Goal: Task Accomplishment & Management: Complete application form

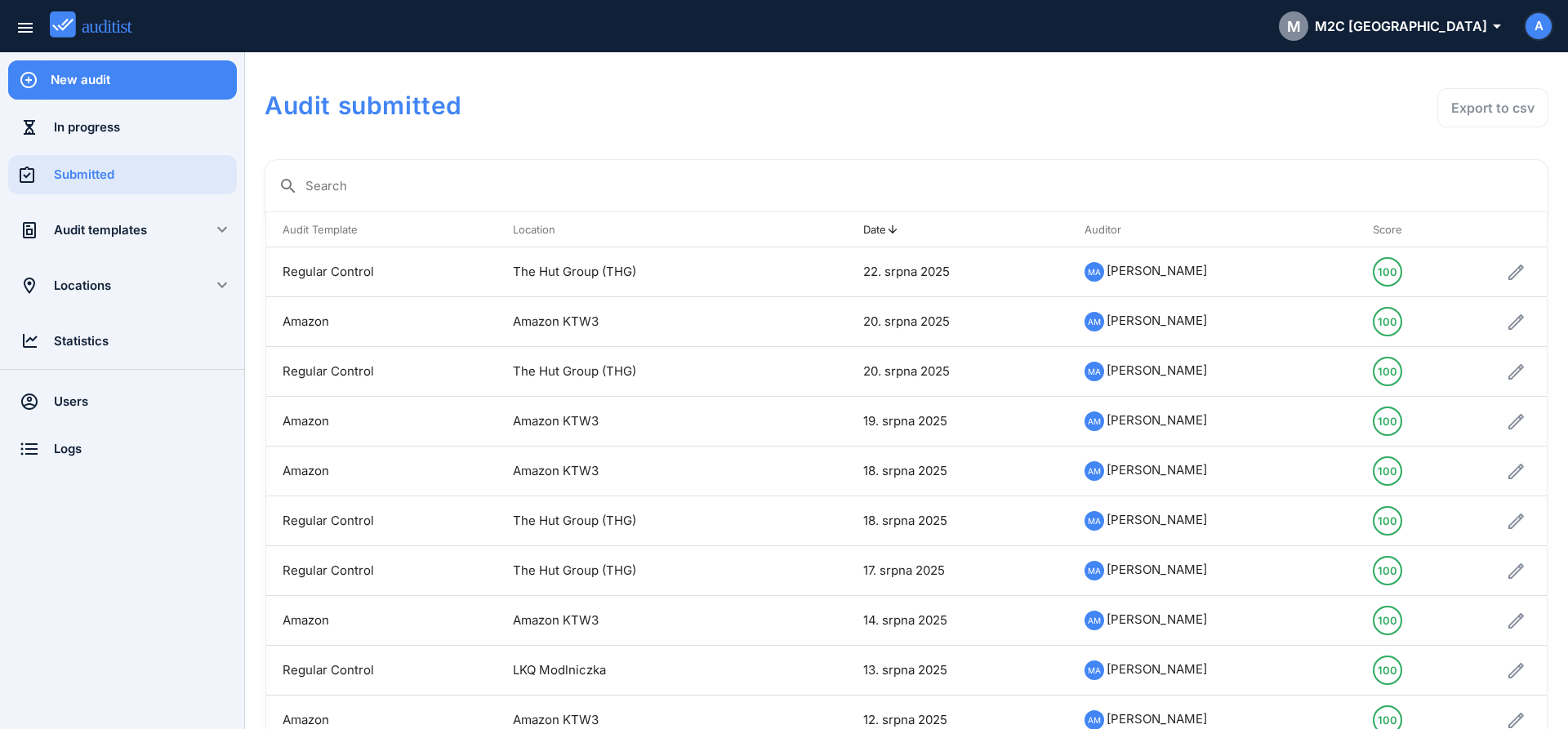
click at [140, 94] on div "New audit" at bounding box center [143, 80] width 186 height 39
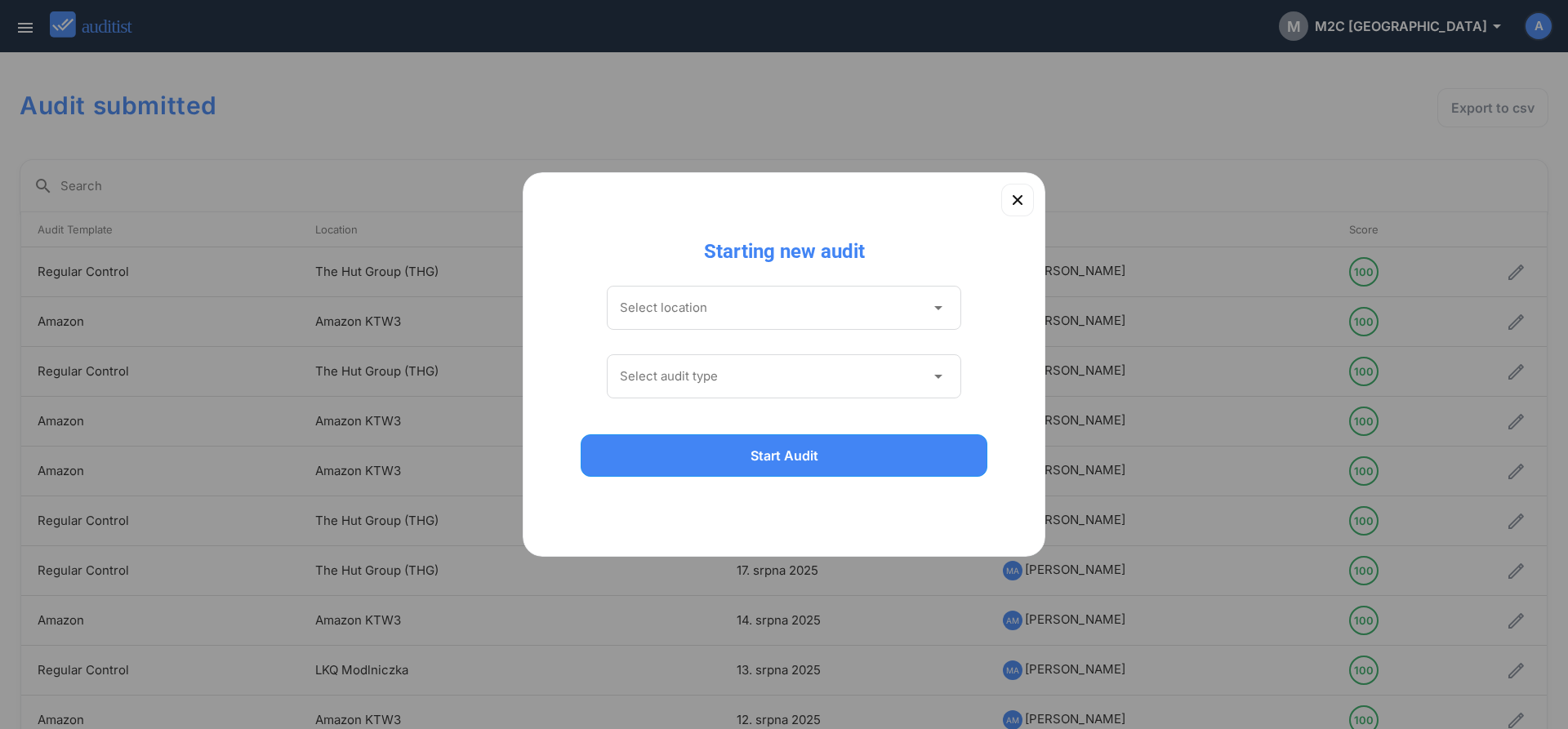
click at [816, 316] on input "Select location" at bounding box center [772, 307] width 306 height 26
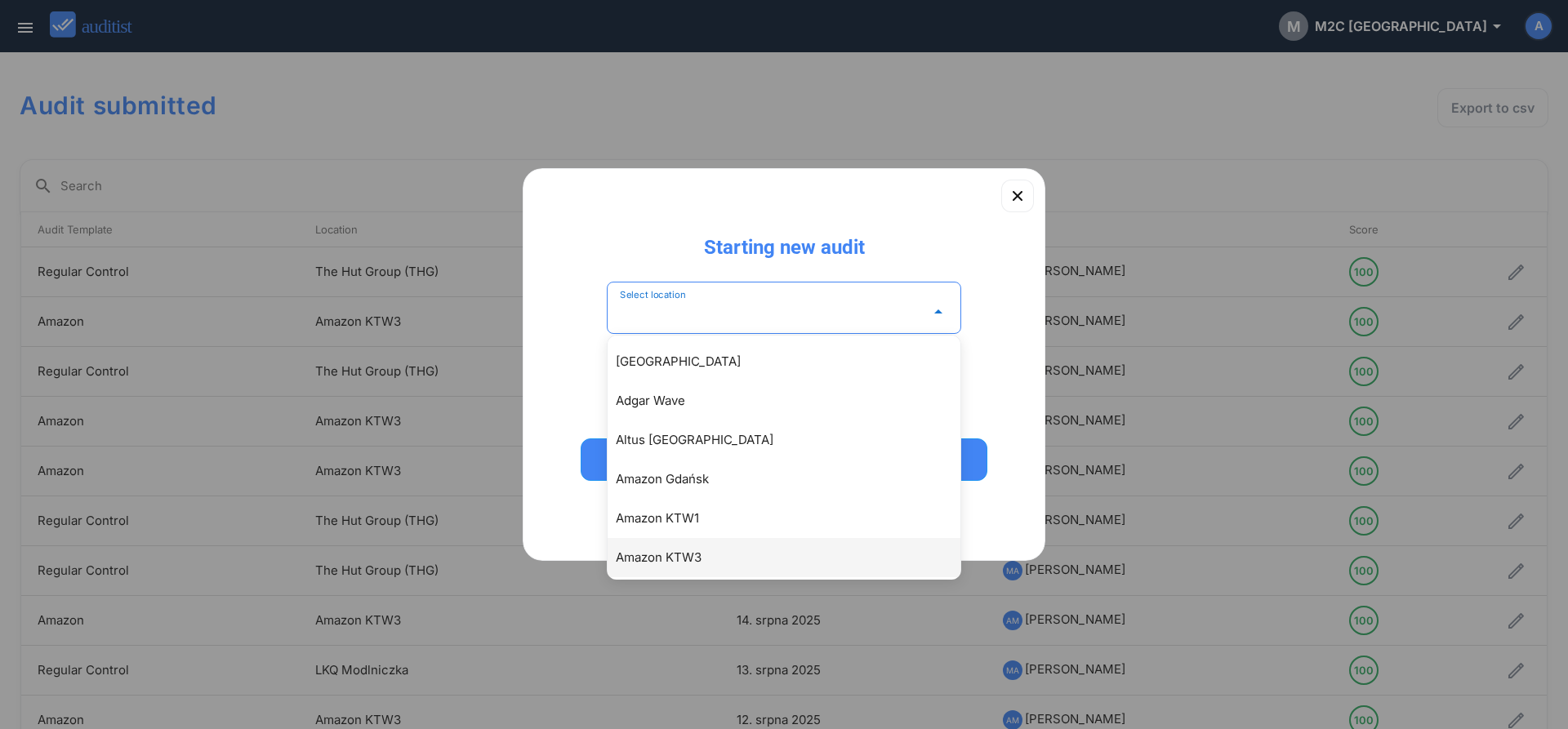
click at [672, 558] on div "Amazon KTW3" at bounding box center [792, 557] width 352 height 19
type input "**********"
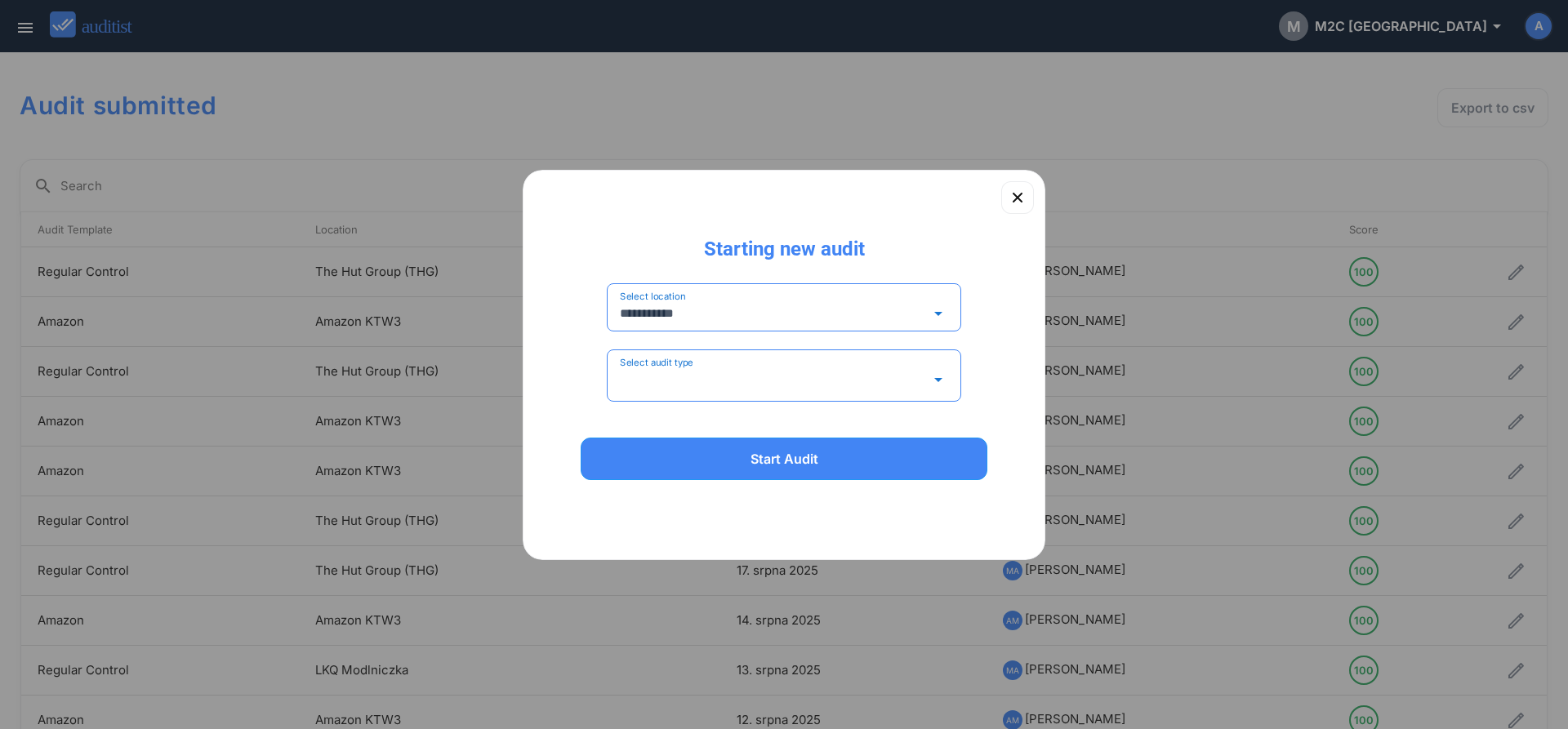
click at [680, 374] on input "Select audit type" at bounding box center [772, 380] width 306 height 26
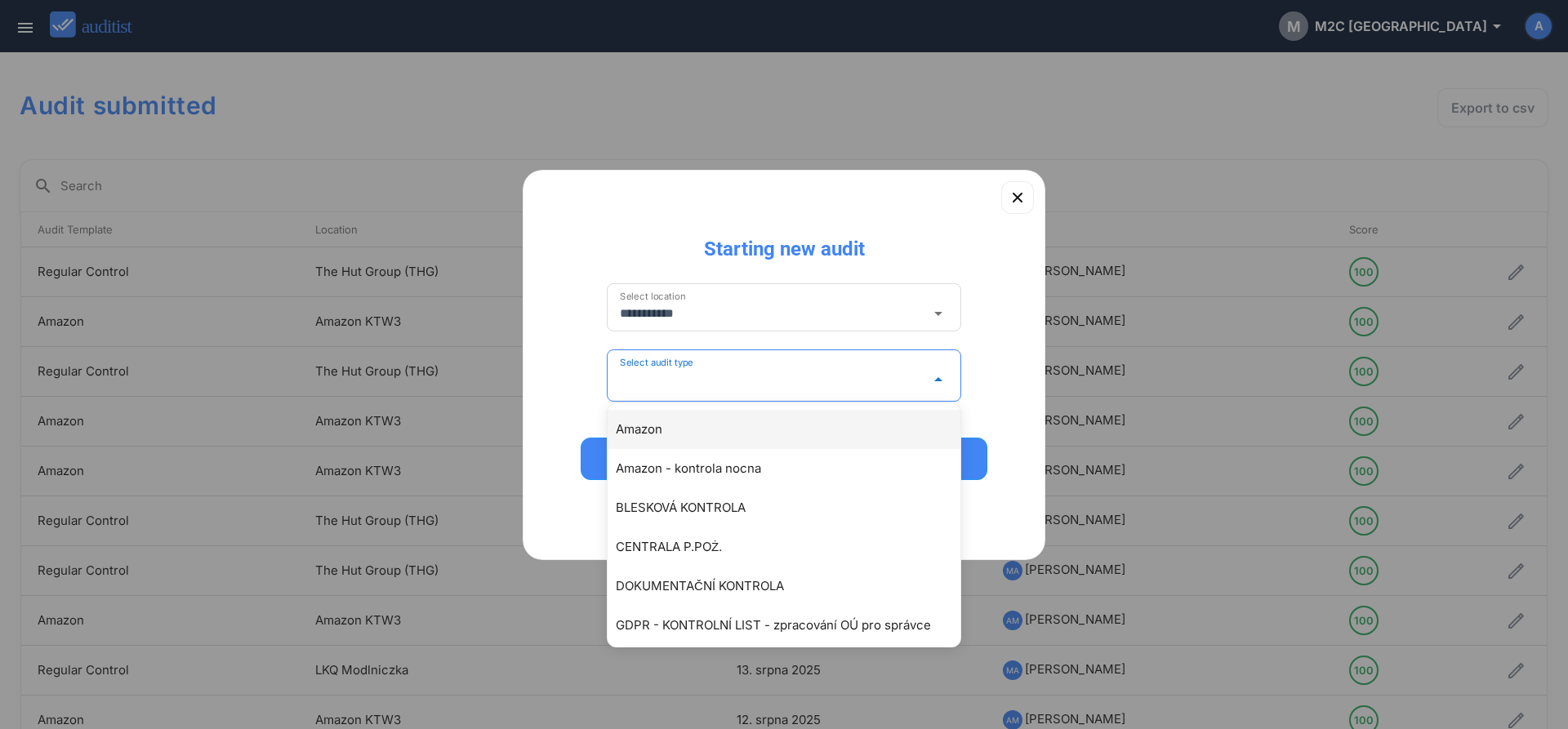
click at [658, 434] on div "Amazon" at bounding box center [792, 428] width 352 height 19
type input "******"
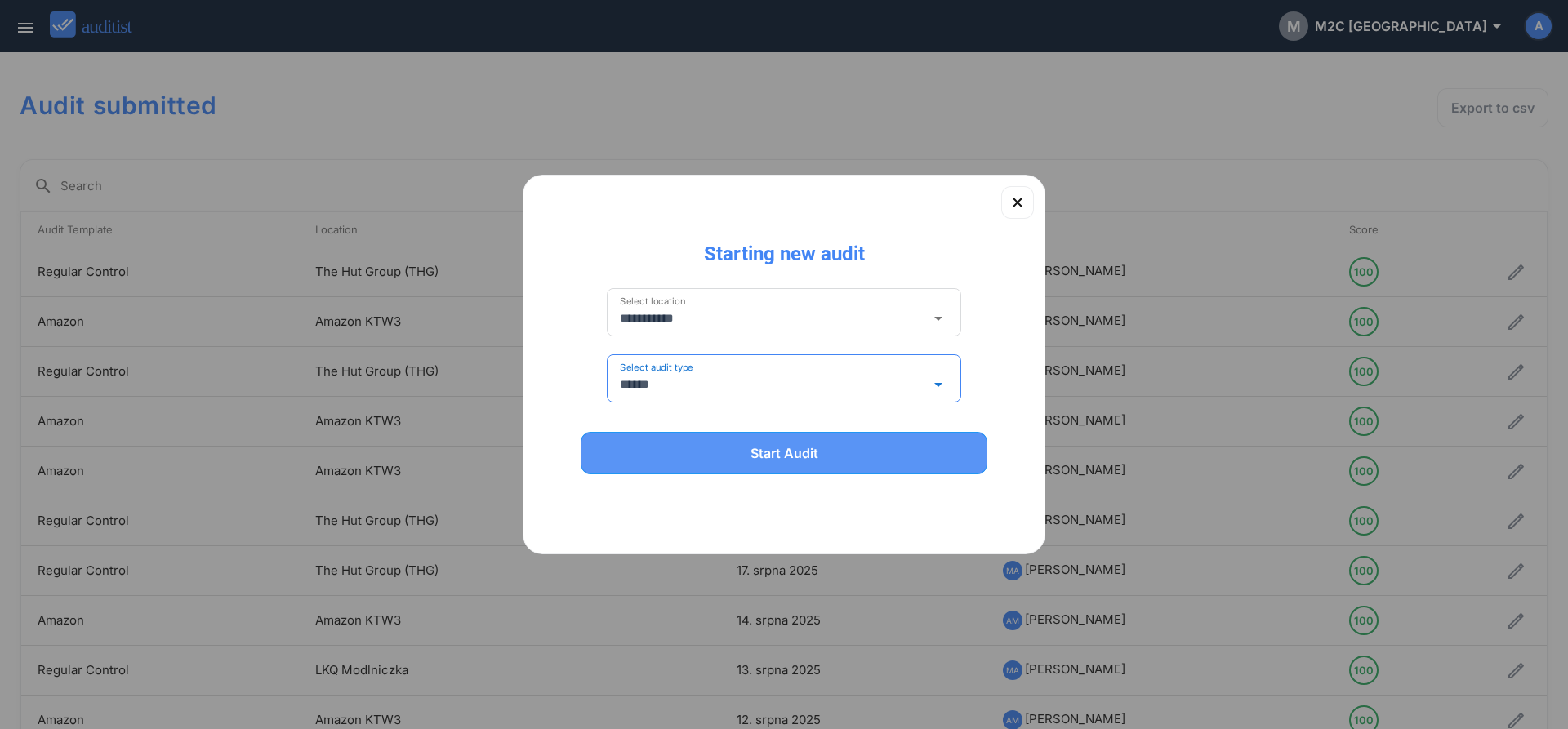
drag, startPoint x: 659, startPoint y: 455, endPoint x: 694, endPoint y: 457, distance: 35.1
click at [661, 457] on div "Start Audit" at bounding box center [784, 452] width 364 height 19
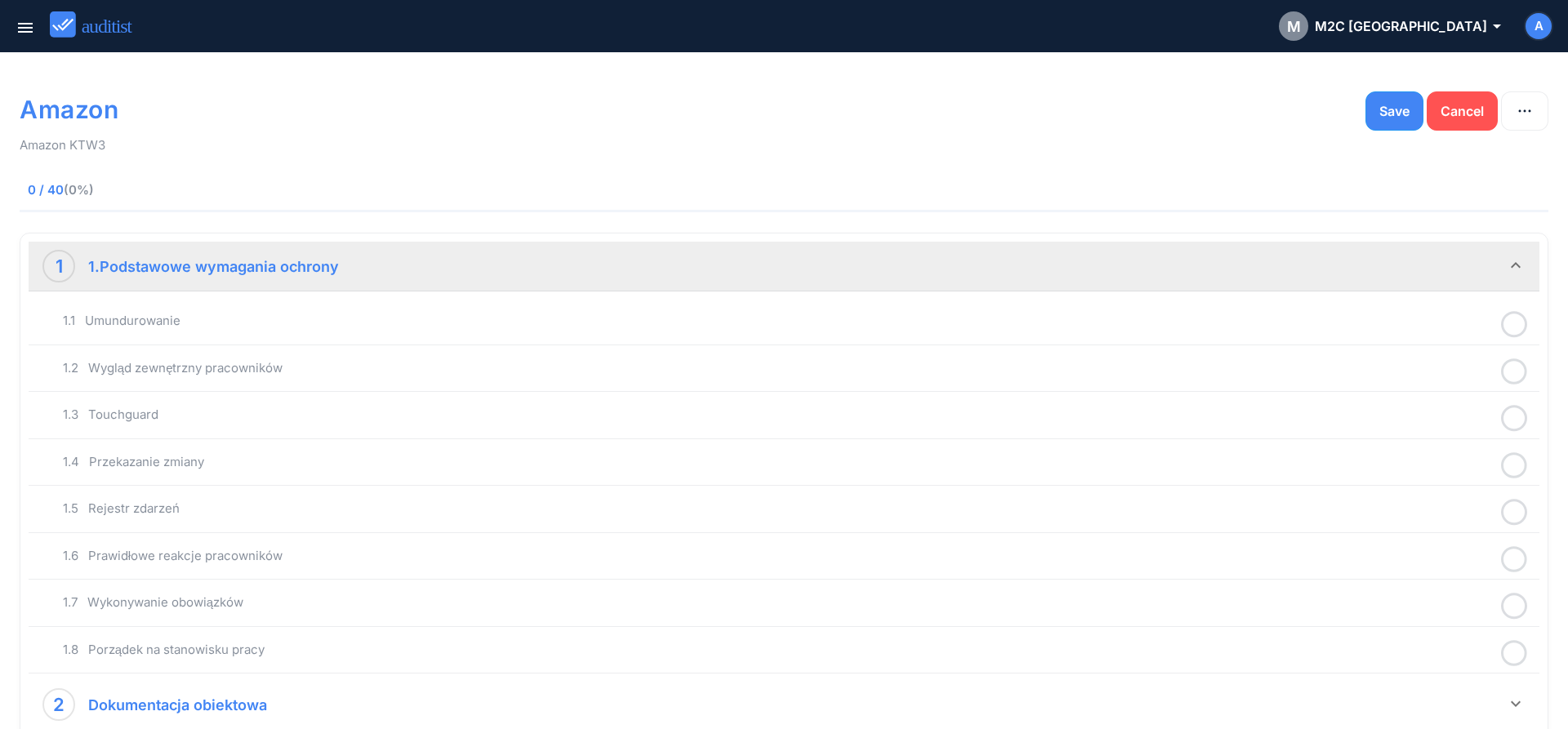
click at [1507, 324] on icon at bounding box center [1514, 324] width 26 height 32
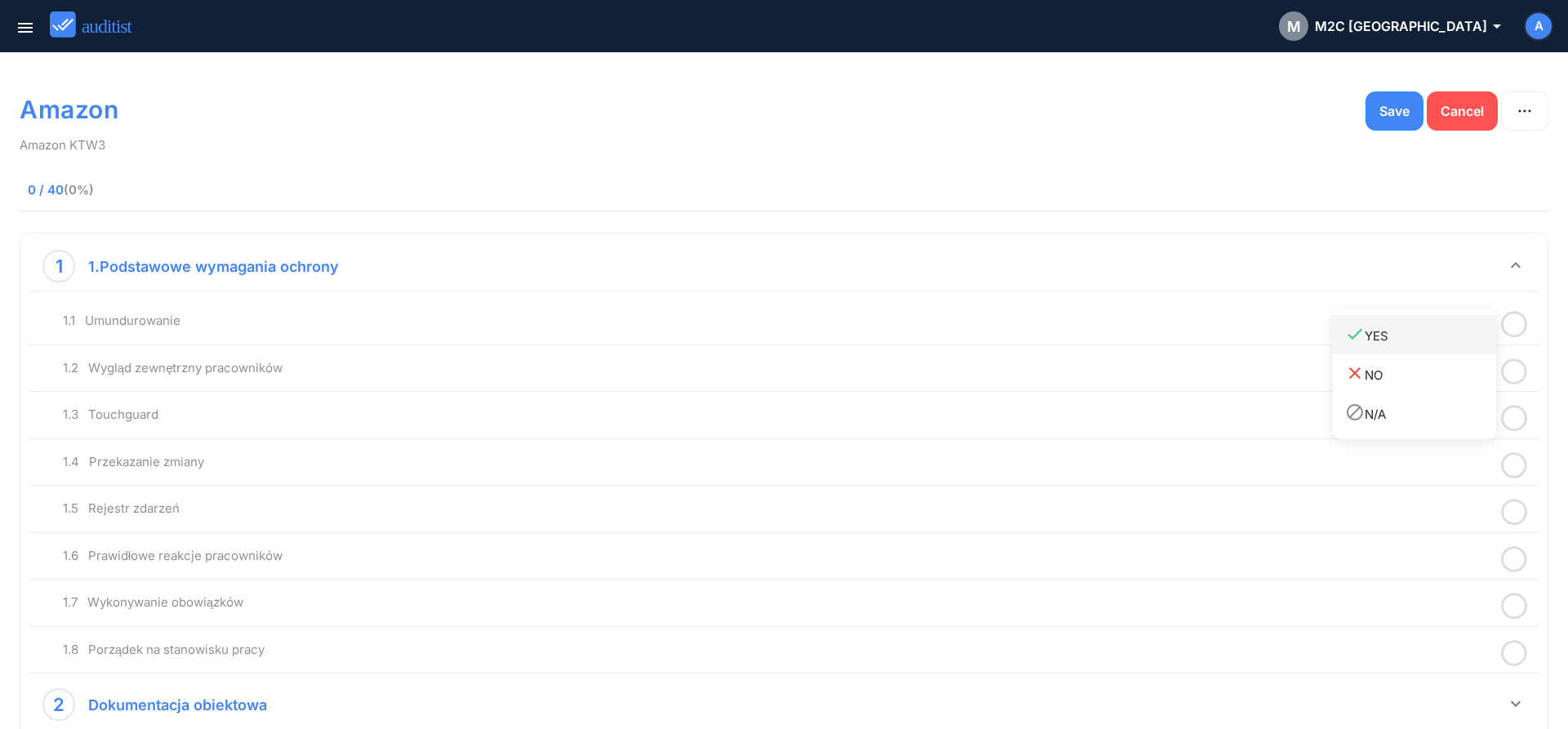
click at [1451, 347] on link "done YES" at bounding box center [1414, 335] width 163 height 39
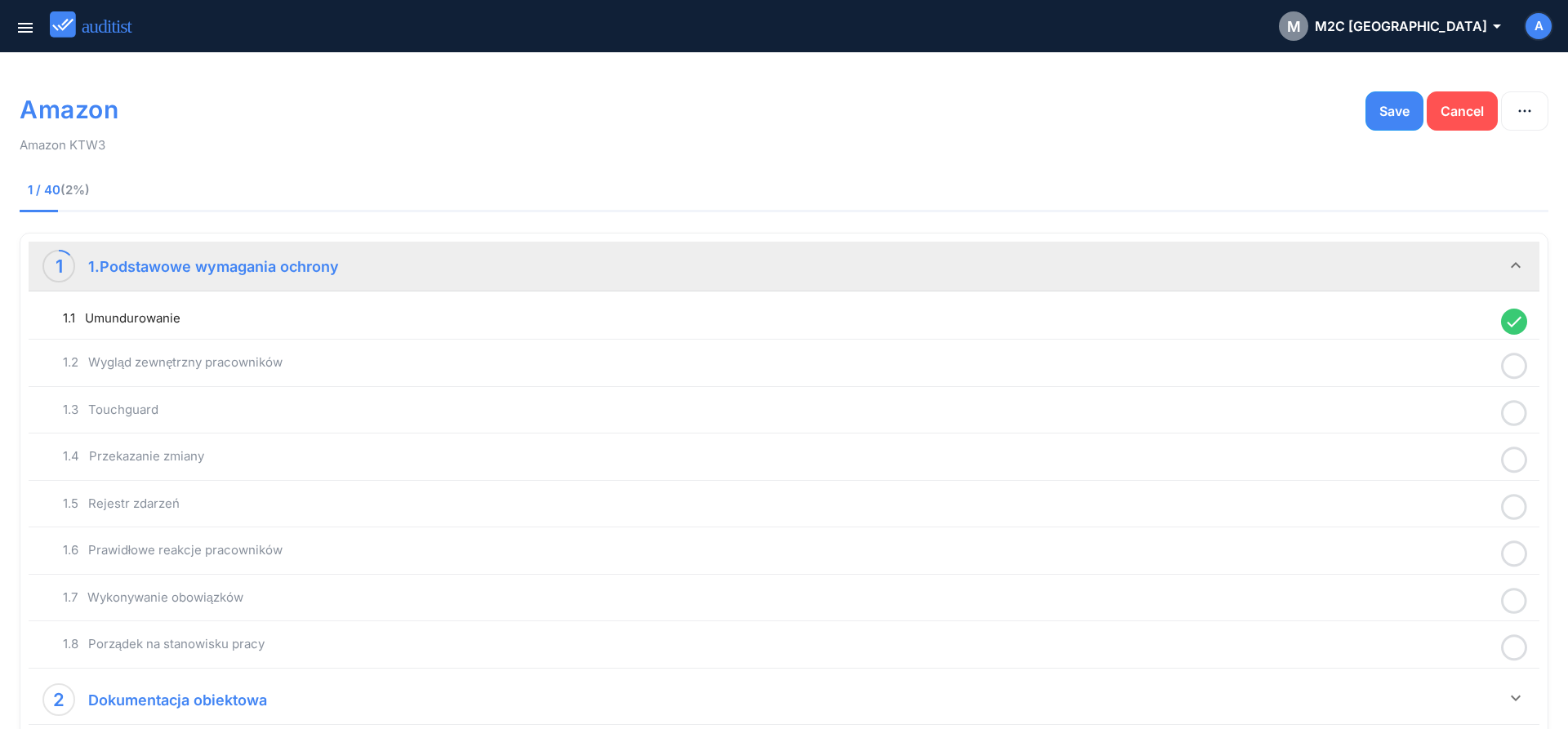
click at [1509, 370] on icon at bounding box center [1514, 366] width 26 height 32
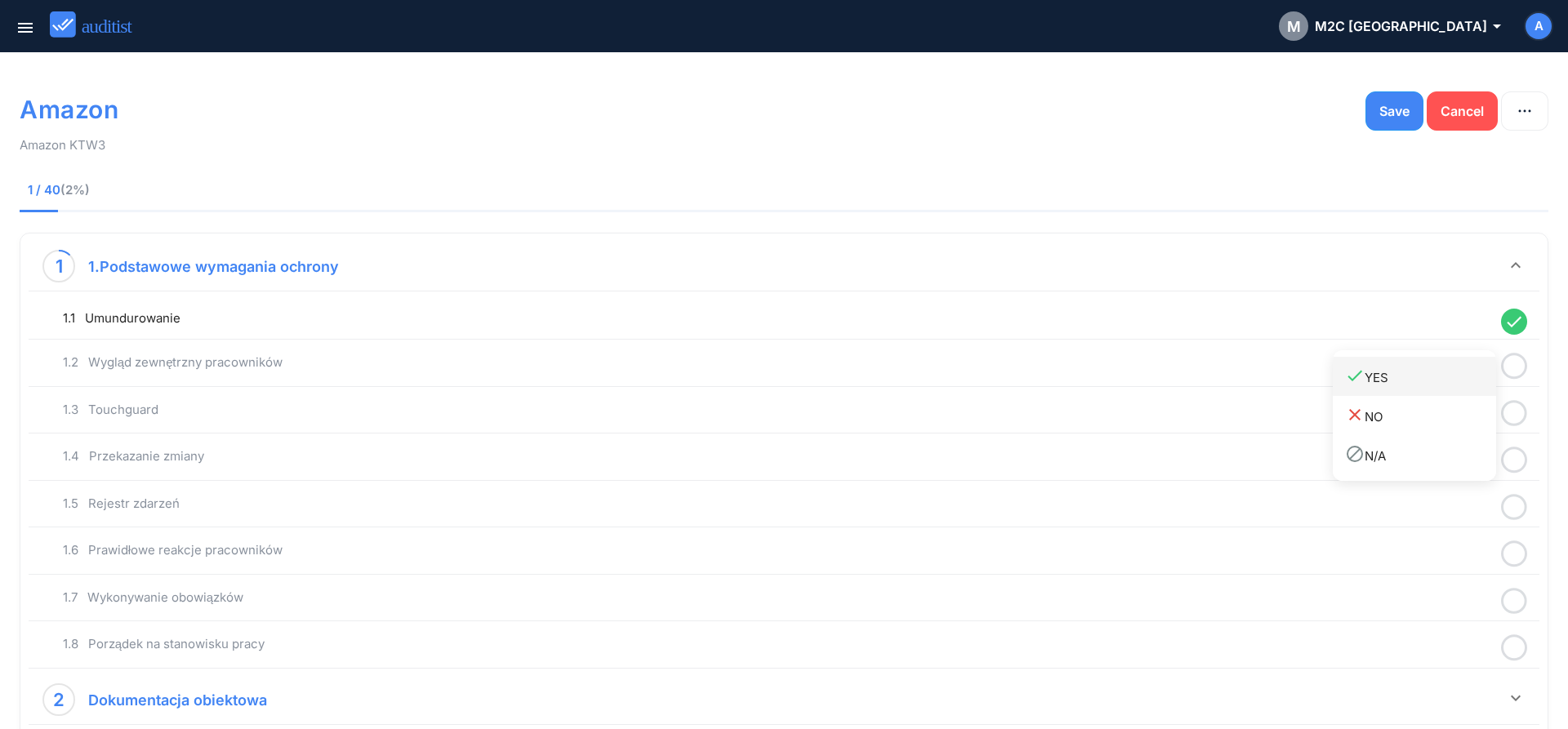
drag, startPoint x: 1419, startPoint y: 378, endPoint x: 1472, endPoint y: 390, distance: 54.3
click at [1423, 381] on div "done YES" at bounding box center [1420, 377] width 151 height 22
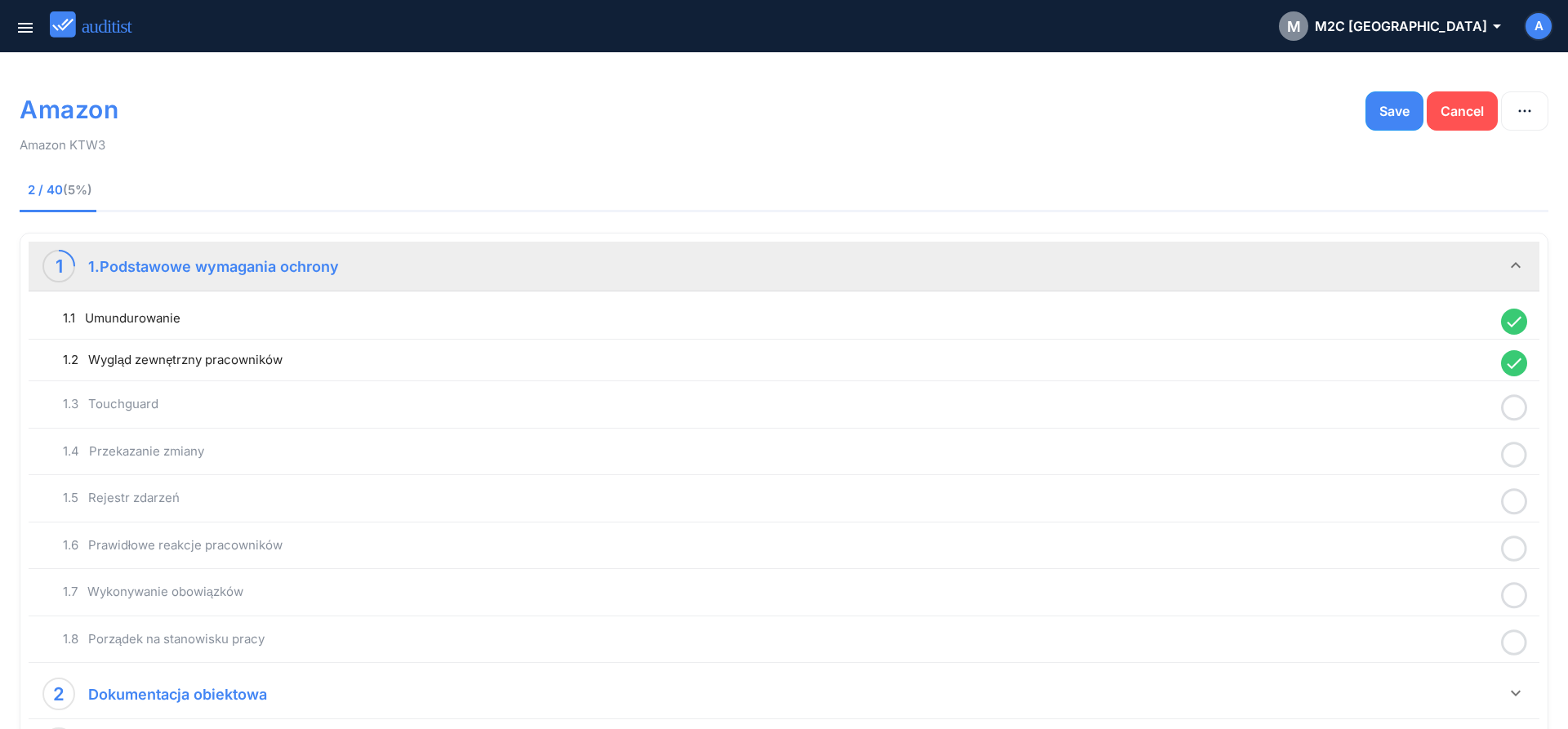
click at [1516, 409] on icon at bounding box center [1514, 407] width 26 height 32
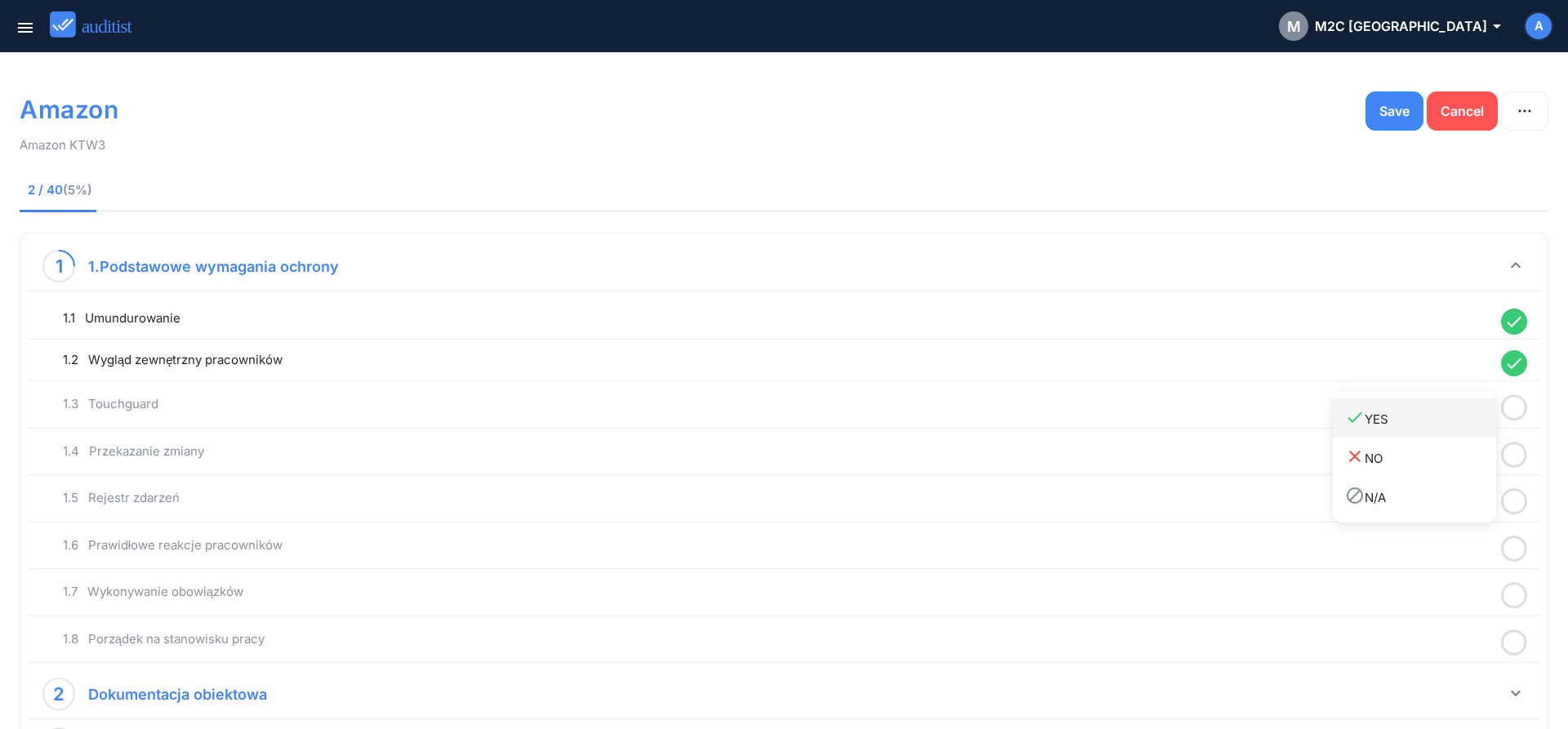
click at [1440, 434] on link "done YES" at bounding box center [1414, 417] width 163 height 39
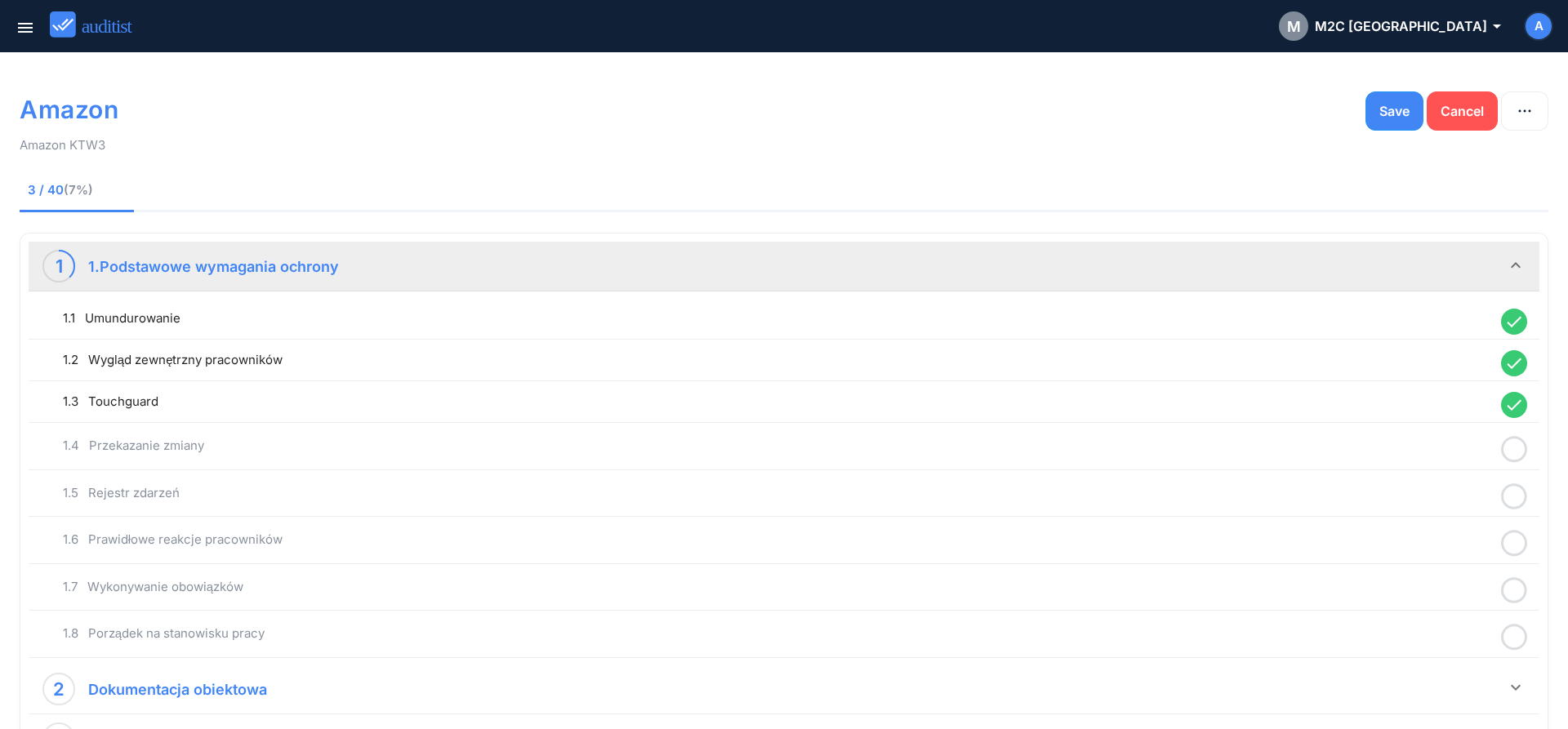
click at [1513, 455] on icon at bounding box center [1514, 449] width 26 height 32
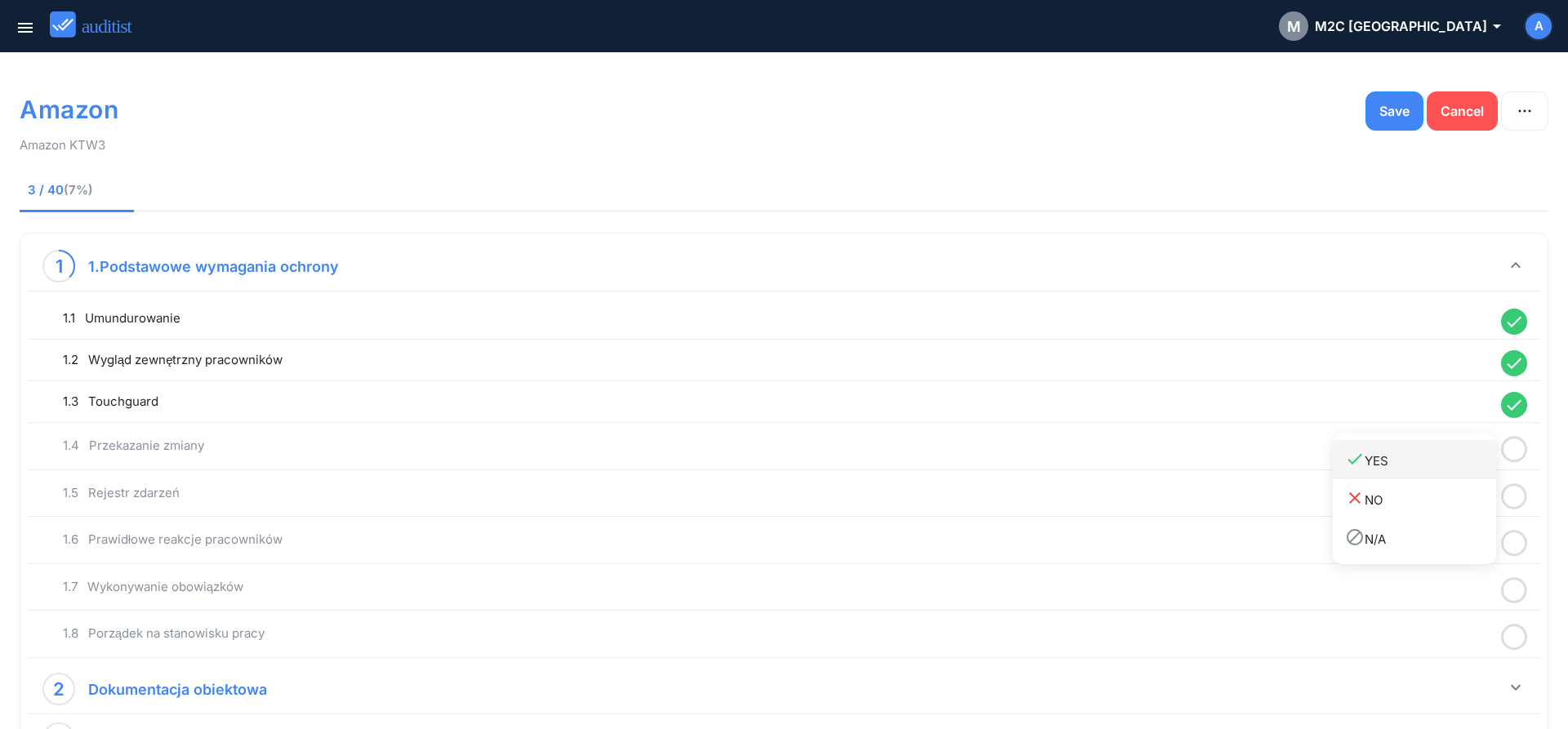
click at [1457, 472] on link "done YES" at bounding box center [1414, 459] width 163 height 39
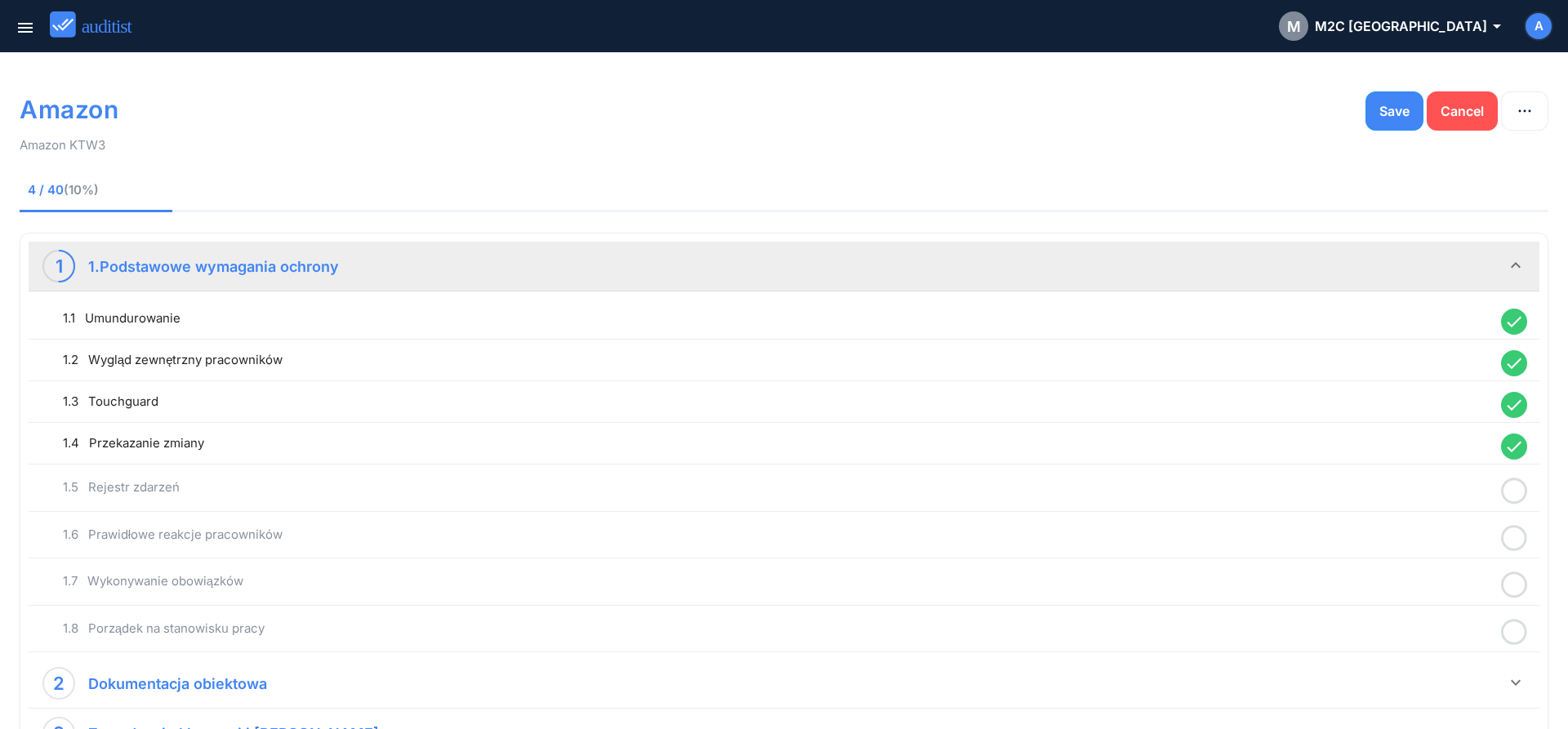
click at [1515, 497] on icon at bounding box center [1514, 491] width 26 height 32
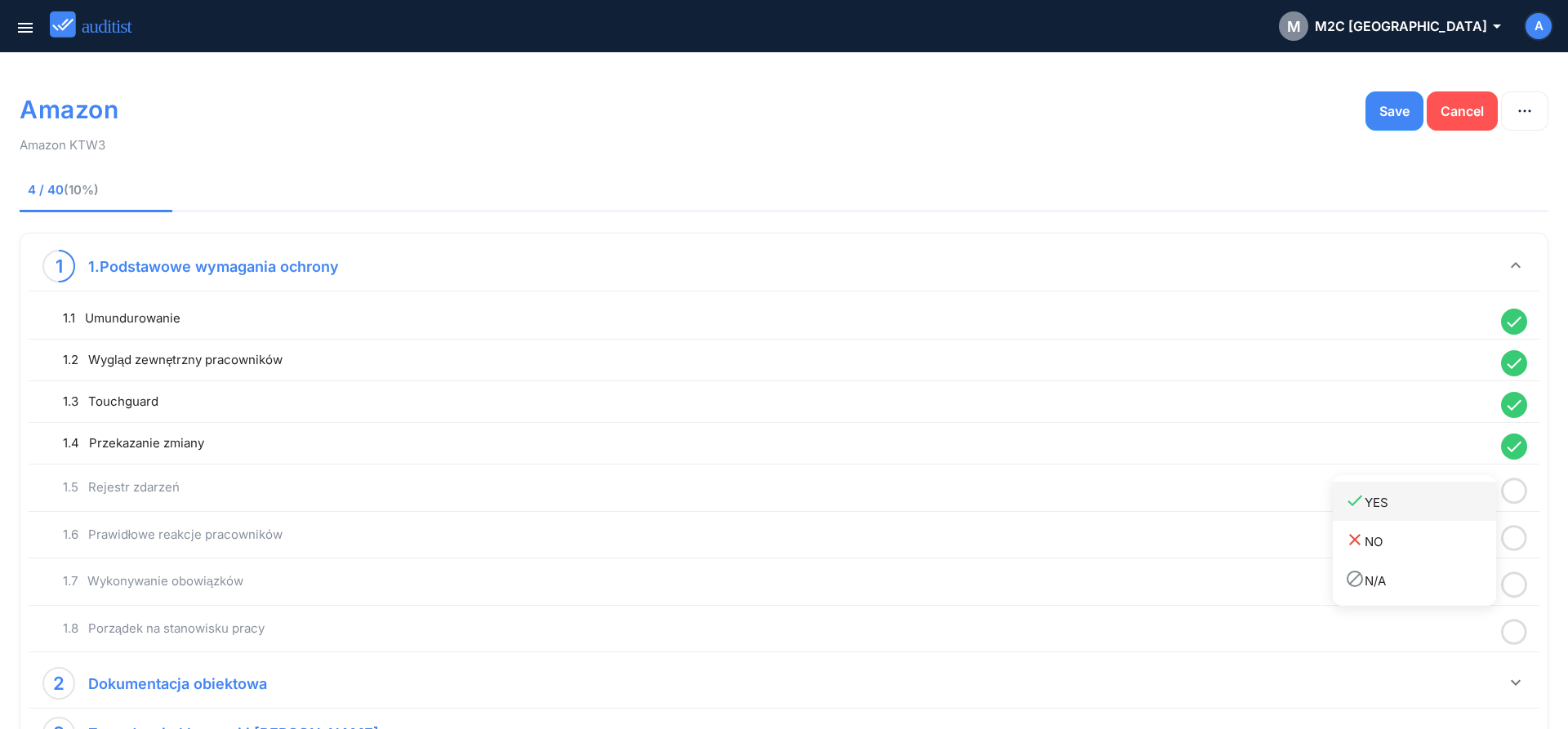
click at [1442, 513] on link "done YES" at bounding box center [1414, 501] width 163 height 39
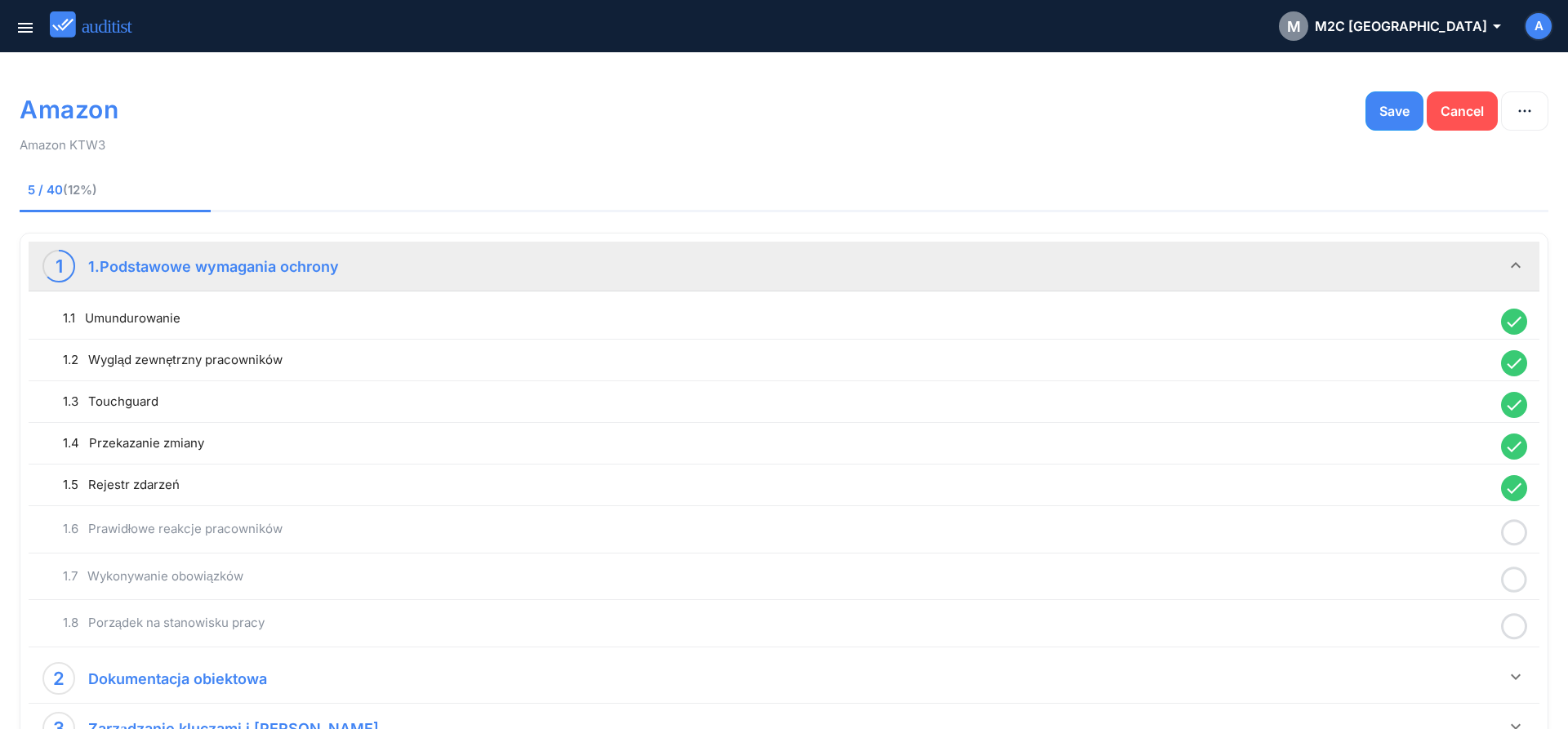
click at [1511, 531] on icon at bounding box center [1514, 532] width 26 height 32
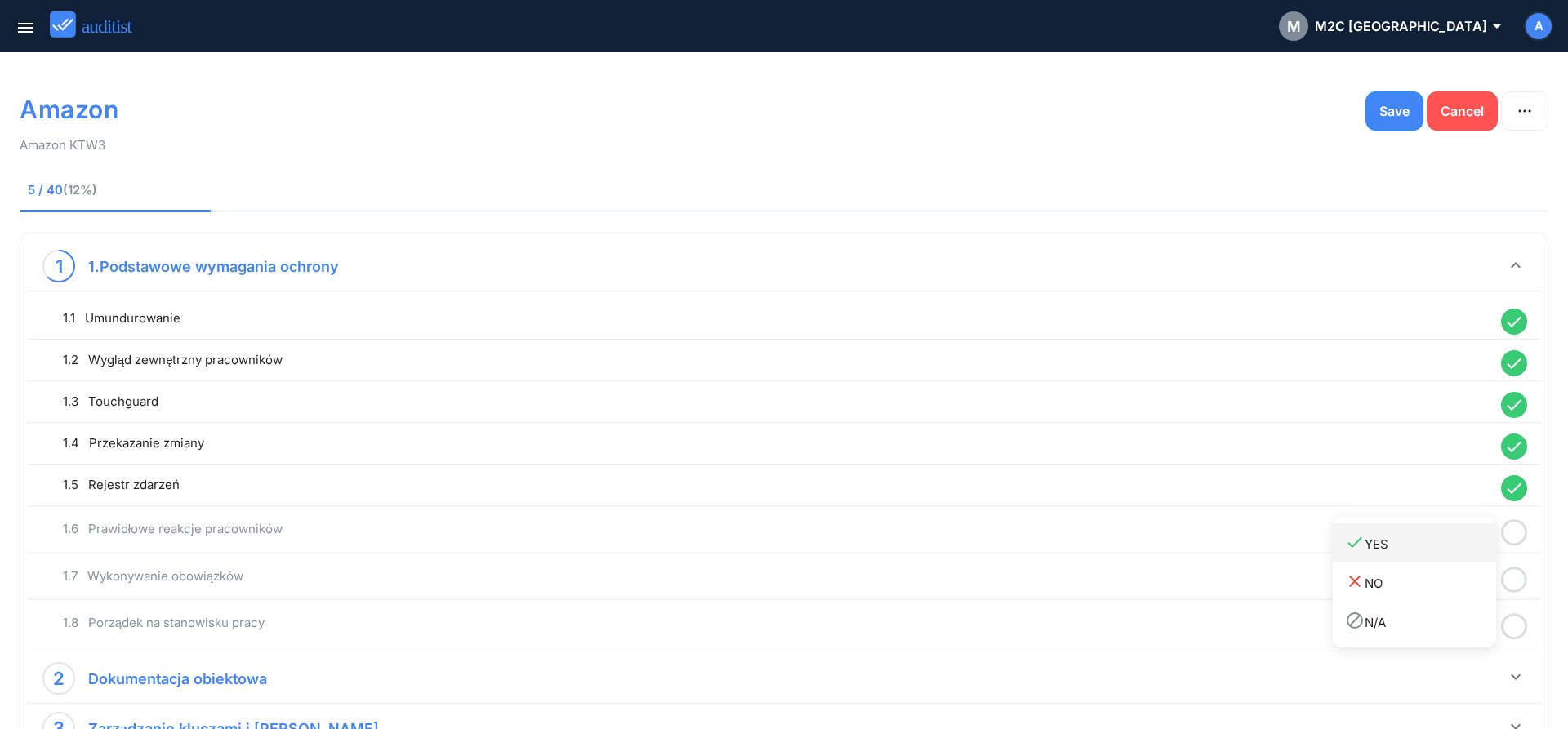
click at [1451, 550] on div "done YES" at bounding box center [1420, 543] width 151 height 22
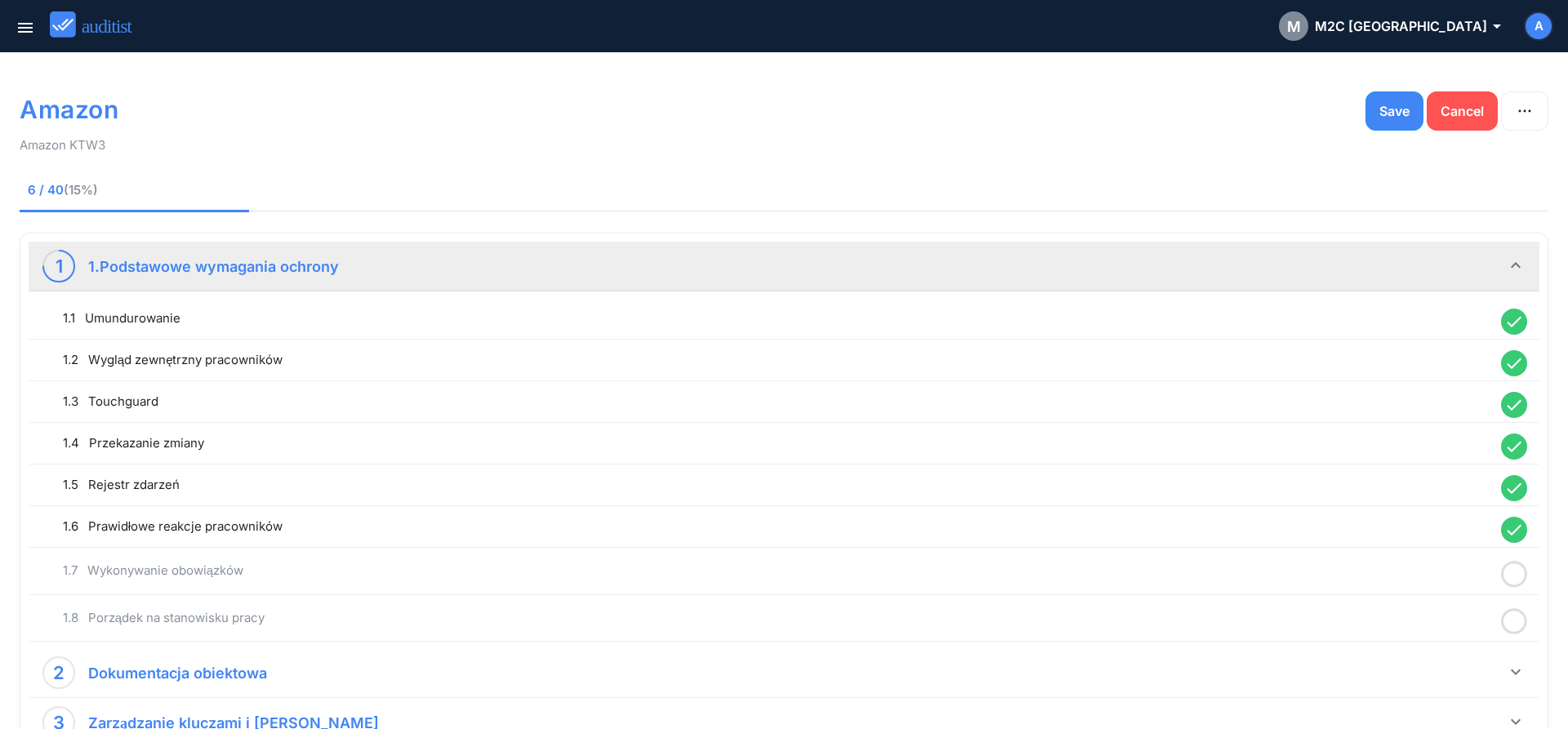
click at [1519, 575] on icon at bounding box center [1514, 574] width 26 height 32
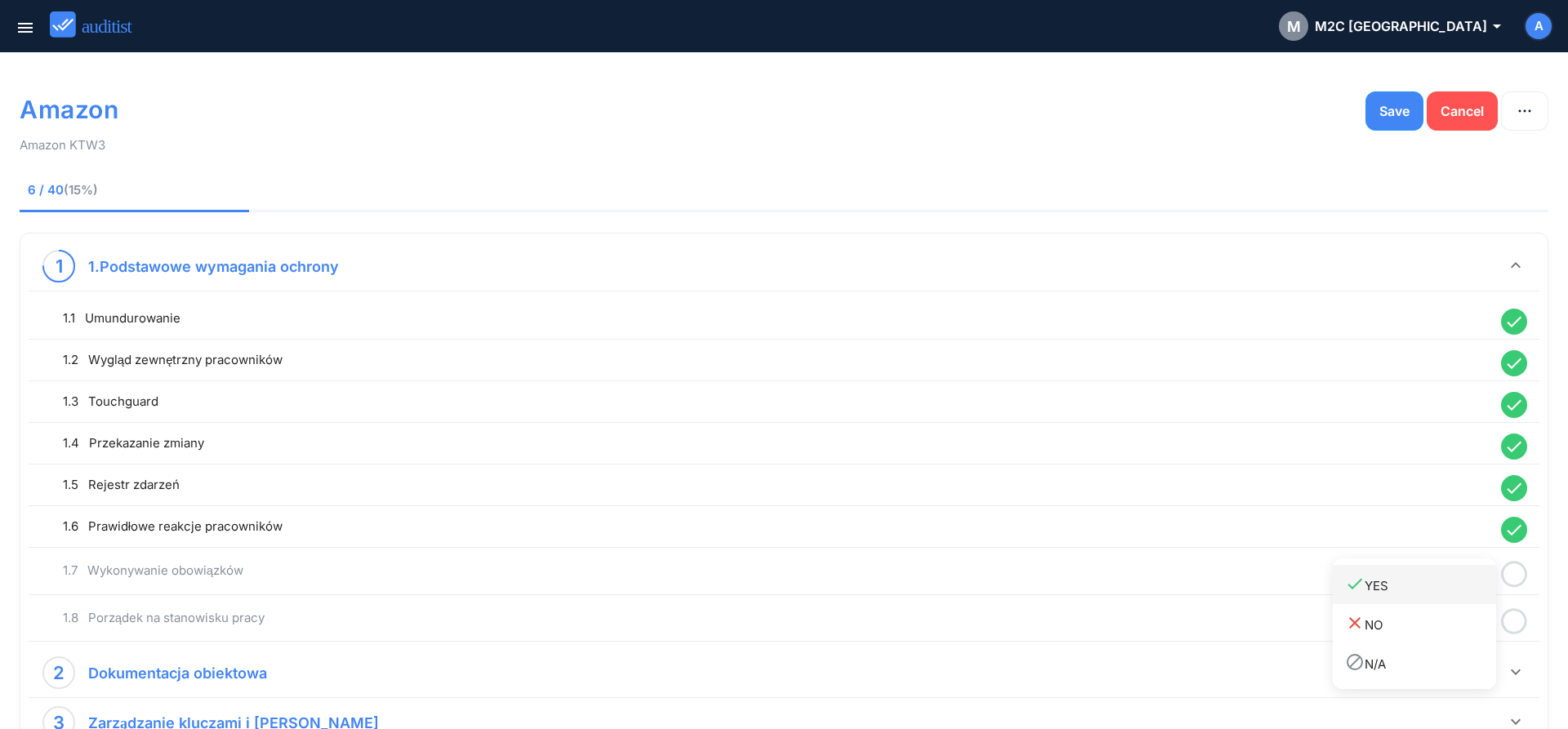
click at [1438, 588] on div "done YES" at bounding box center [1420, 585] width 151 height 22
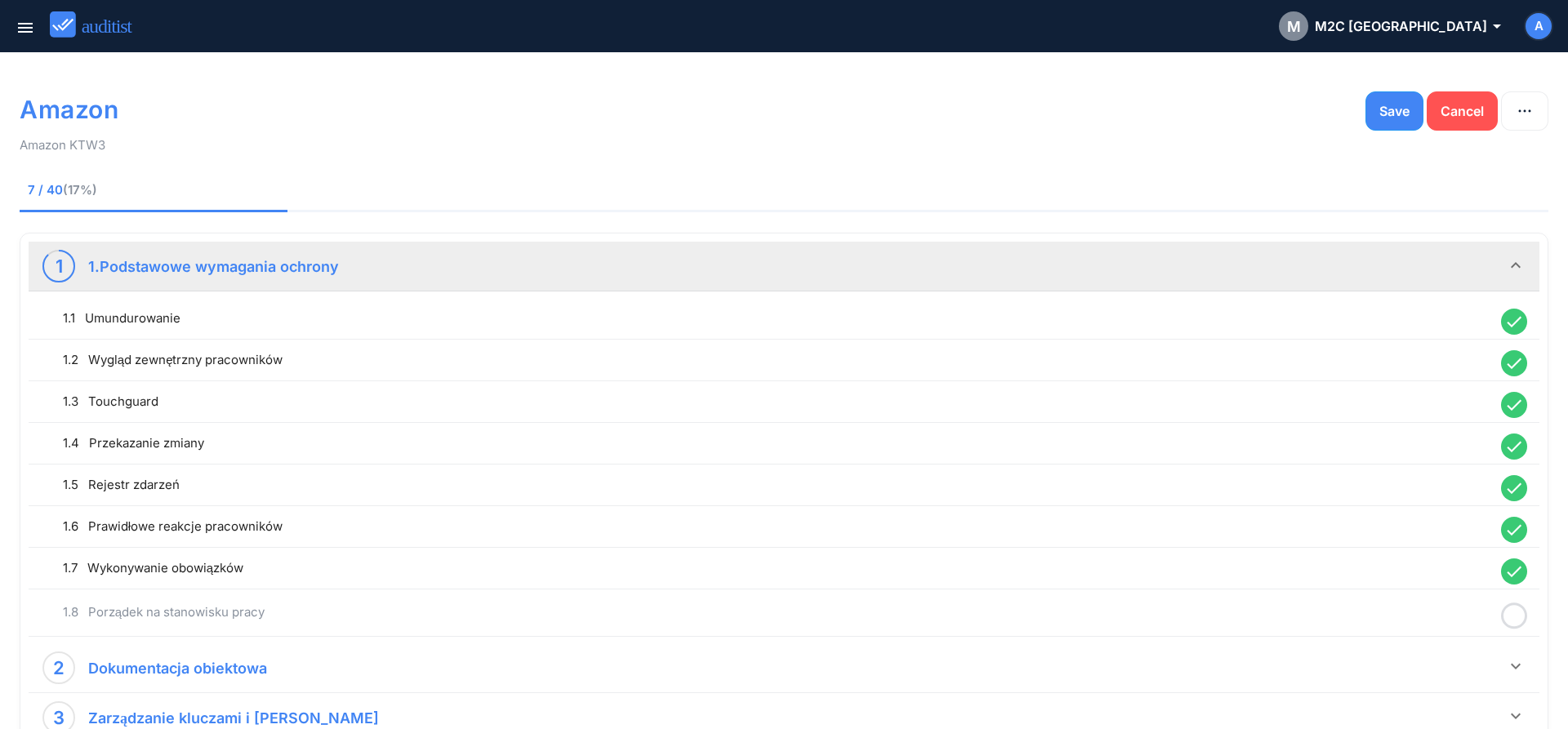
drag, startPoint x: 1513, startPoint y: 612, endPoint x: 1495, endPoint y: 615, distance: 18.2
click at [1514, 613] on icon at bounding box center [1514, 615] width 26 height 32
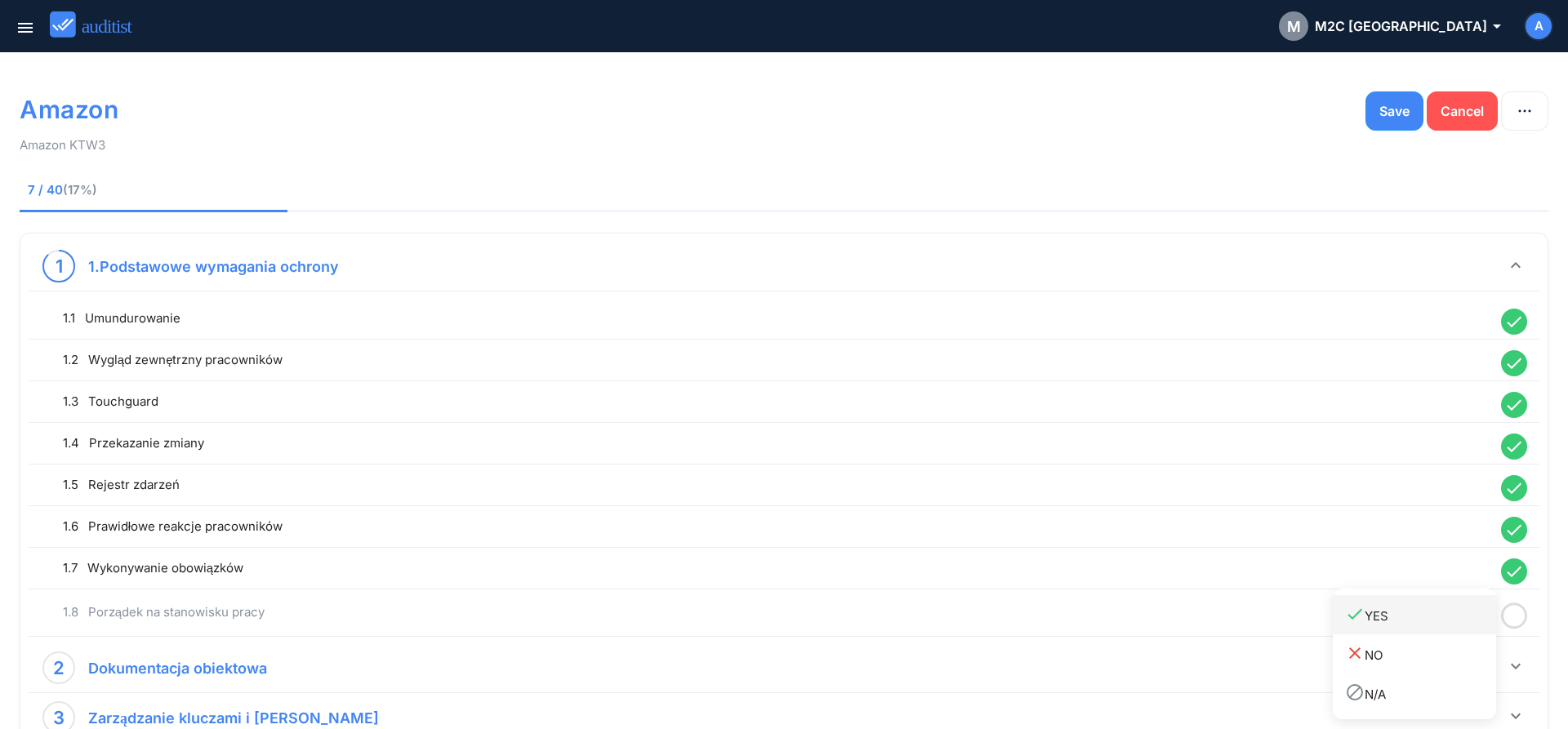
click at [1466, 620] on div "done YES" at bounding box center [1420, 615] width 151 height 22
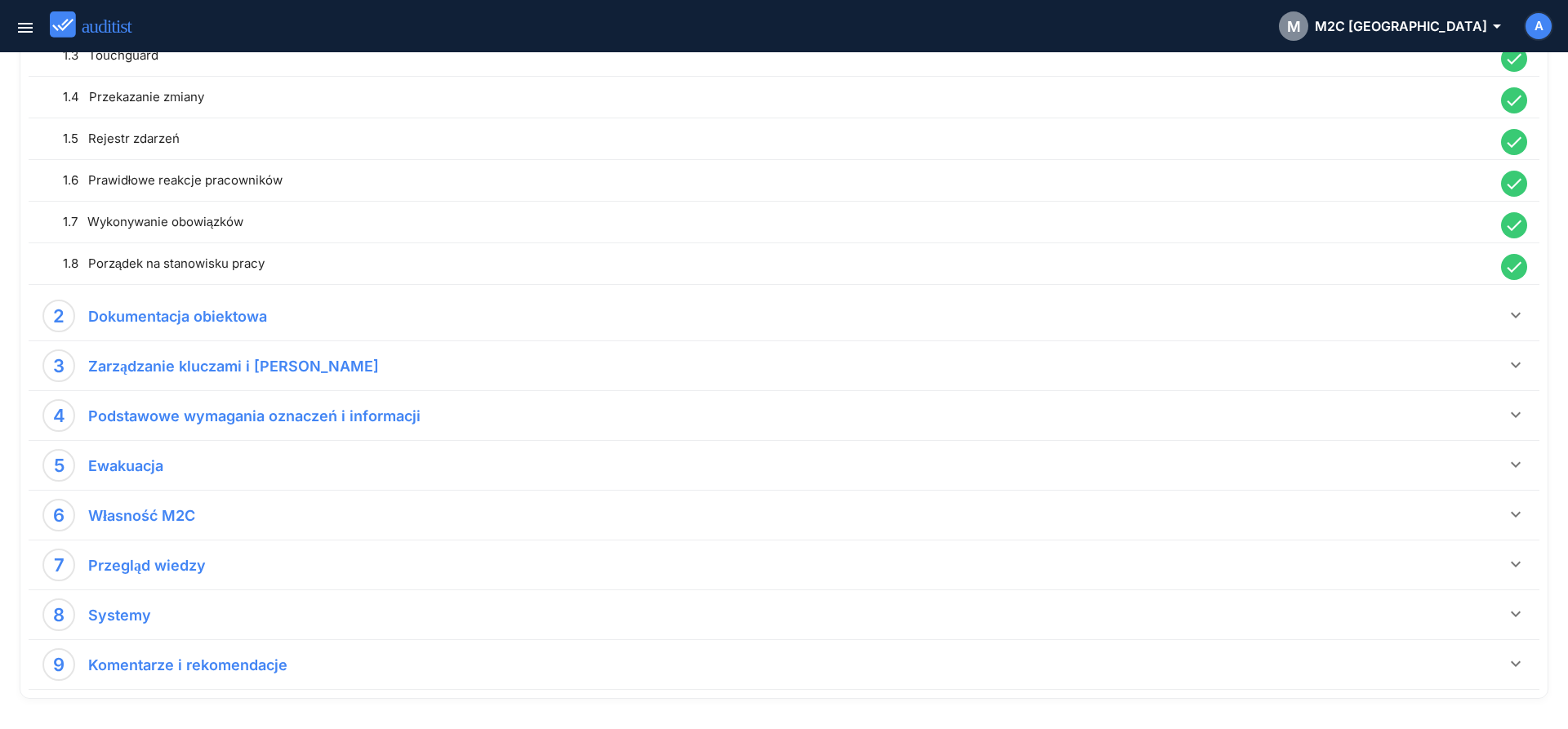
scroll to position [403, 0]
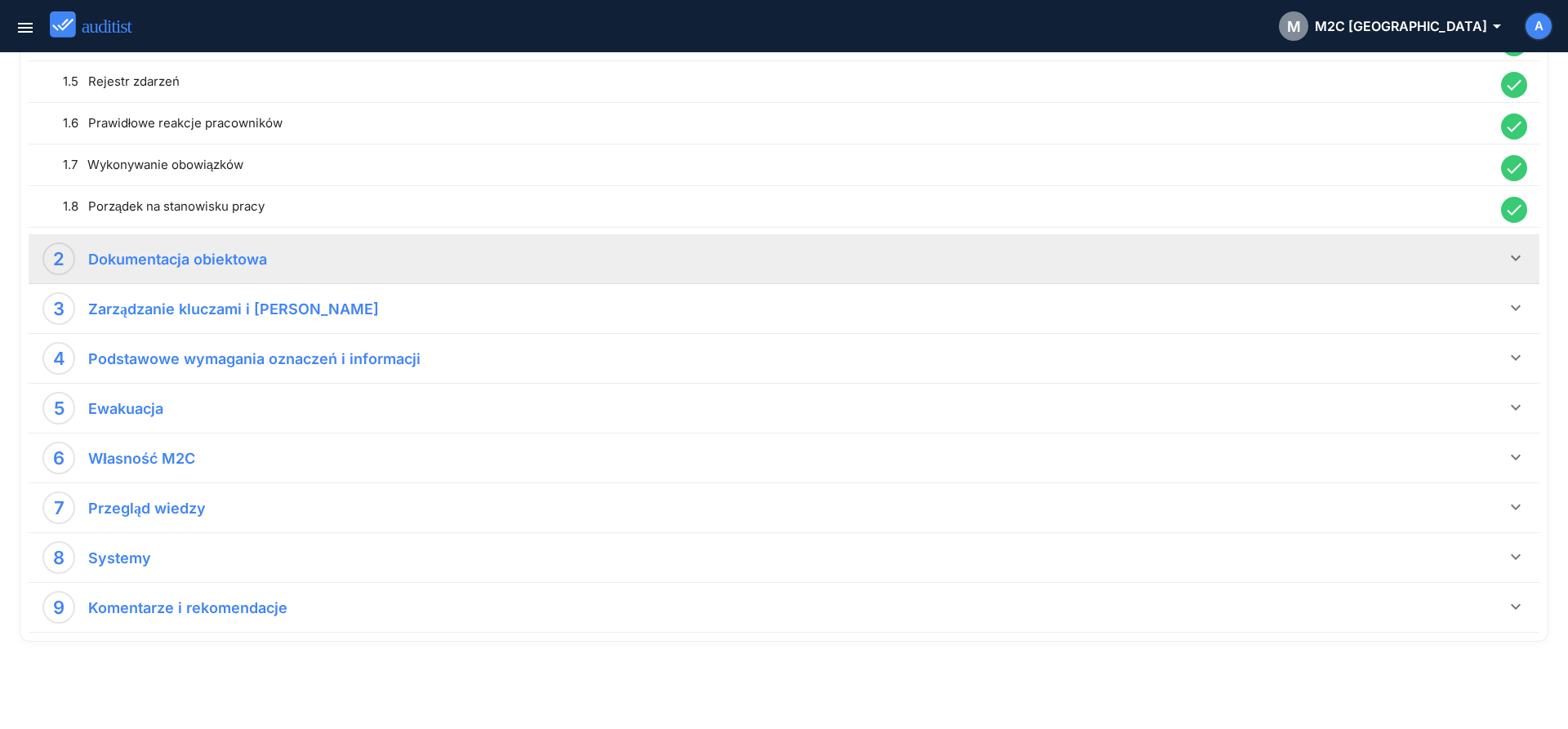
click at [1513, 257] on icon "keyboard_arrow_down" at bounding box center [1515, 258] width 19 height 19
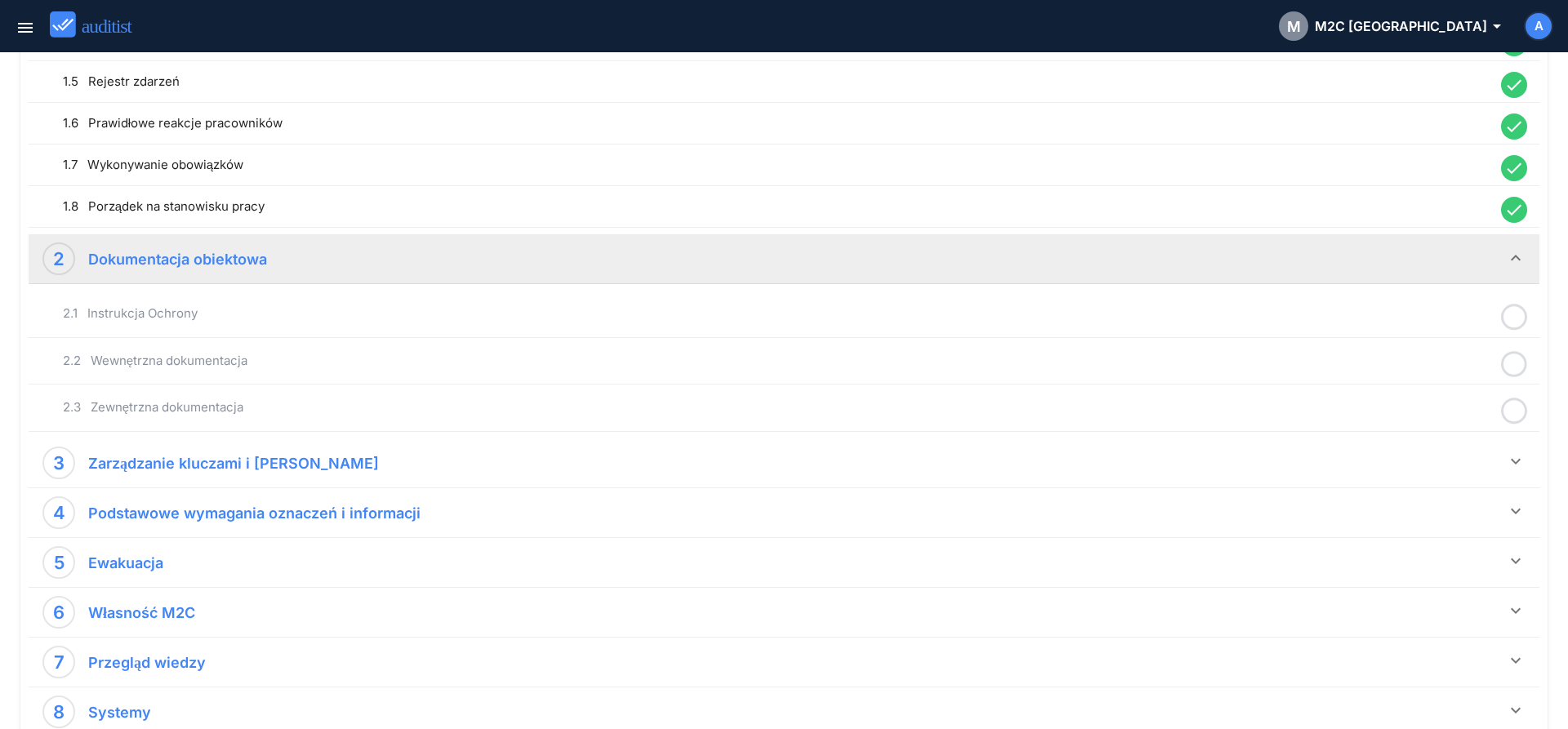
click at [1517, 318] on icon at bounding box center [1514, 316] width 26 height 32
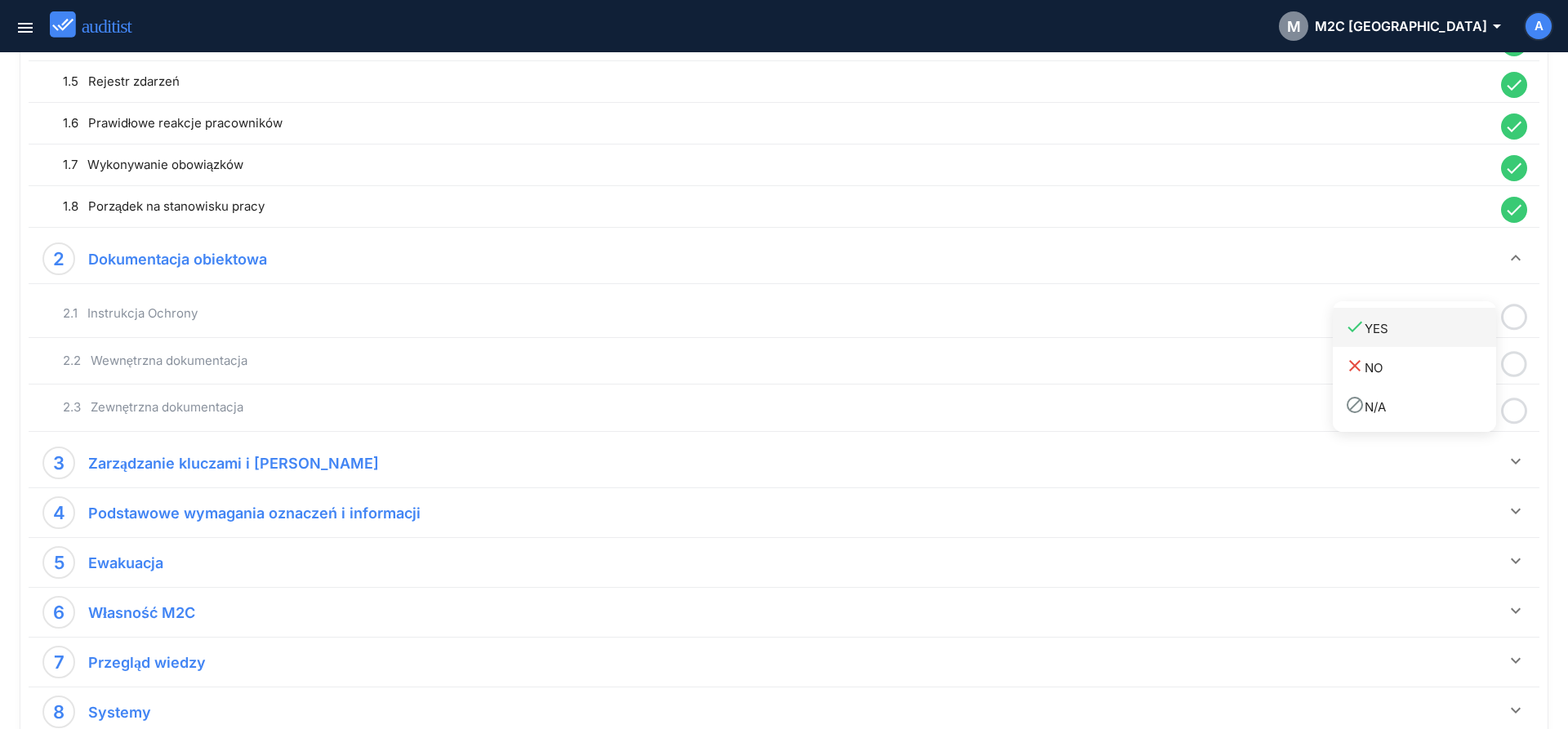
drag, startPoint x: 1440, startPoint y: 336, endPoint x: 1481, endPoint y: 345, distance: 42.0
click at [1444, 338] on link "done YES" at bounding box center [1414, 327] width 163 height 39
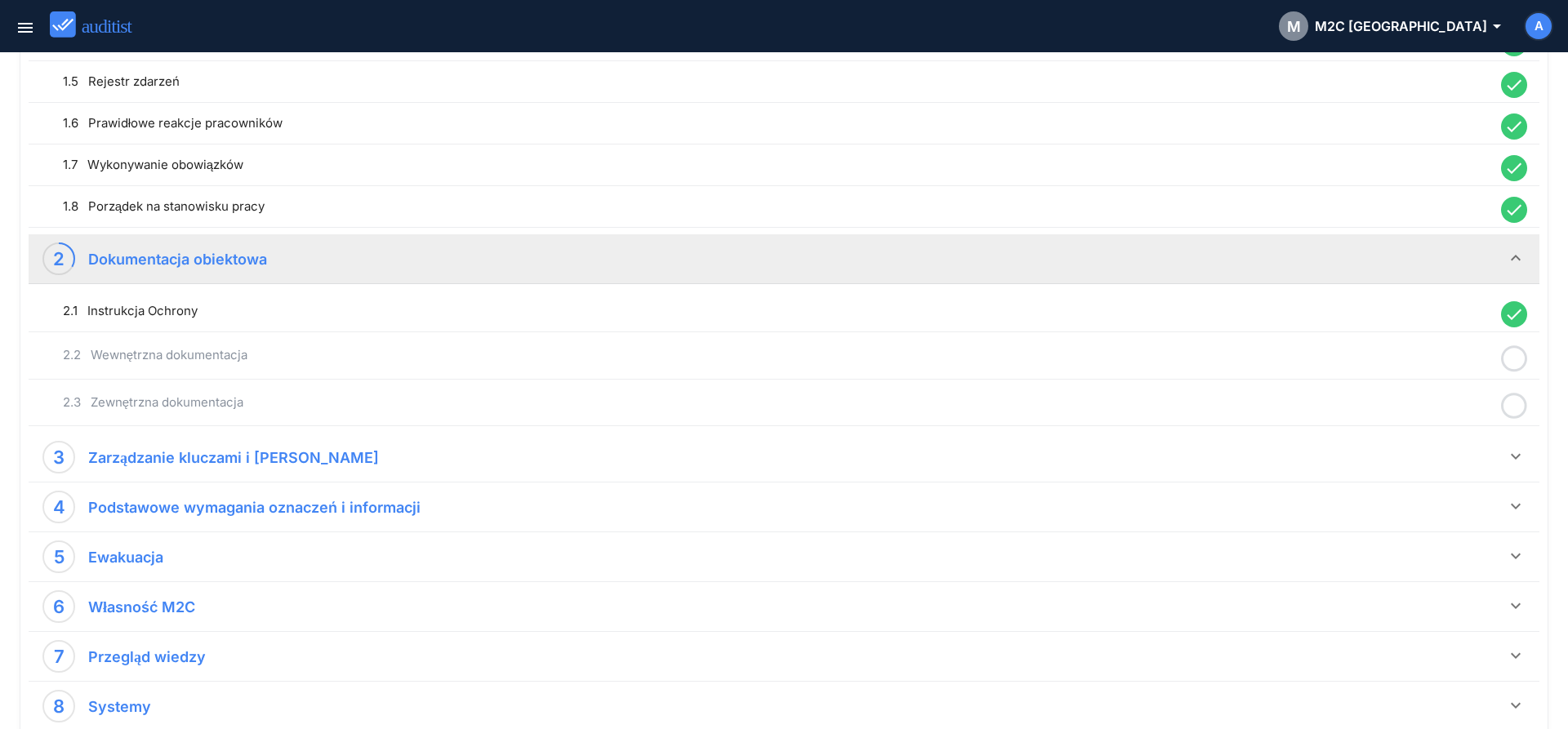
click at [1511, 364] on icon at bounding box center [1514, 359] width 26 height 32
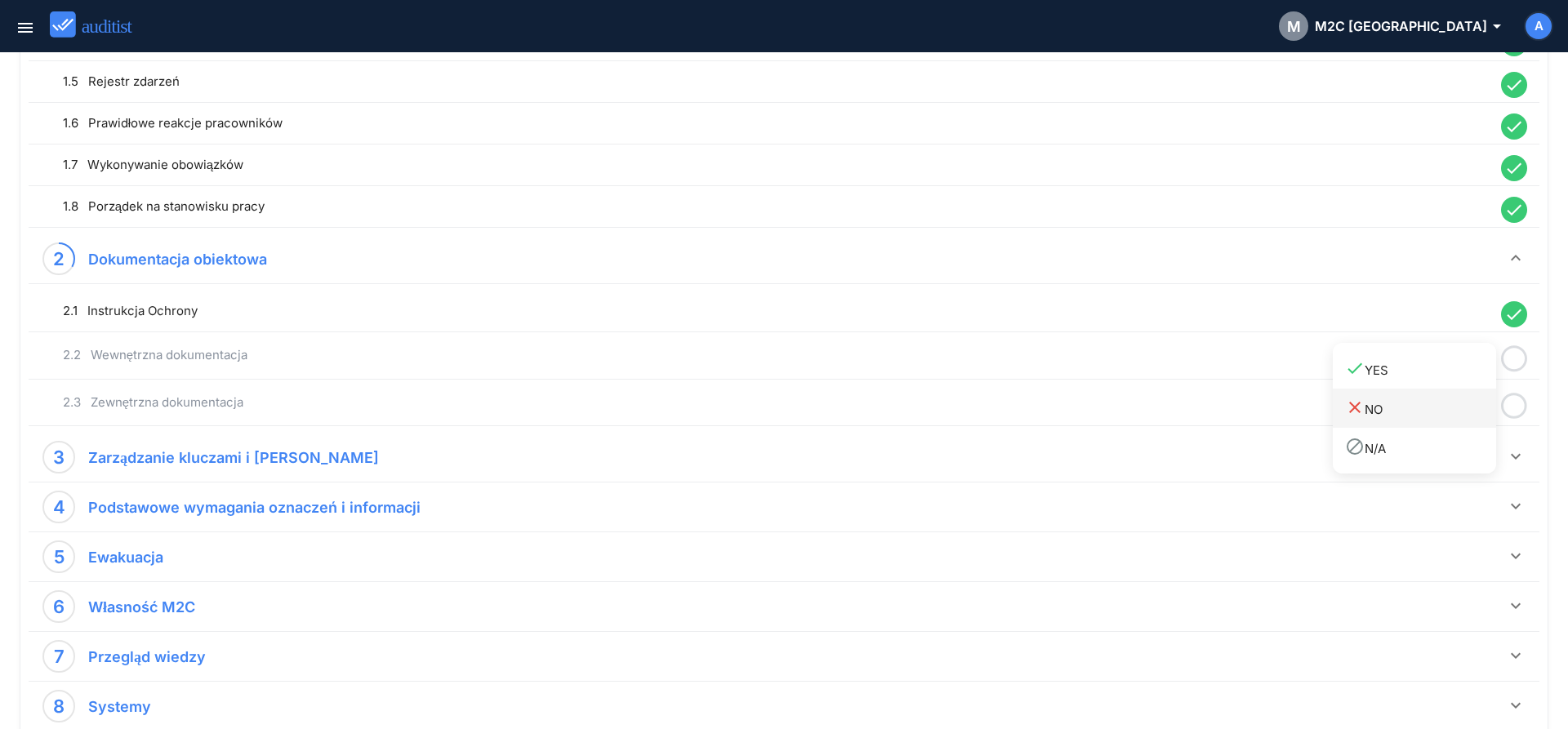
drag, startPoint x: 1443, startPoint y: 377, endPoint x: 1480, endPoint y: 394, distance: 40.7
click at [1441, 378] on div "done YES" at bounding box center [1420, 370] width 151 height 22
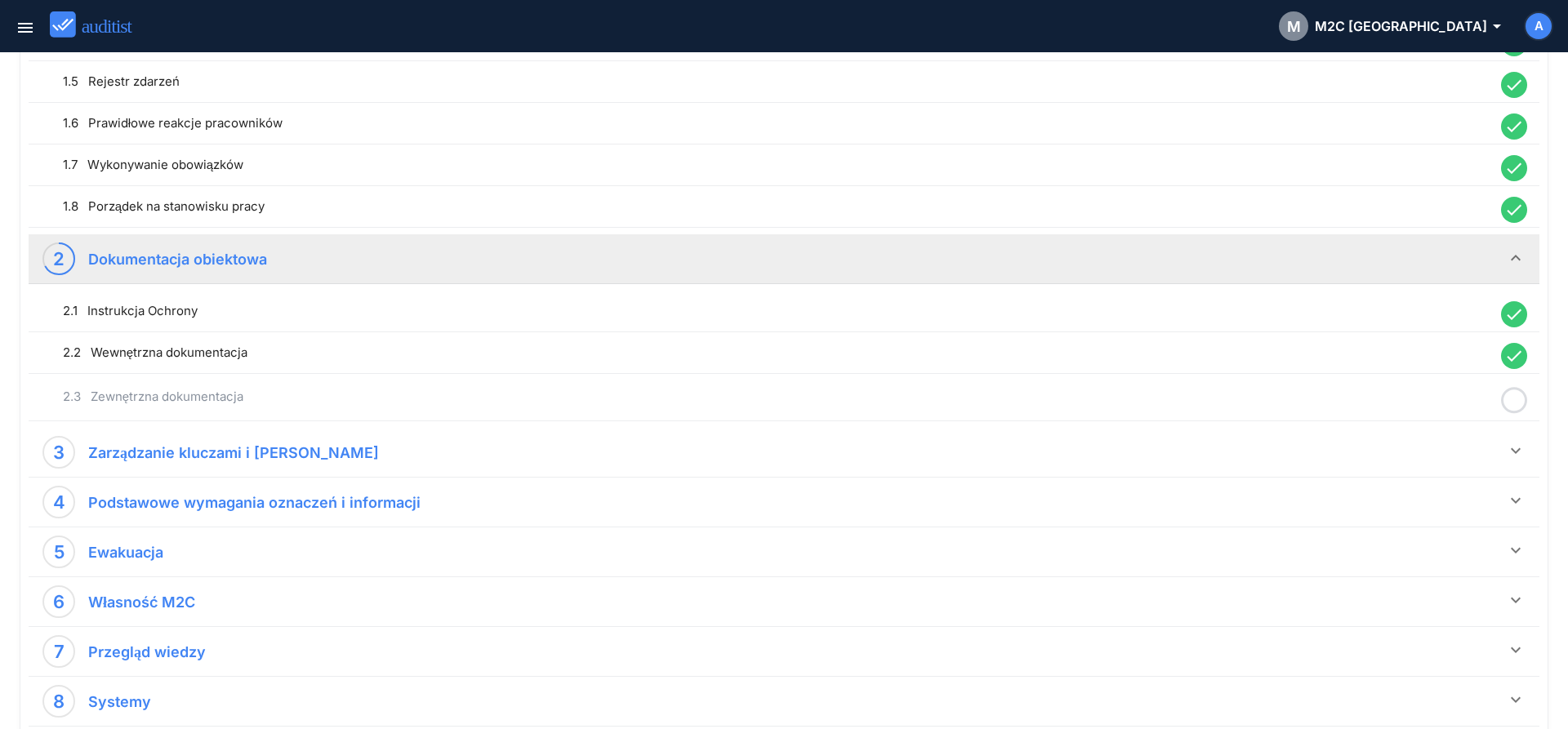
click at [1511, 400] on icon at bounding box center [1514, 400] width 26 height 32
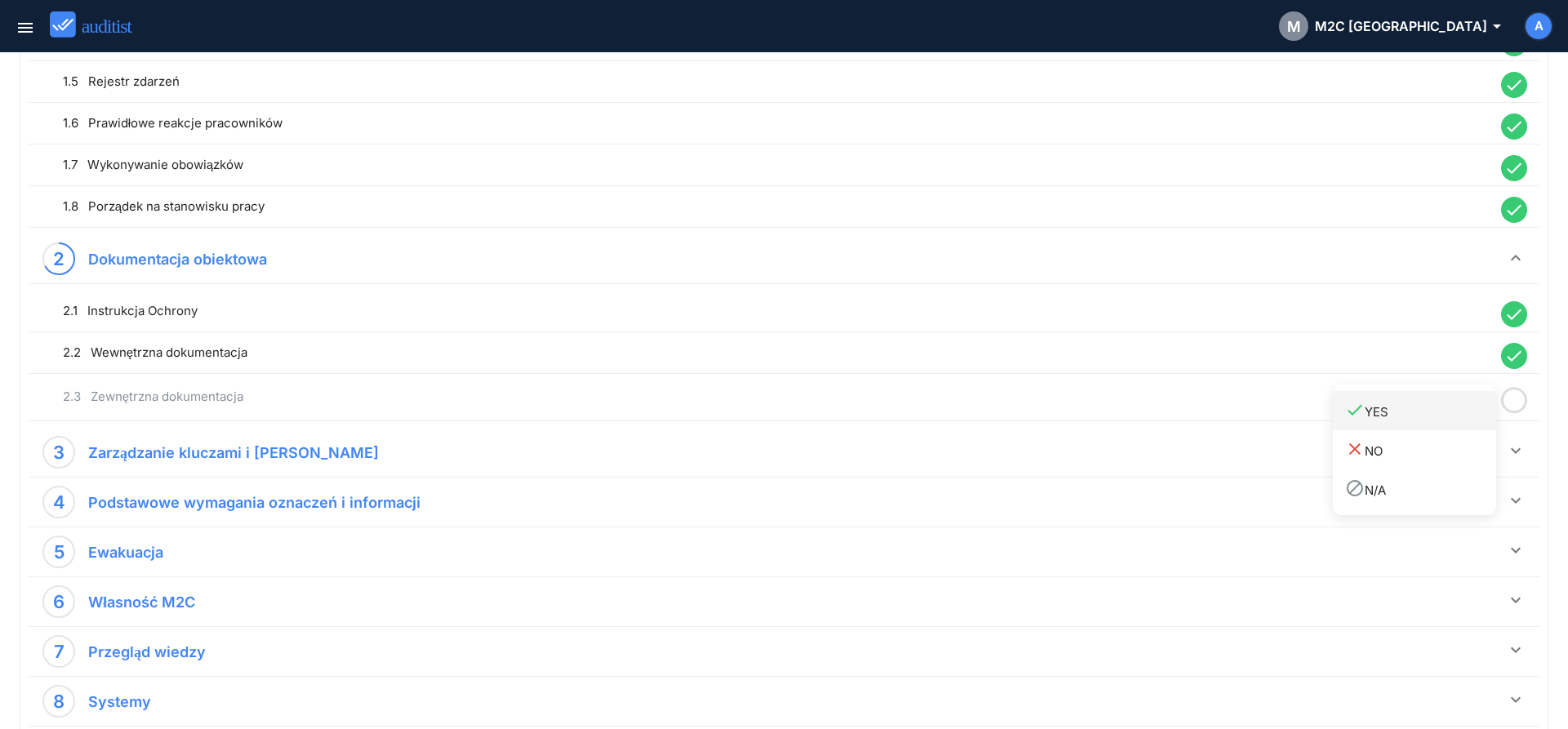
click at [1457, 416] on div "done YES" at bounding box center [1420, 411] width 151 height 22
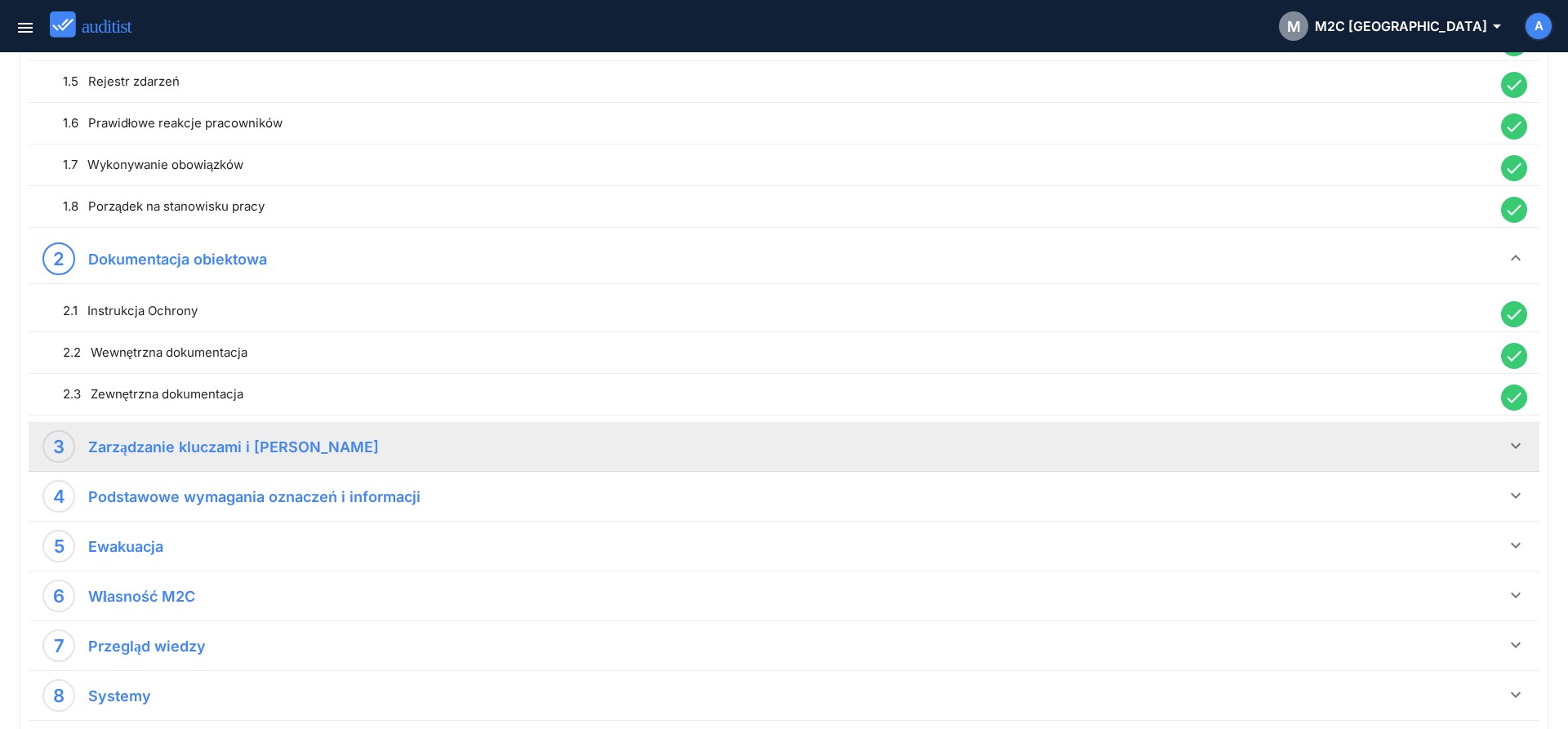
click at [1518, 442] on icon "keyboard_arrow_down" at bounding box center [1515, 445] width 19 height 19
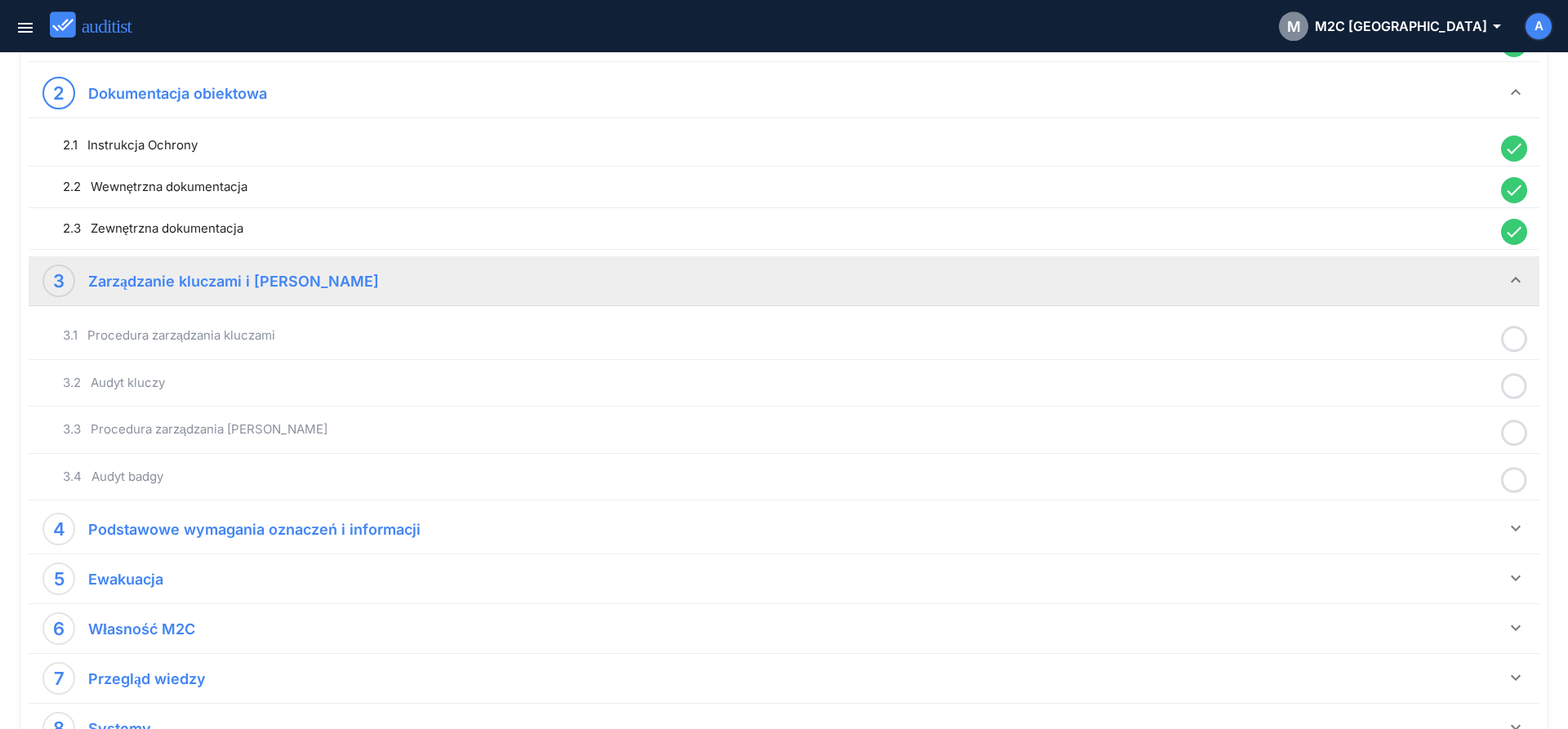
scroll to position [569, 0]
click at [1514, 337] on icon at bounding box center [1514, 338] width 26 height 32
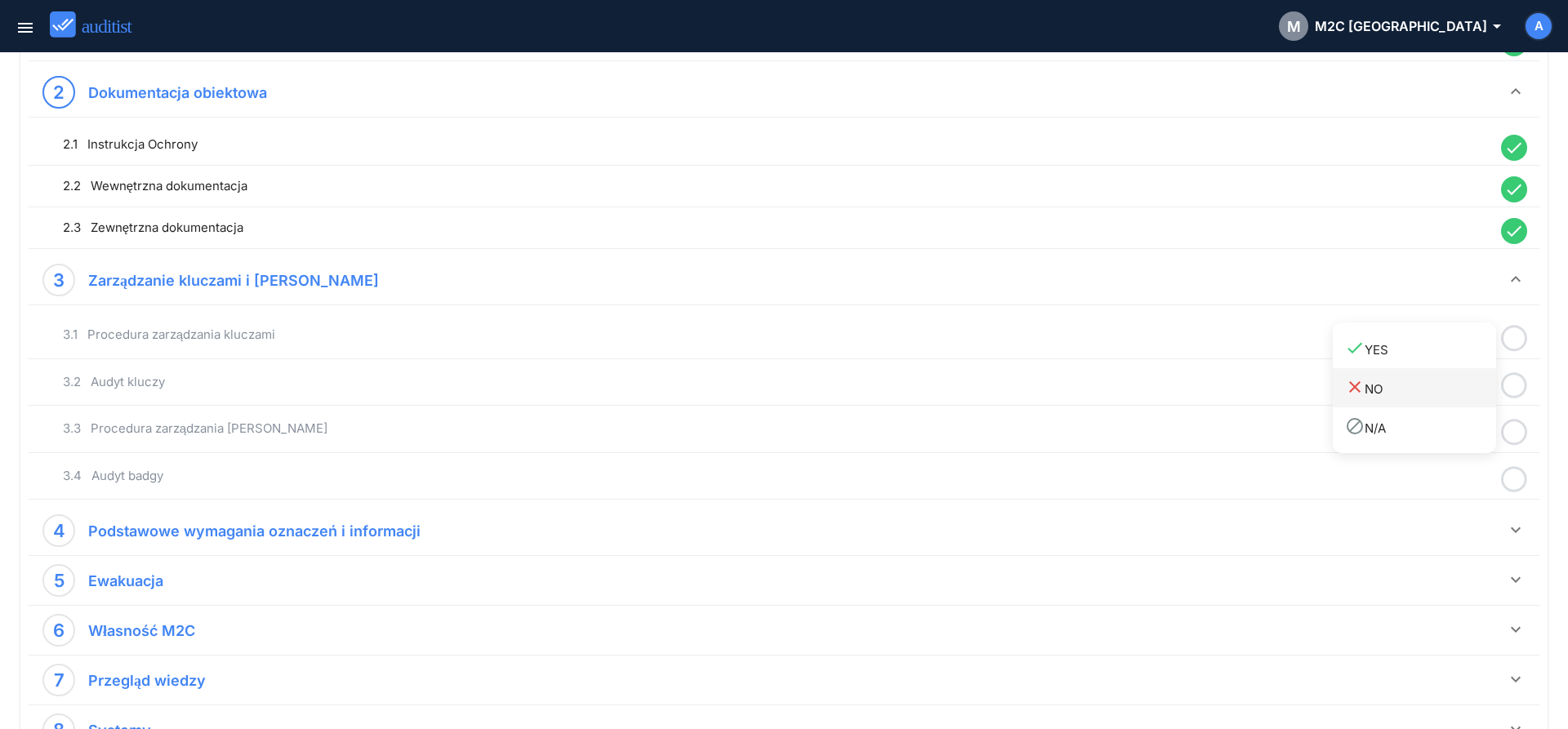
drag, startPoint x: 1453, startPoint y: 348, endPoint x: 1487, endPoint y: 374, distance: 42.8
click at [1455, 355] on div "done YES" at bounding box center [1420, 348] width 151 height 22
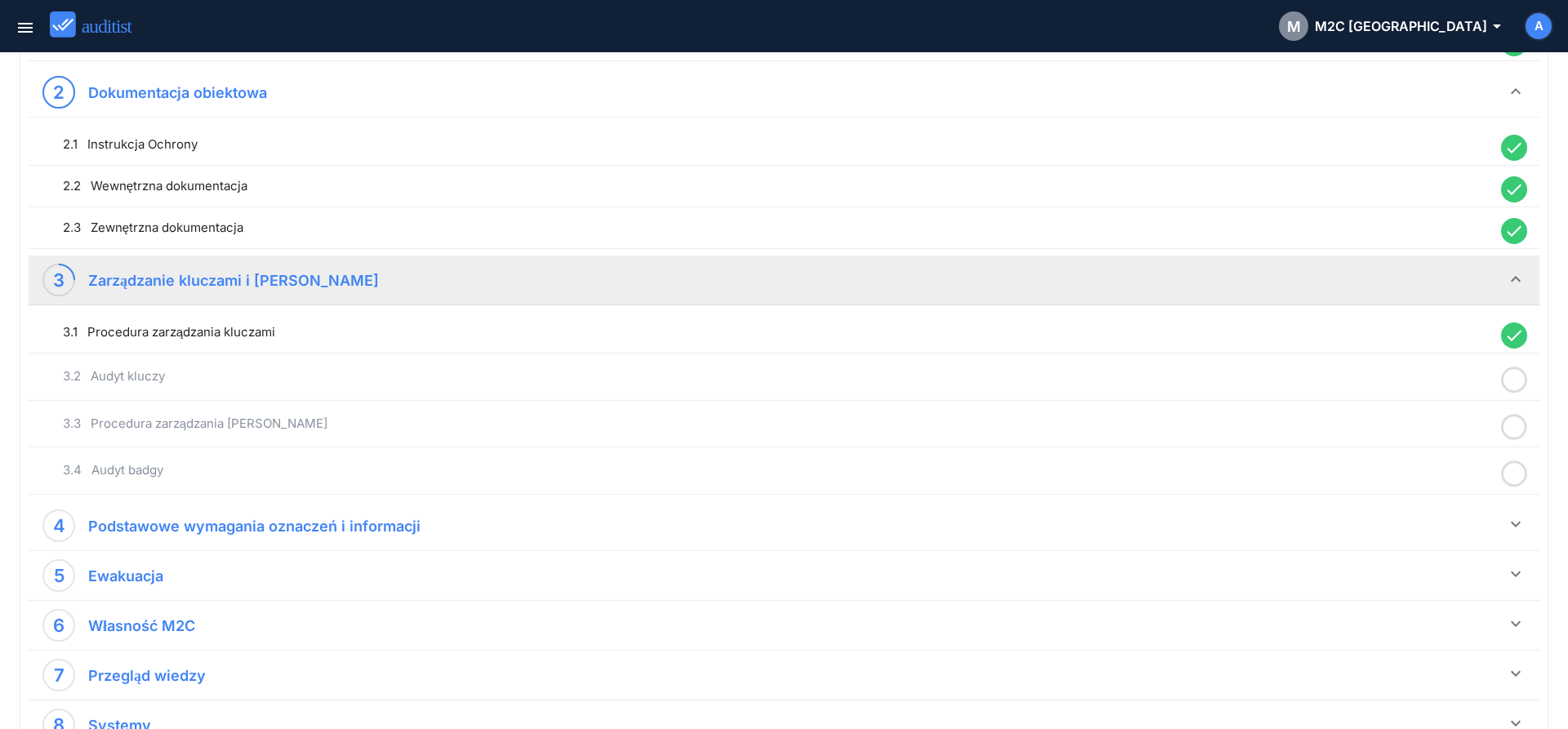
click at [1509, 381] on icon at bounding box center [1514, 380] width 26 height 32
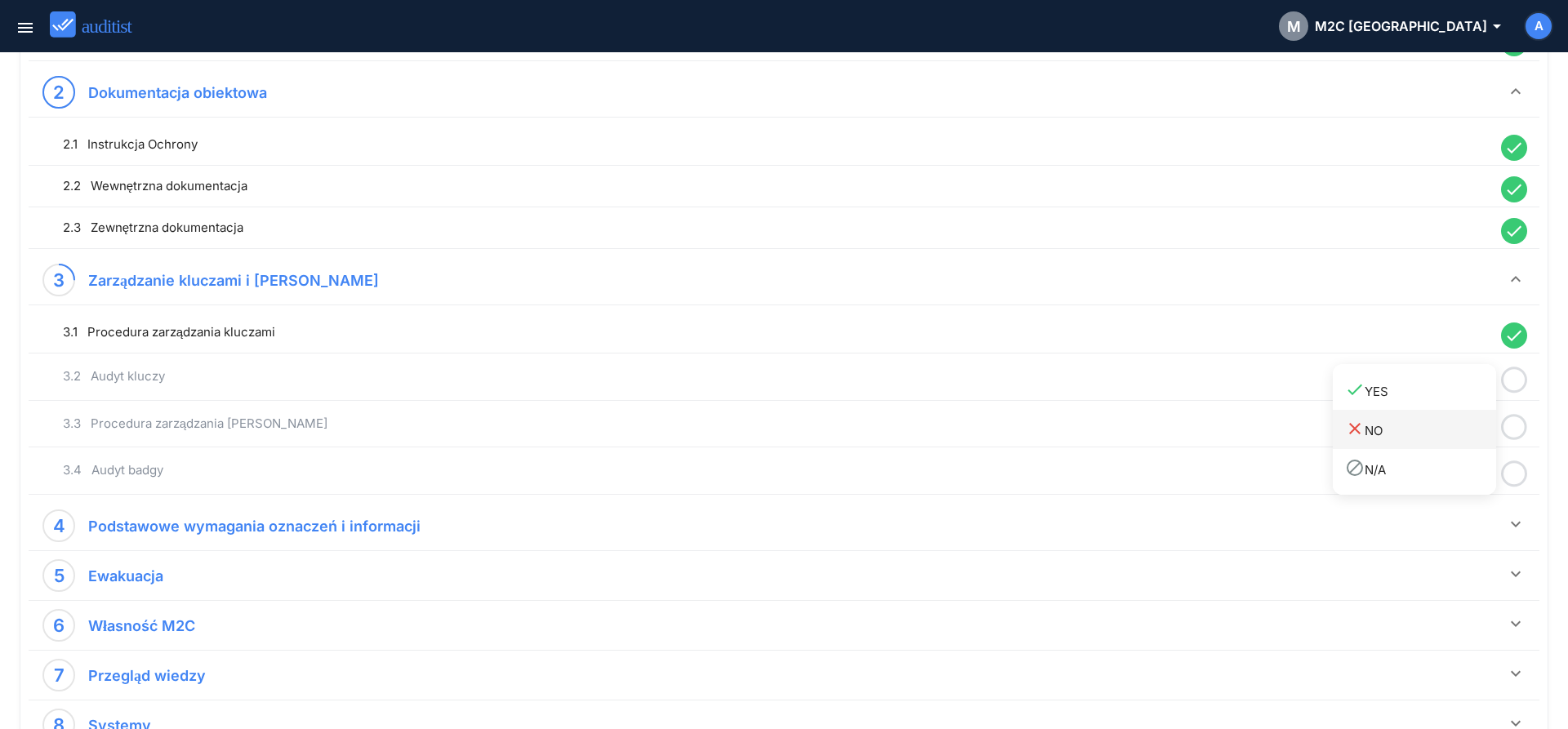
drag, startPoint x: 1438, startPoint y: 390, endPoint x: 1485, endPoint y: 421, distance: 56.3
click at [1435, 399] on div "done YES" at bounding box center [1420, 391] width 151 height 22
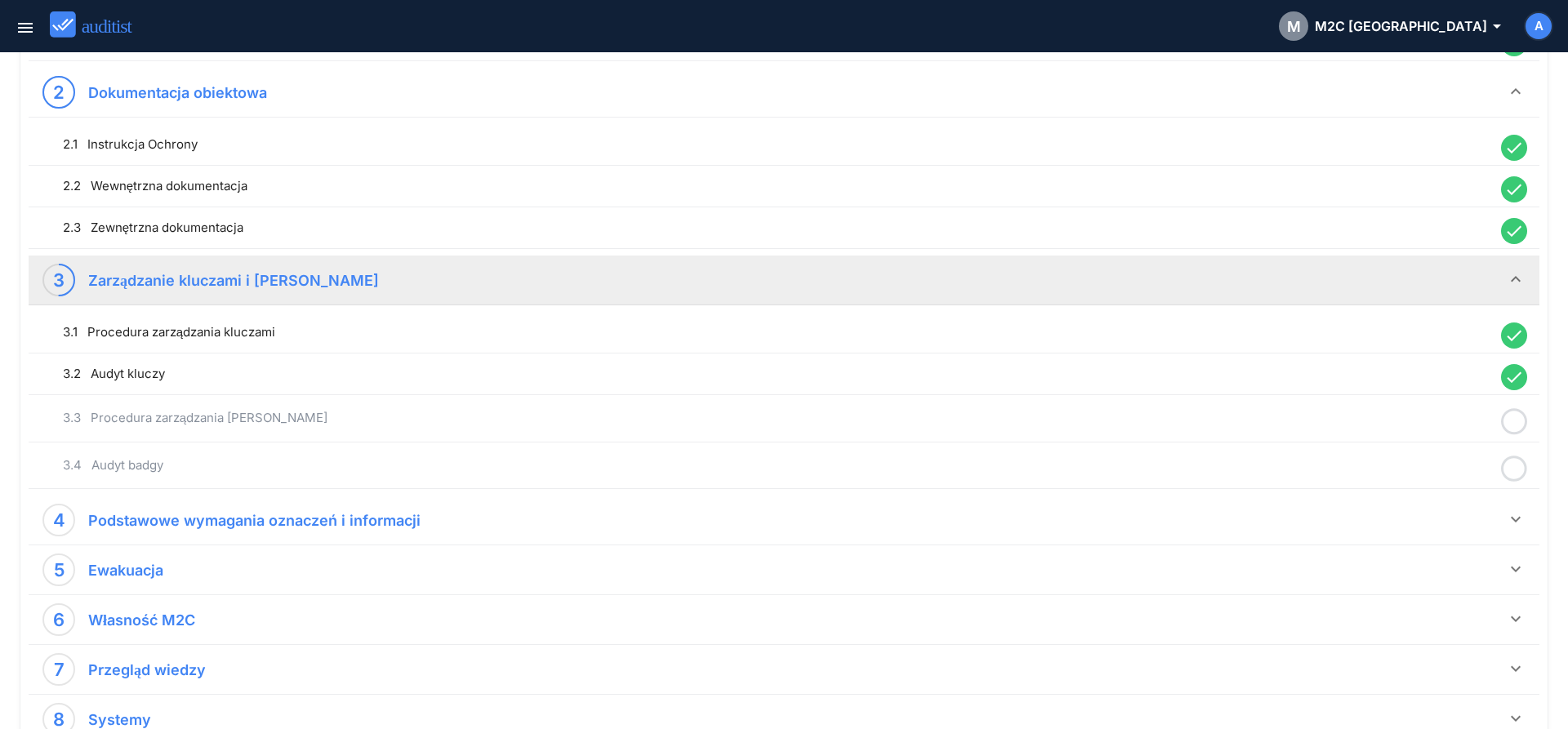
click at [1509, 425] on icon at bounding box center [1514, 421] width 26 height 32
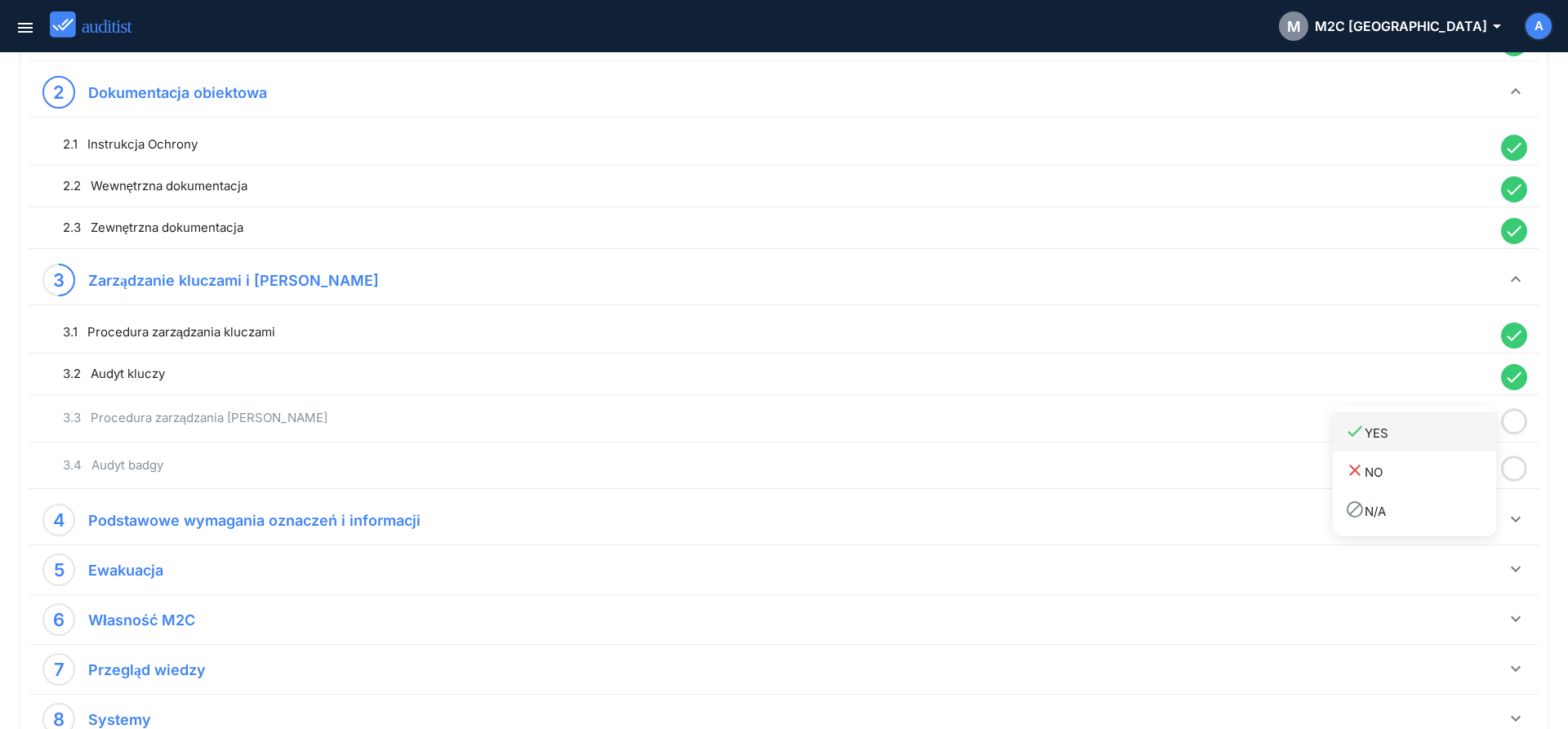
drag, startPoint x: 1451, startPoint y: 437, endPoint x: 1478, endPoint y: 451, distance: 30.4
click at [1450, 440] on div "done YES" at bounding box center [1420, 432] width 151 height 22
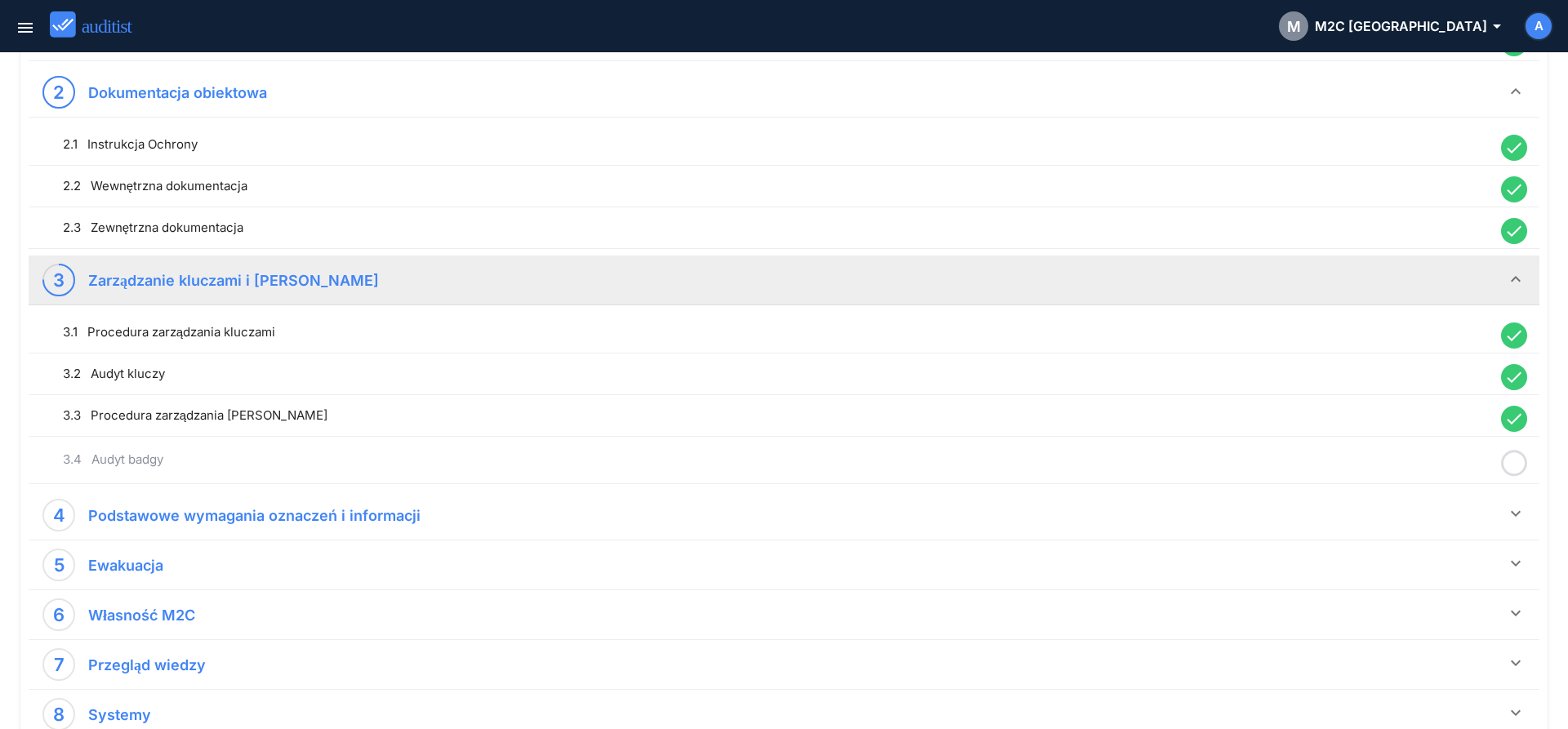
click at [1517, 471] on icon at bounding box center [1514, 463] width 26 height 32
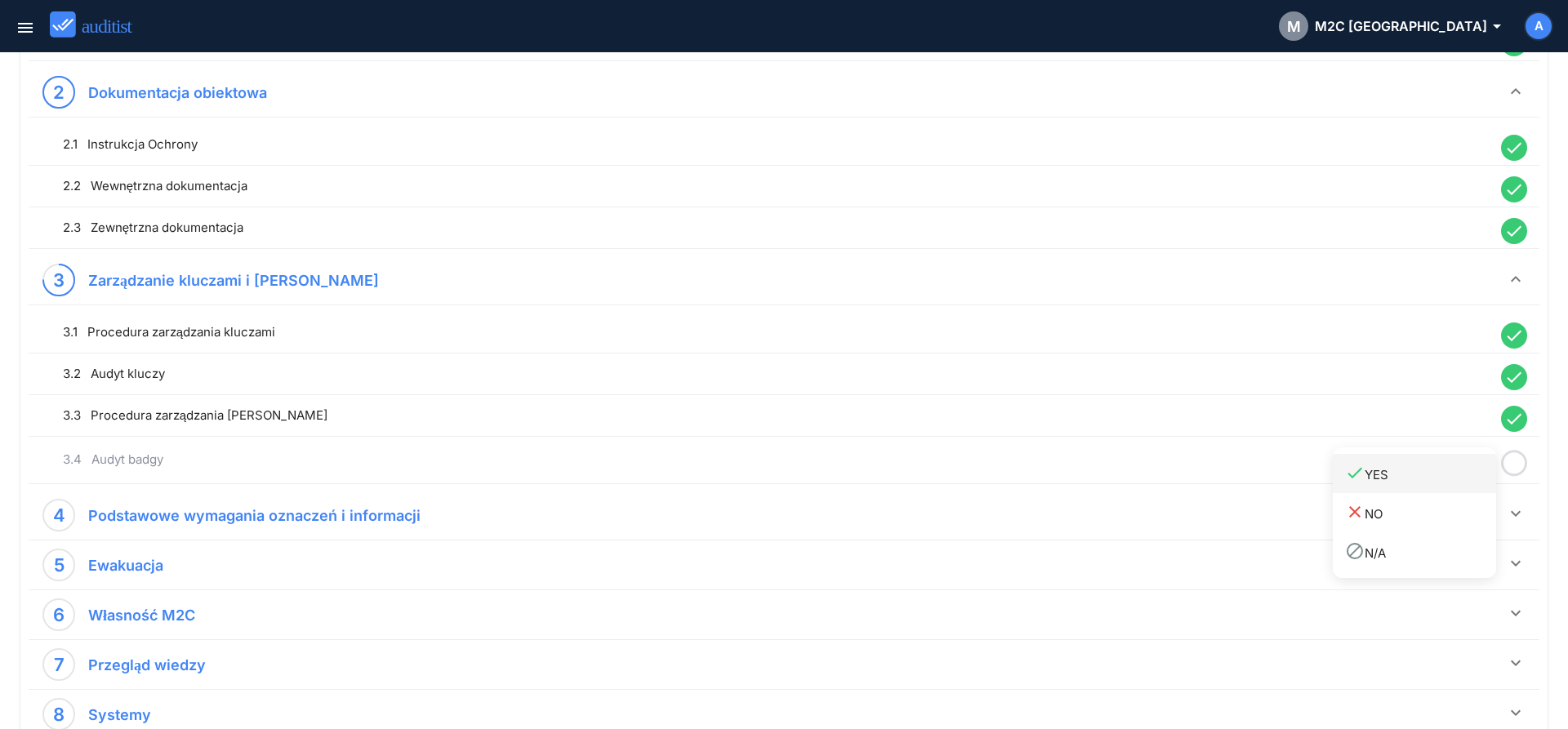
click at [1428, 469] on div "done YES" at bounding box center [1420, 474] width 151 height 22
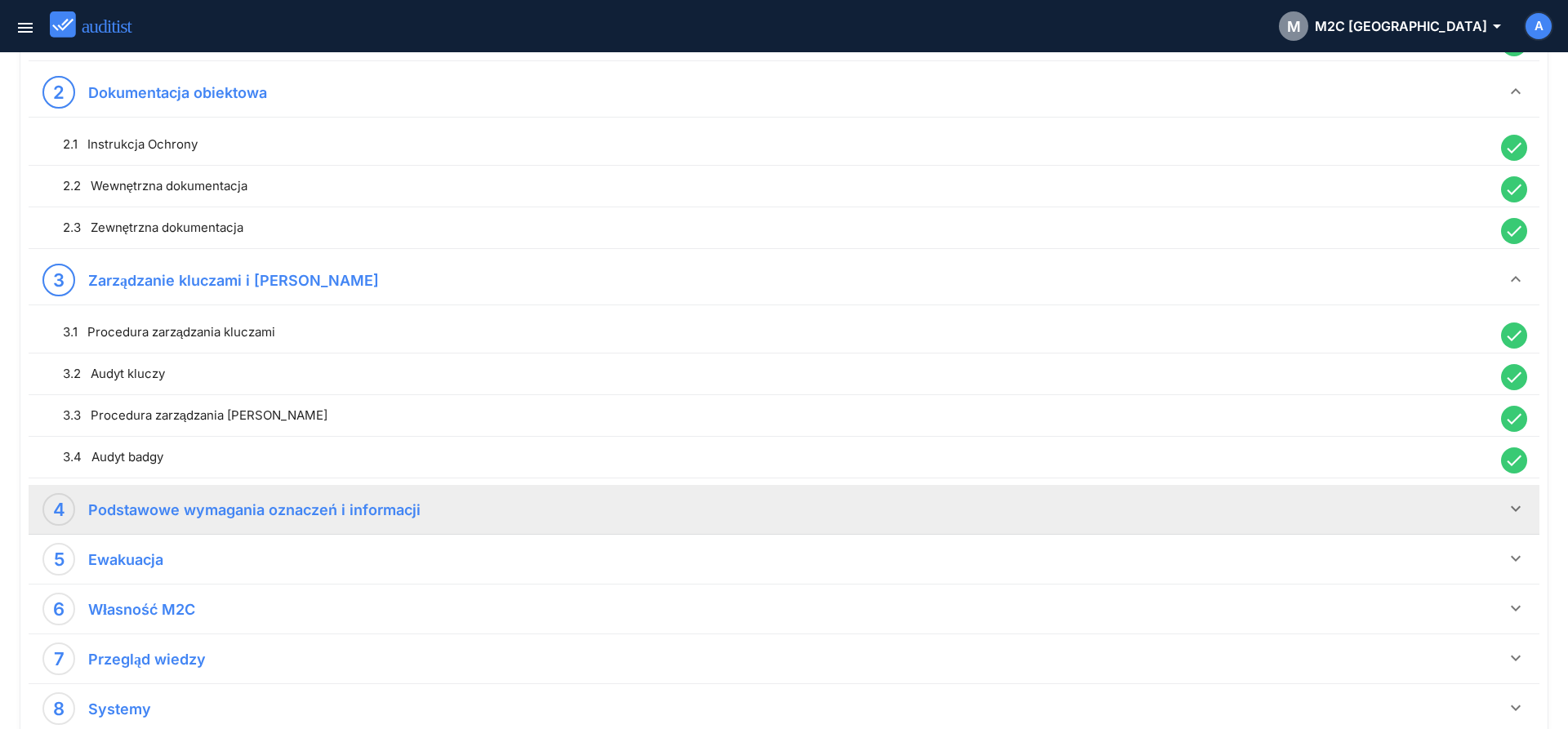
click at [1520, 506] on icon "keyboard_arrow_down" at bounding box center [1515, 508] width 19 height 19
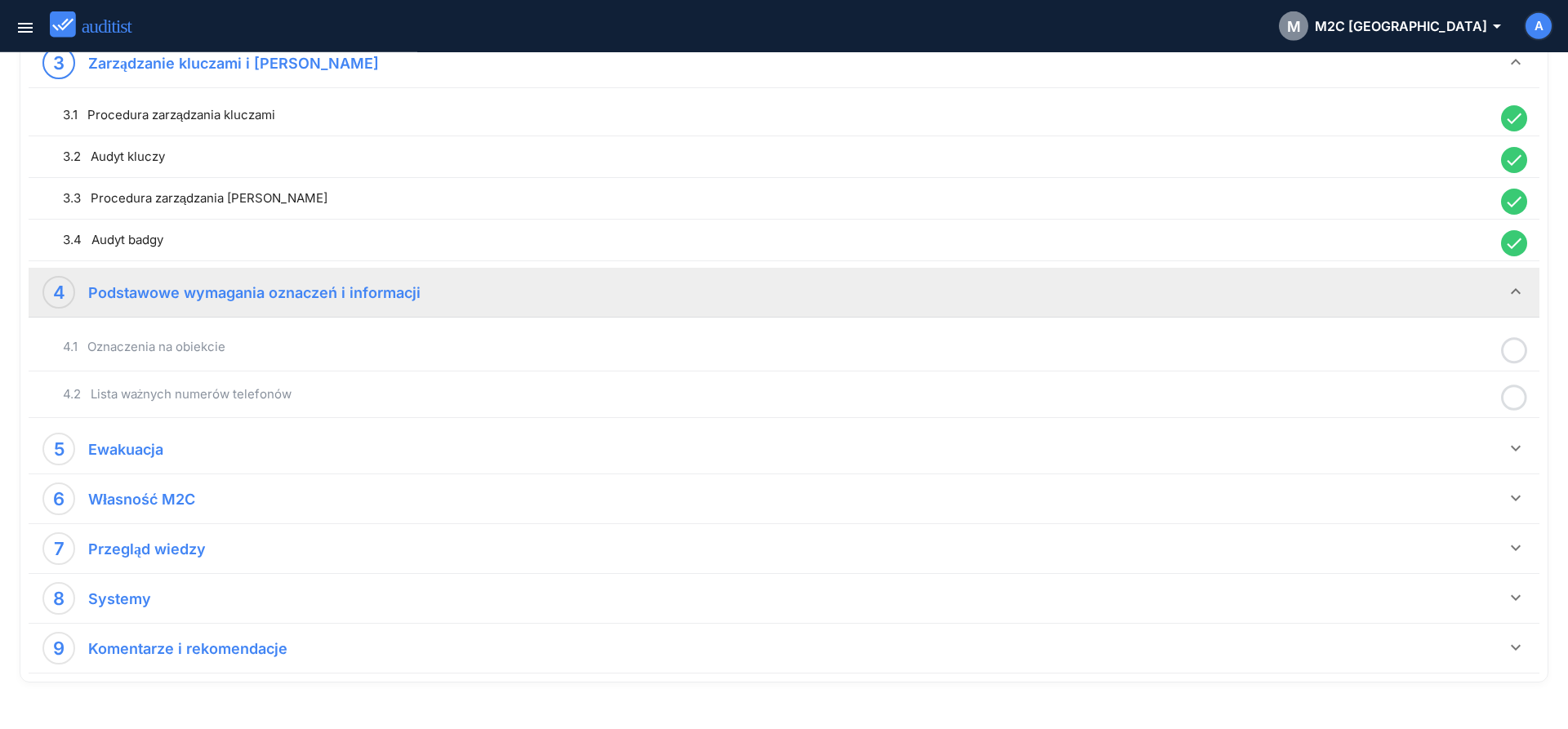
scroll to position [819, 0]
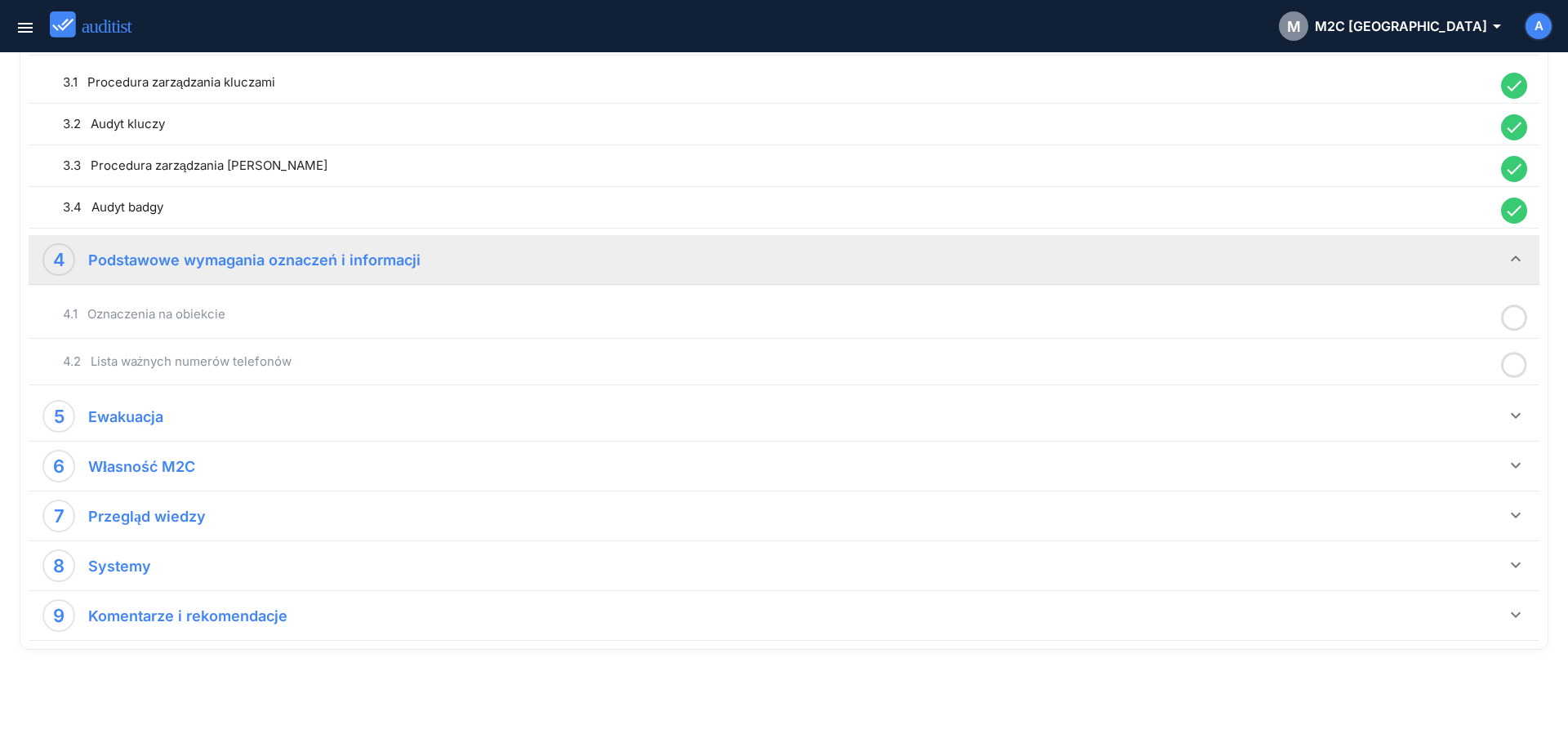
click at [1514, 320] on icon at bounding box center [1514, 317] width 26 height 32
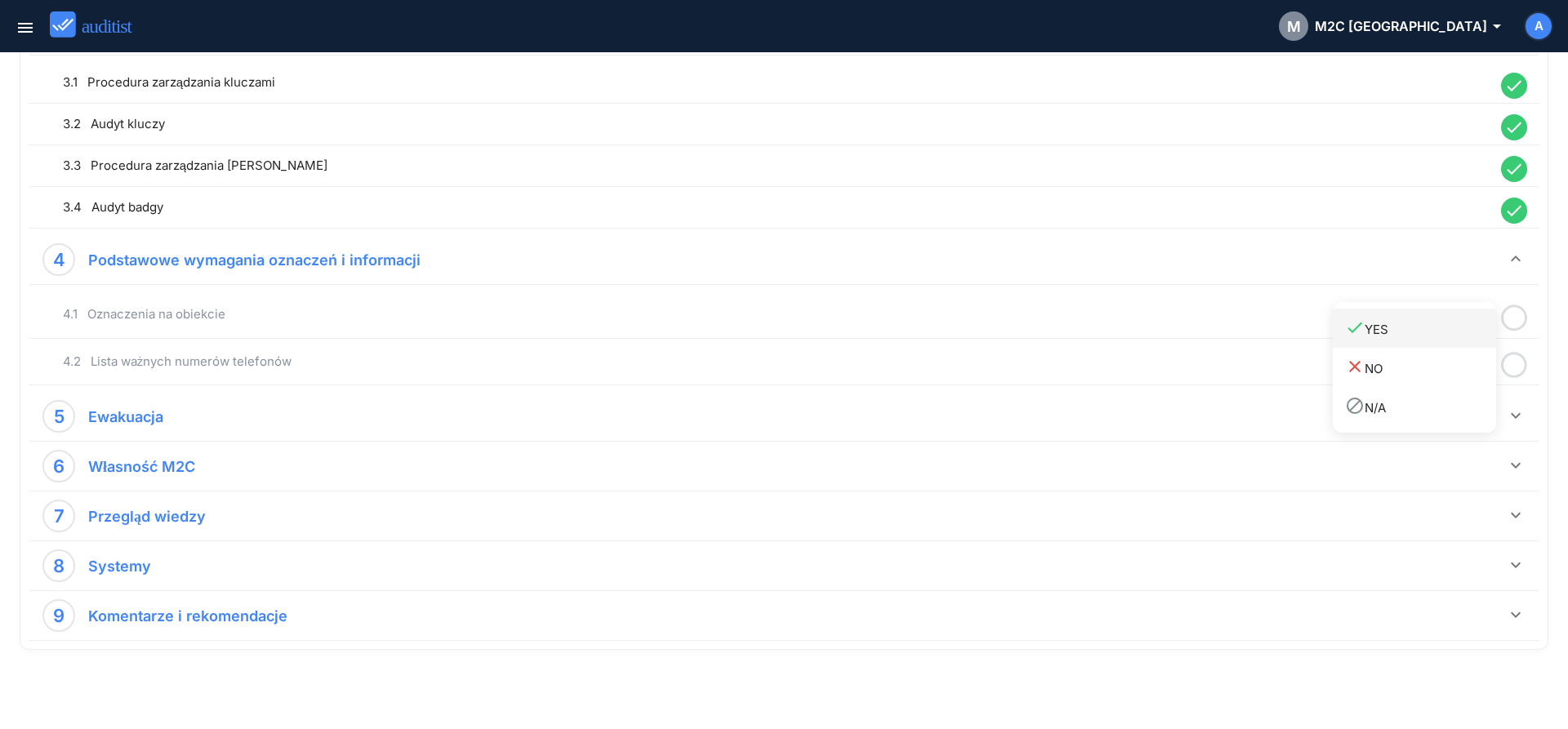
drag, startPoint x: 1461, startPoint y: 326, endPoint x: 1495, endPoint y: 347, distance: 40.0
click at [1468, 337] on div "done YES" at bounding box center [1420, 328] width 151 height 22
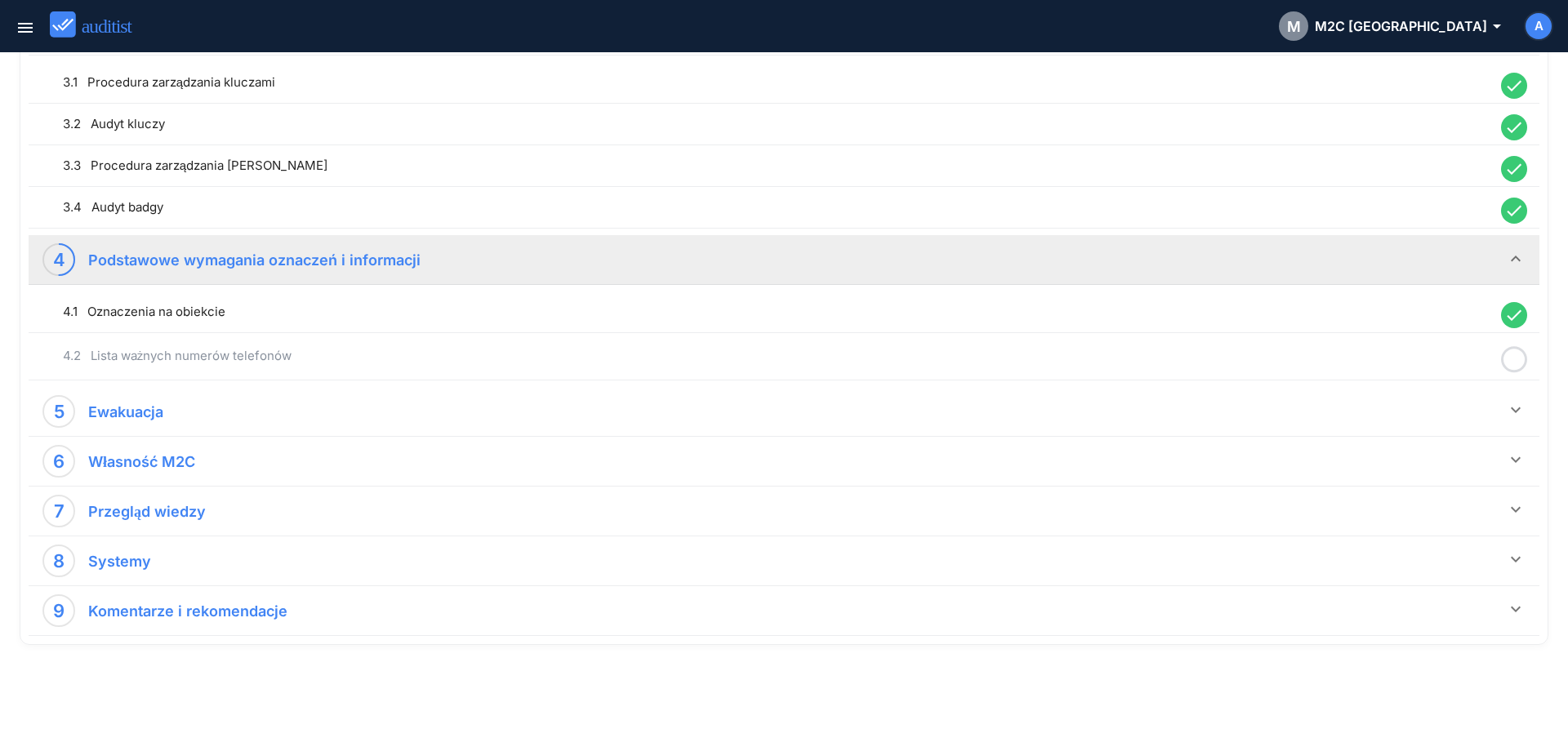
click at [1513, 359] on icon at bounding box center [1514, 359] width 26 height 32
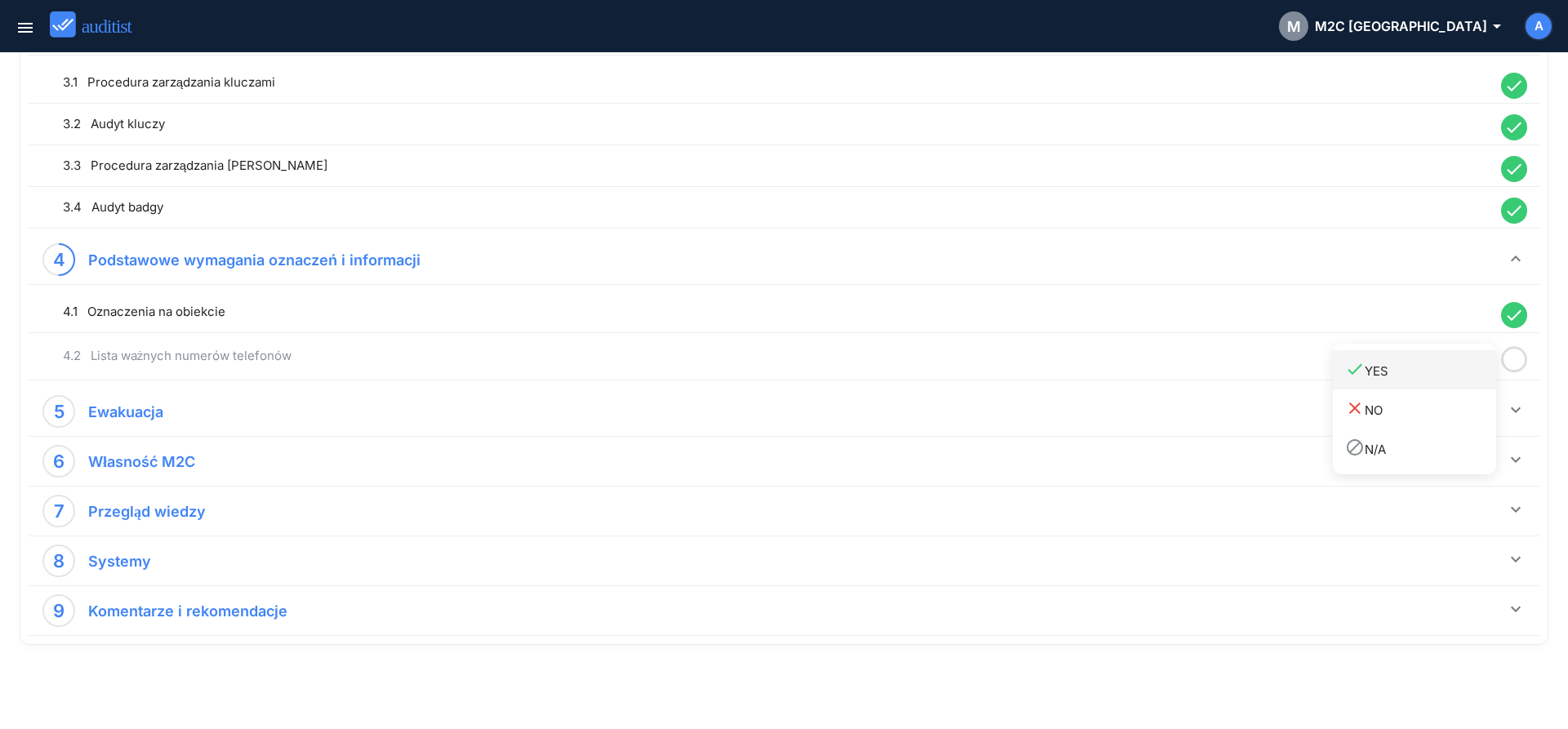
drag, startPoint x: 1469, startPoint y: 371, endPoint x: 1509, endPoint y: 400, distance: 49.4
click at [1469, 373] on div "done YES" at bounding box center [1420, 370] width 151 height 22
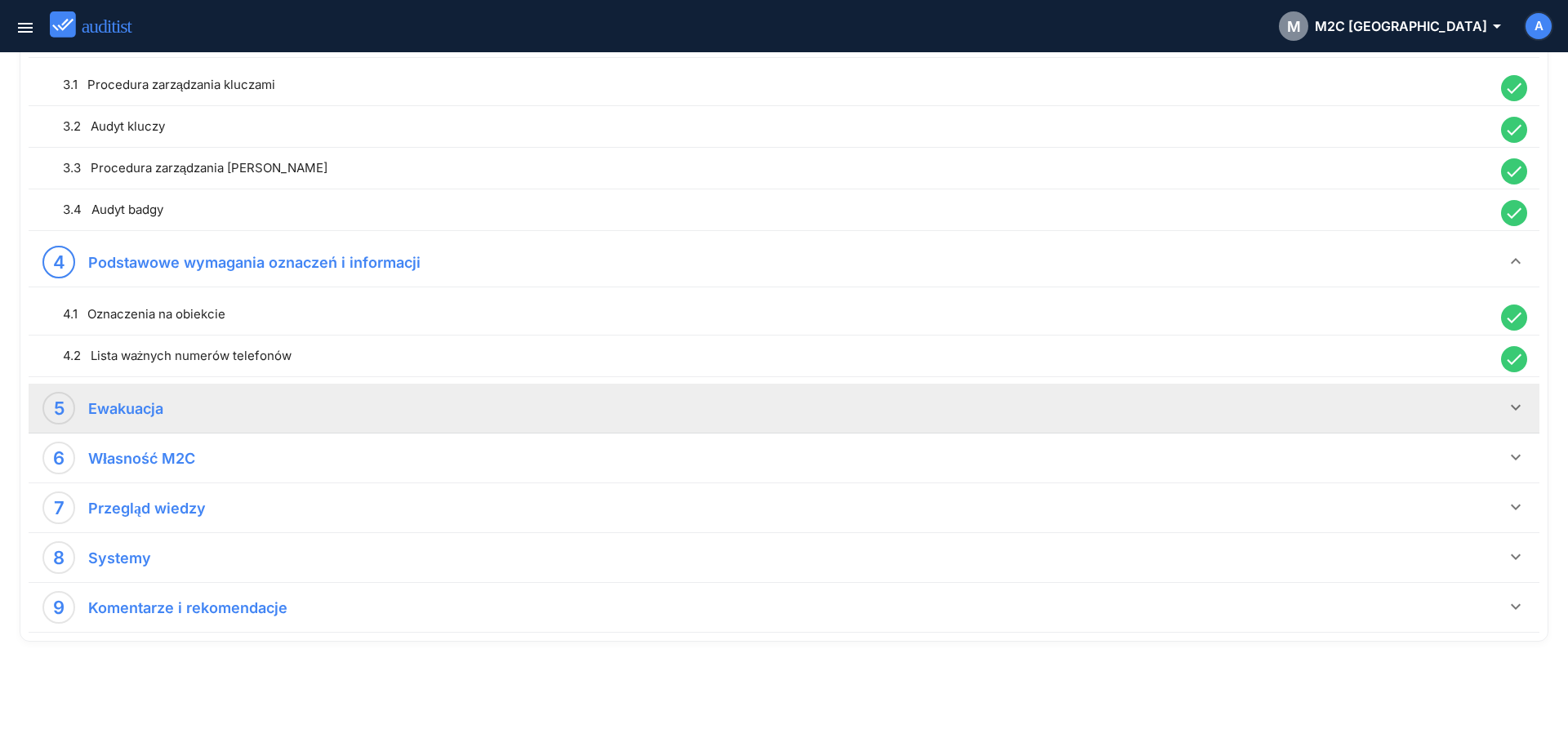
click at [1515, 404] on icon "keyboard_arrow_down" at bounding box center [1515, 406] width 19 height 19
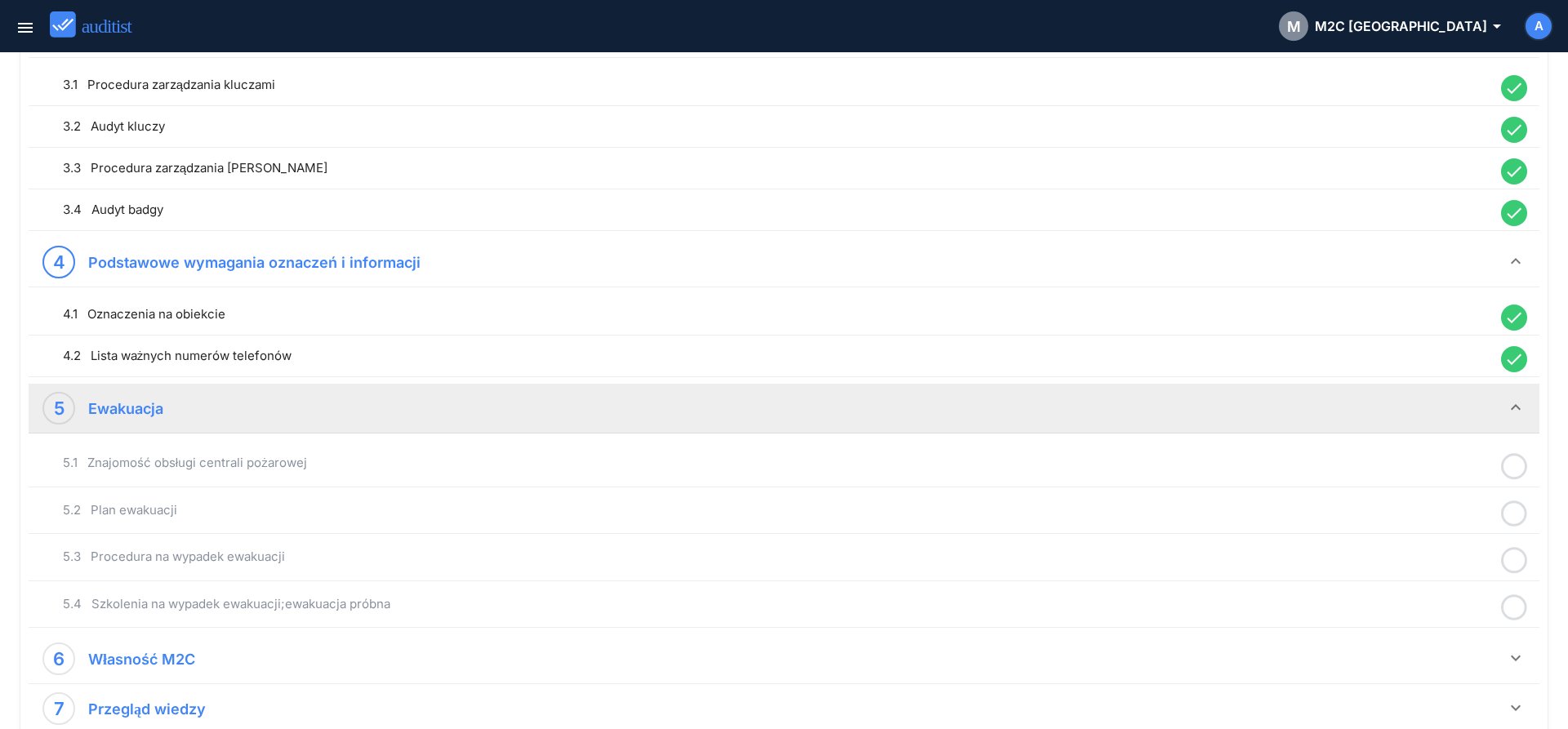
click at [1507, 466] on icon at bounding box center [1514, 466] width 26 height 32
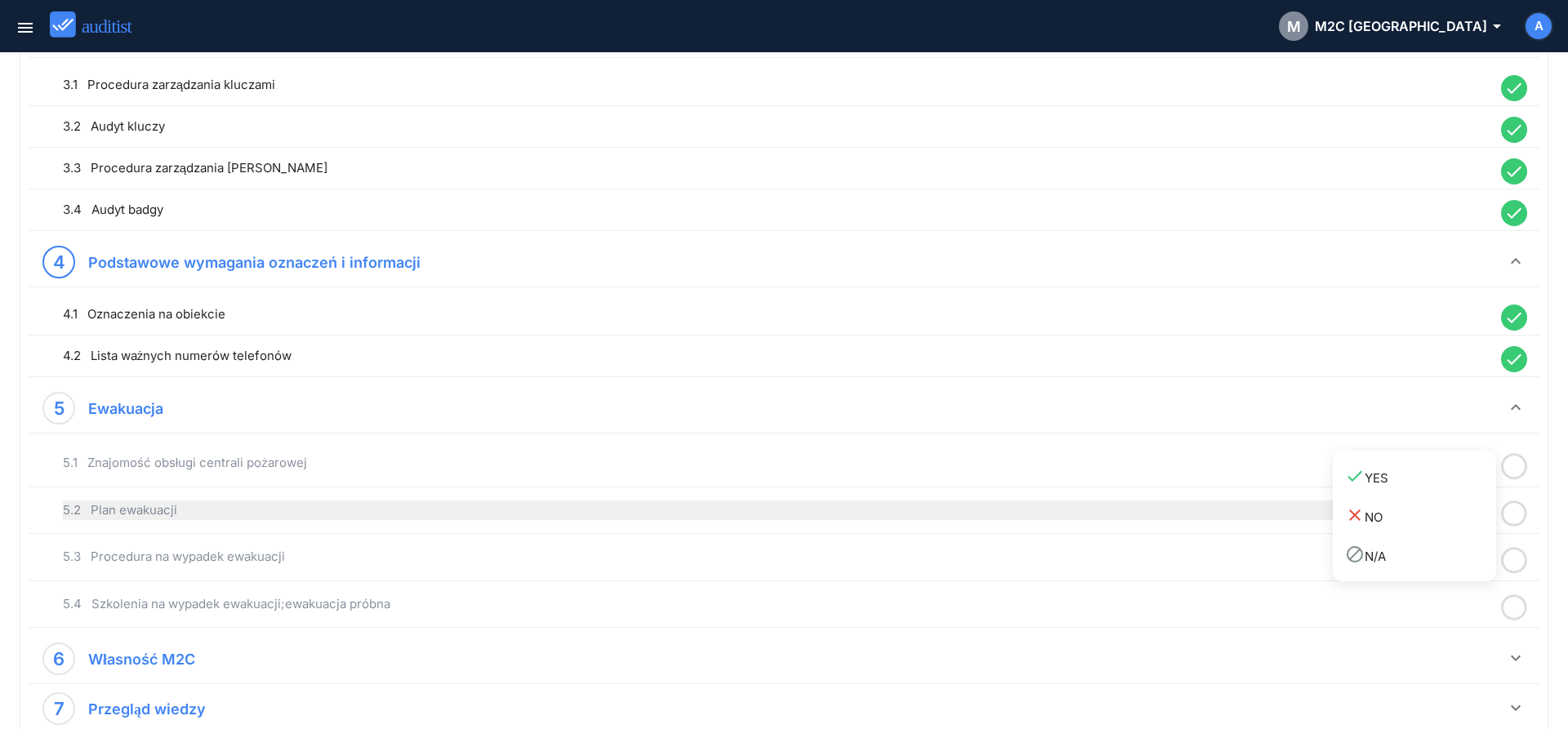
drag, startPoint x: 1424, startPoint y: 488, endPoint x: 1467, endPoint y: 509, distance: 47.9
click at [1424, 489] on link "done YES" at bounding box center [1414, 476] width 163 height 39
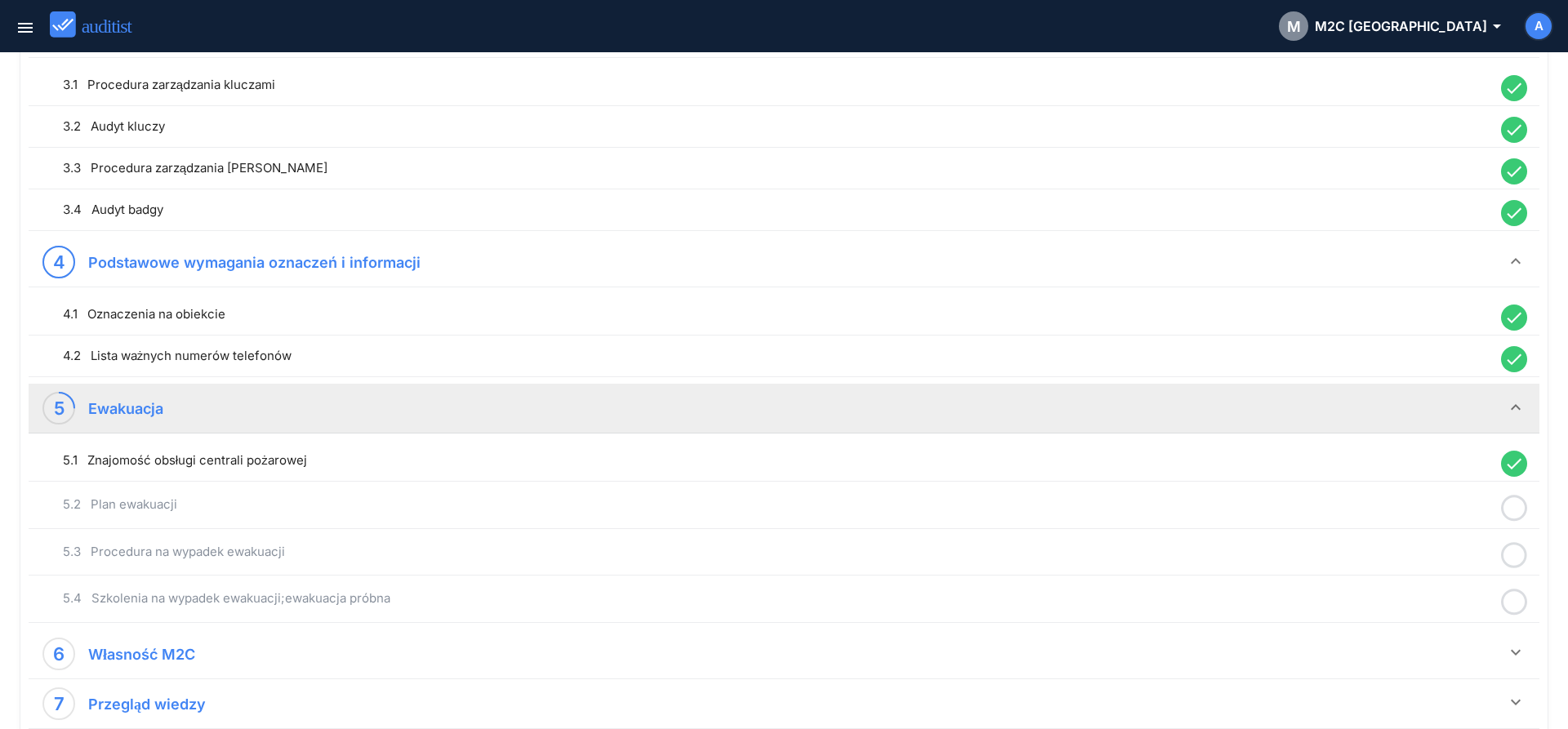
click at [1516, 514] on icon at bounding box center [1514, 508] width 26 height 32
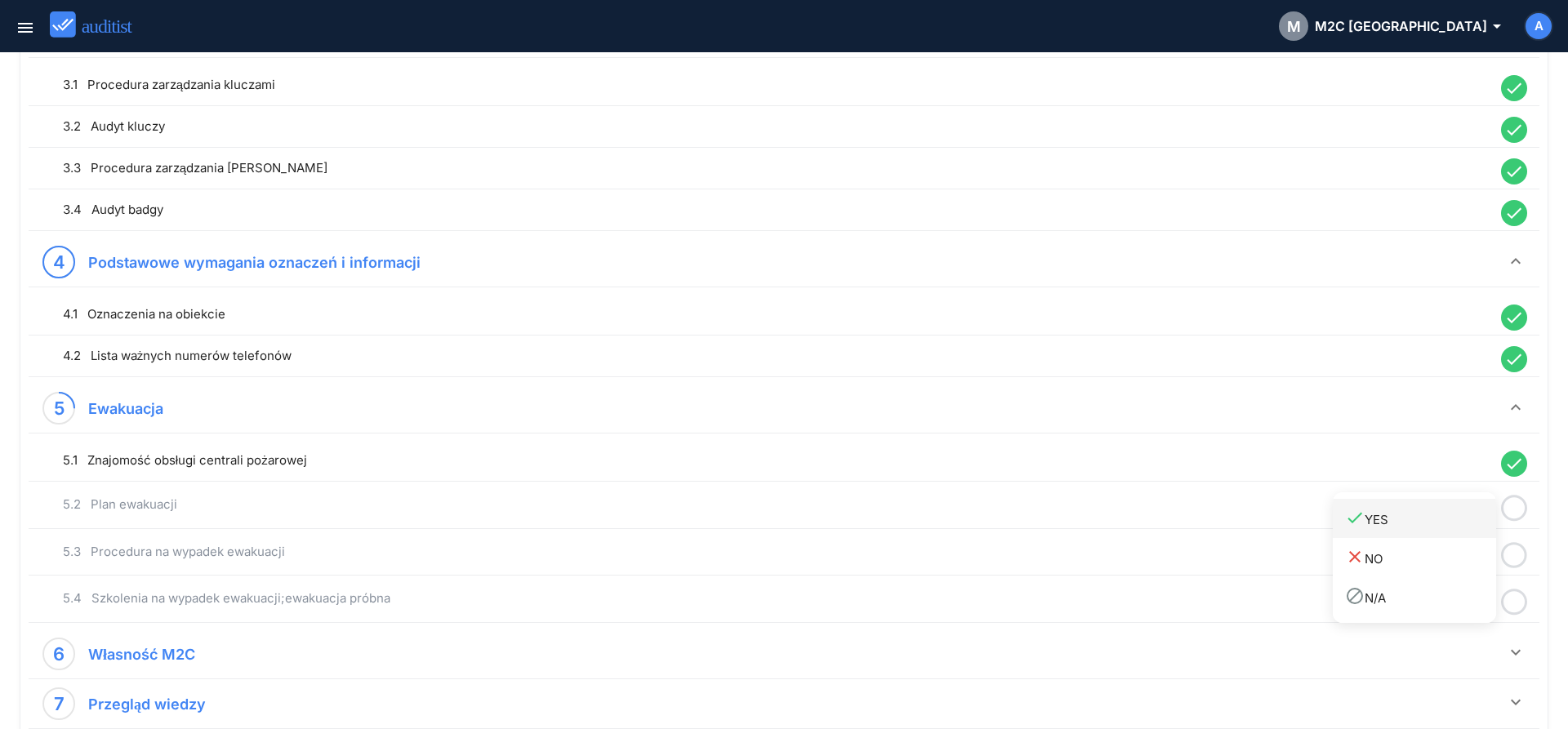
click at [1420, 530] on link "done YES" at bounding box center [1414, 518] width 163 height 39
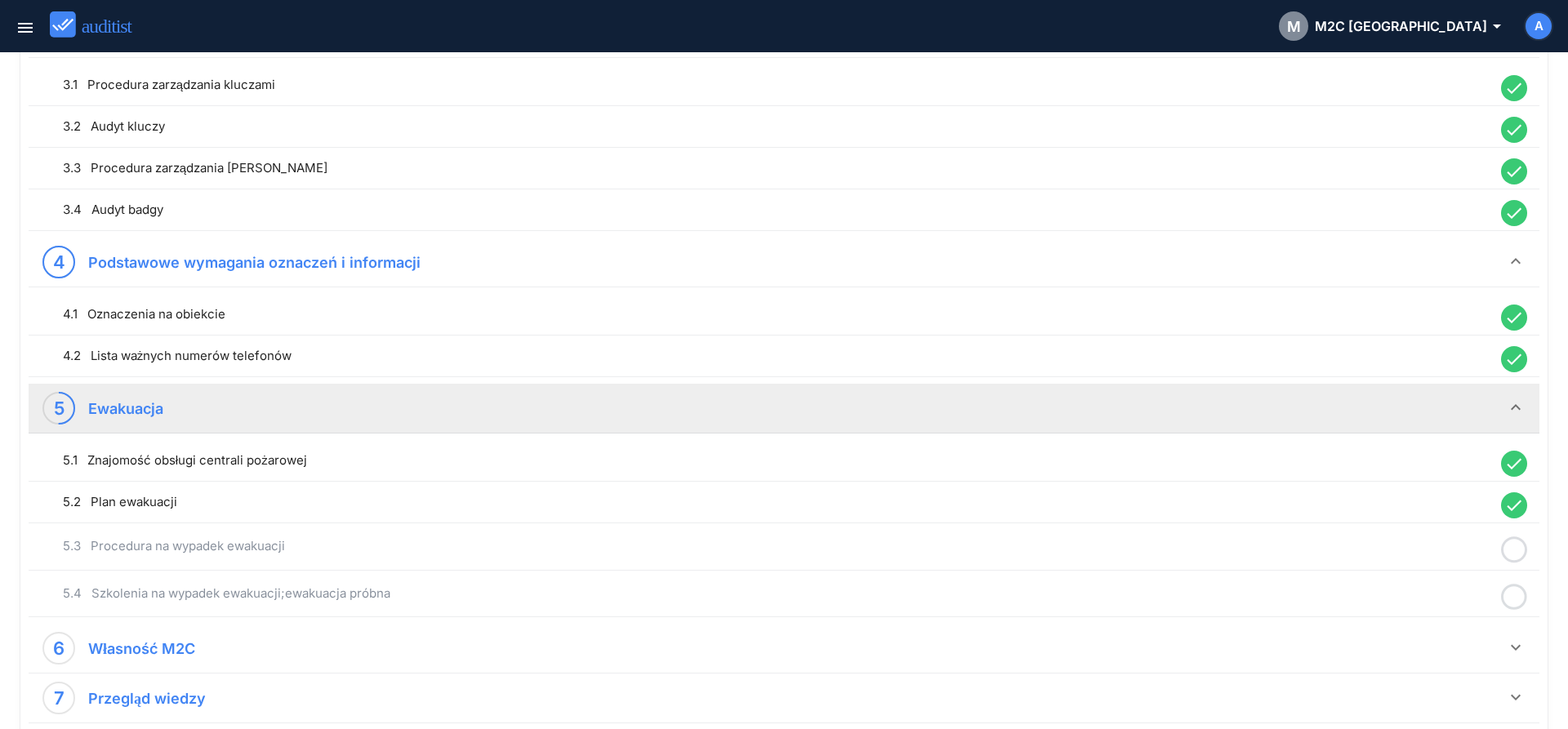
click at [1512, 555] on icon at bounding box center [1514, 549] width 26 height 32
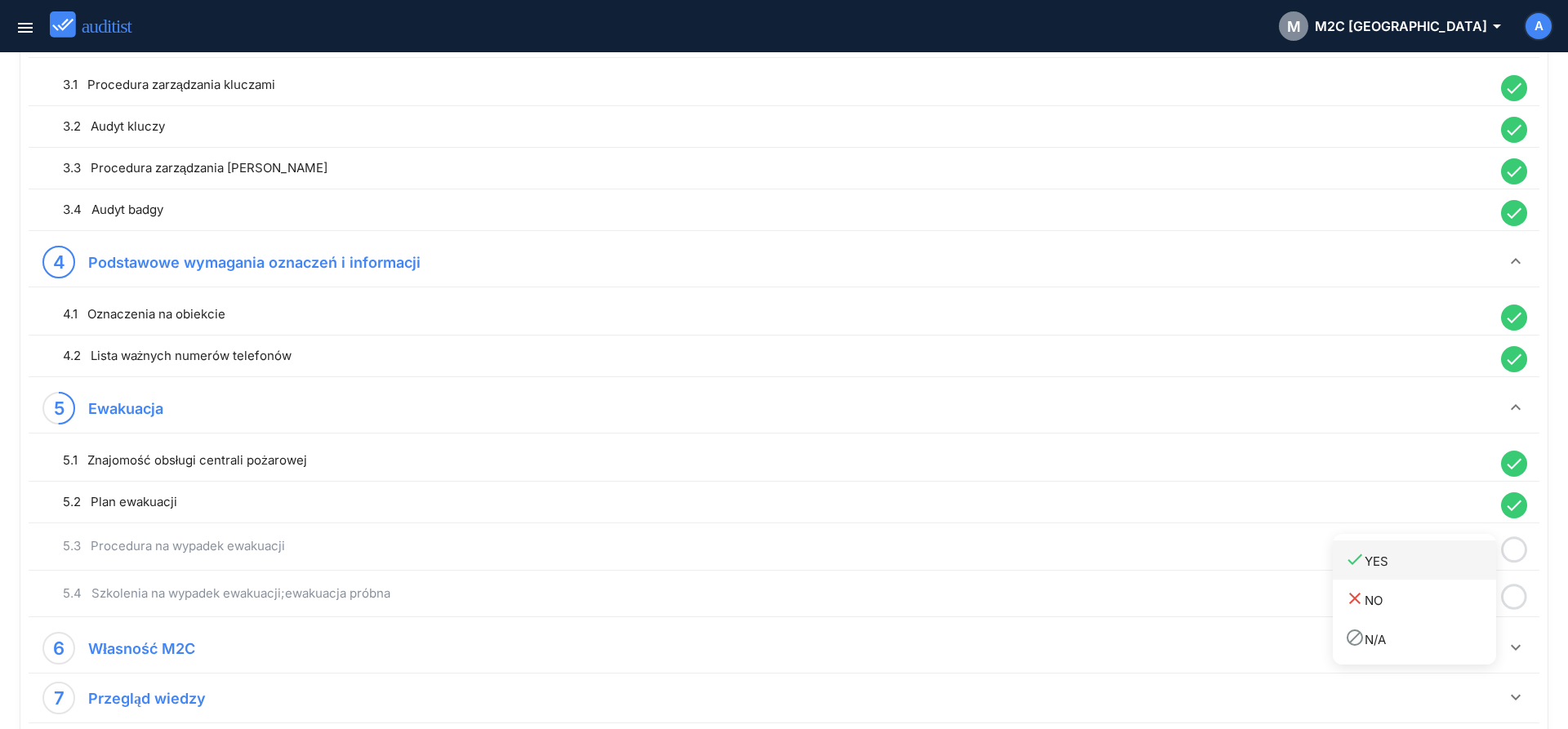
drag, startPoint x: 1428, startPoint y: 567, endPoint x: 1496, endPoint y: 590, distance: 71.8
click at [1427, 568] on div "done YES" at bounding box center [1420, 560] width 151 height 22
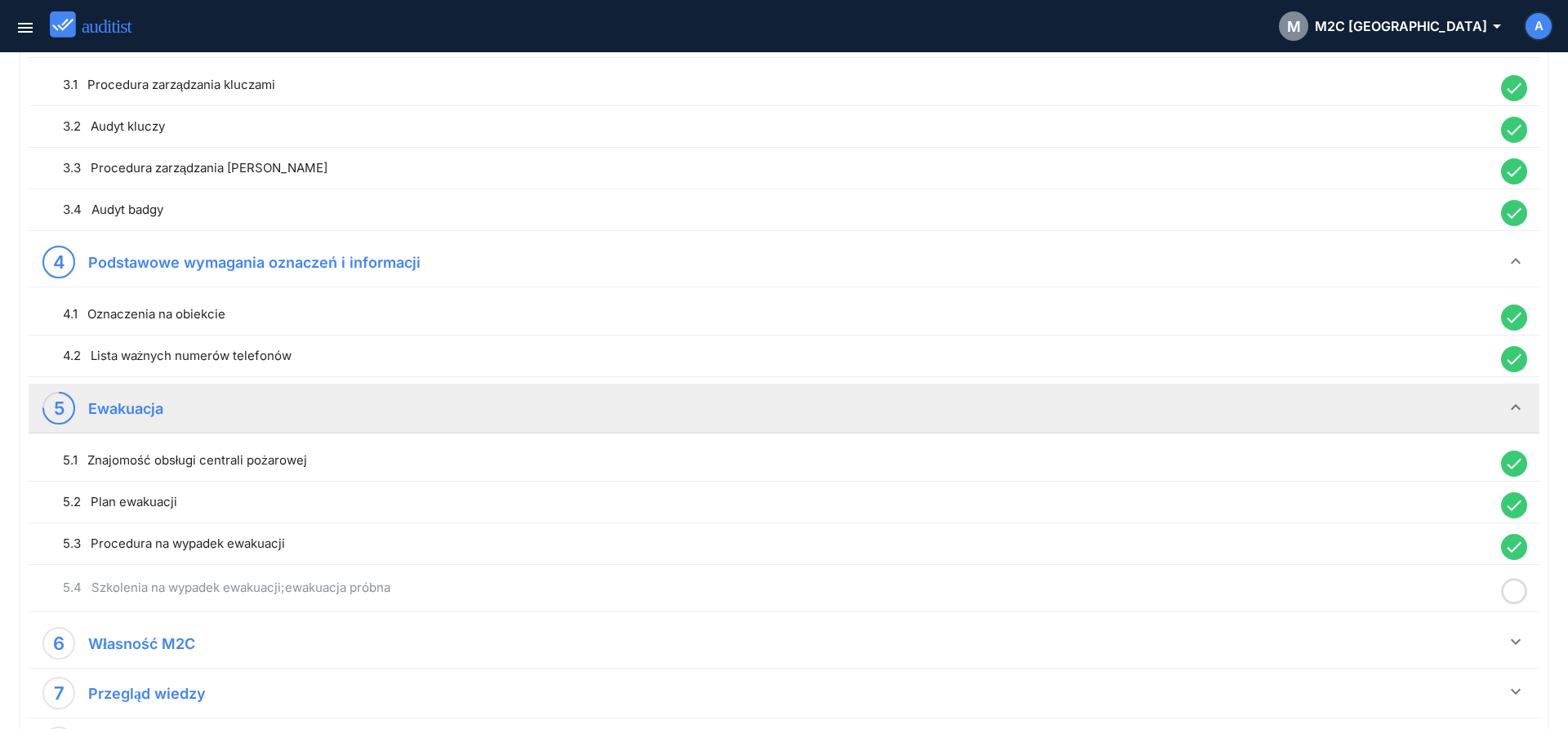
click at [1509, 591] on icon at bounding box center [1514, 591] width 26 height 32
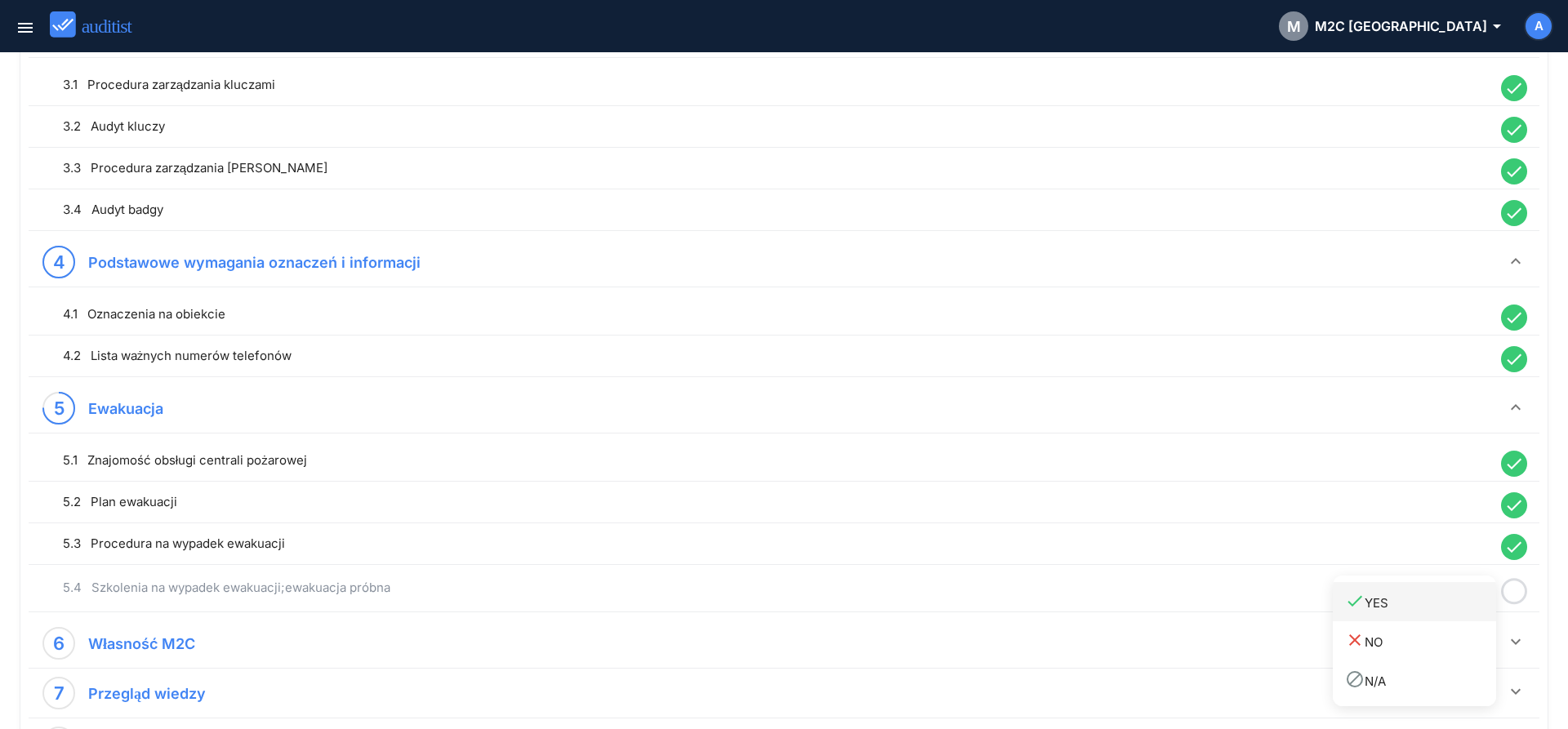
click at [1442, 604] on div "done YES" at bounding box center [1420, 602] width 151 height 22
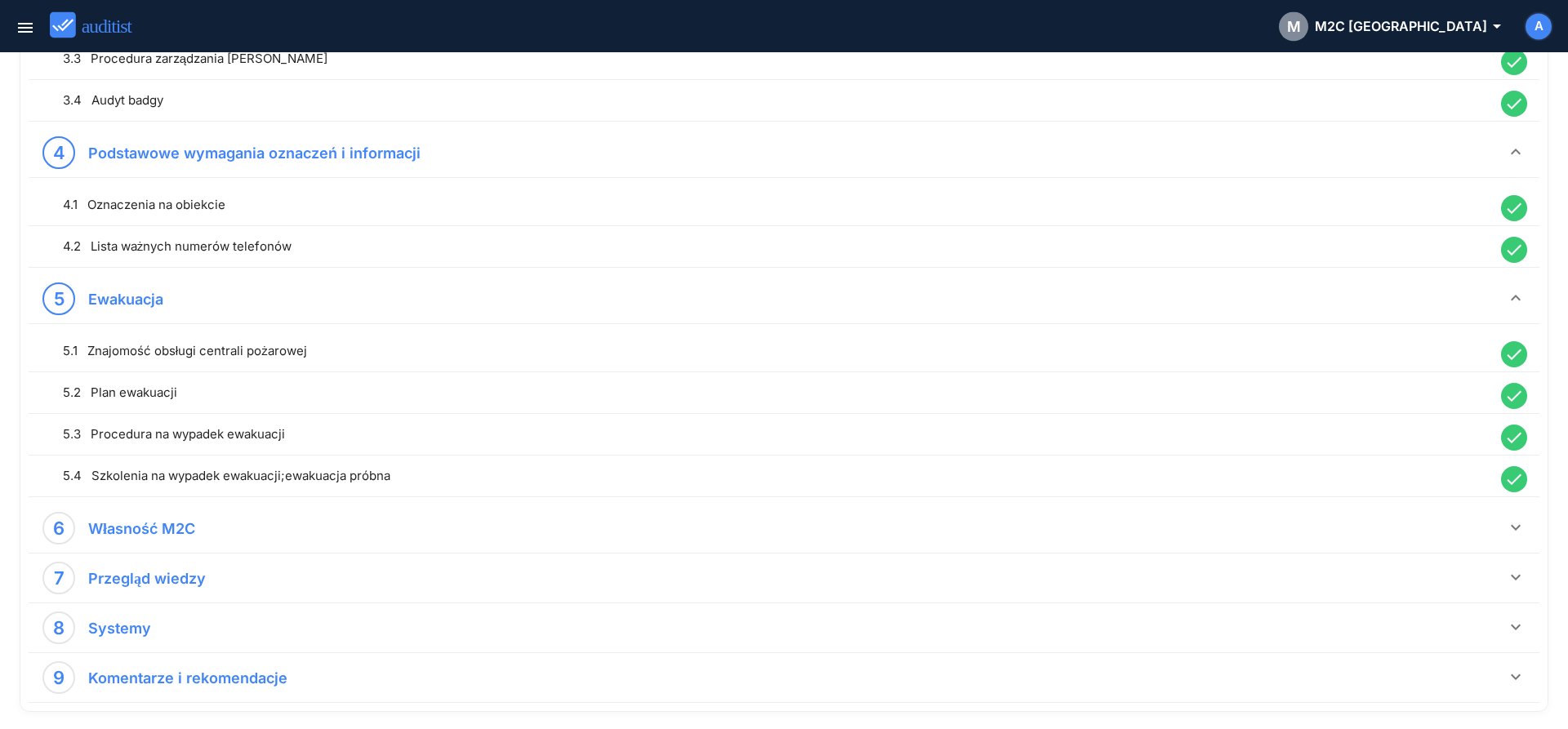
scroll to position [997, 0]
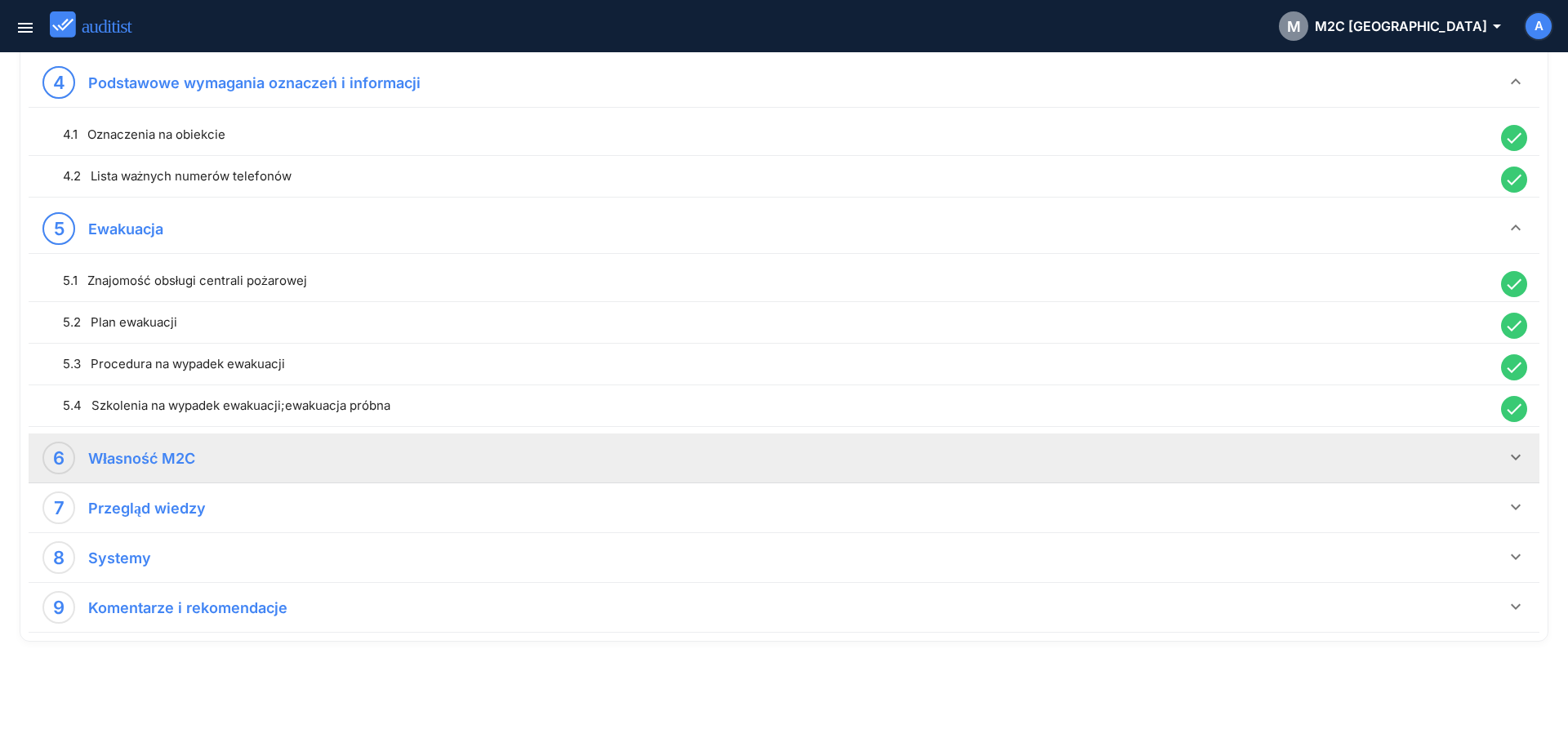
click at [1514, 459] on icon "keyboard_arrow_down" at bounding box center [1515, 457] width 19 height 19
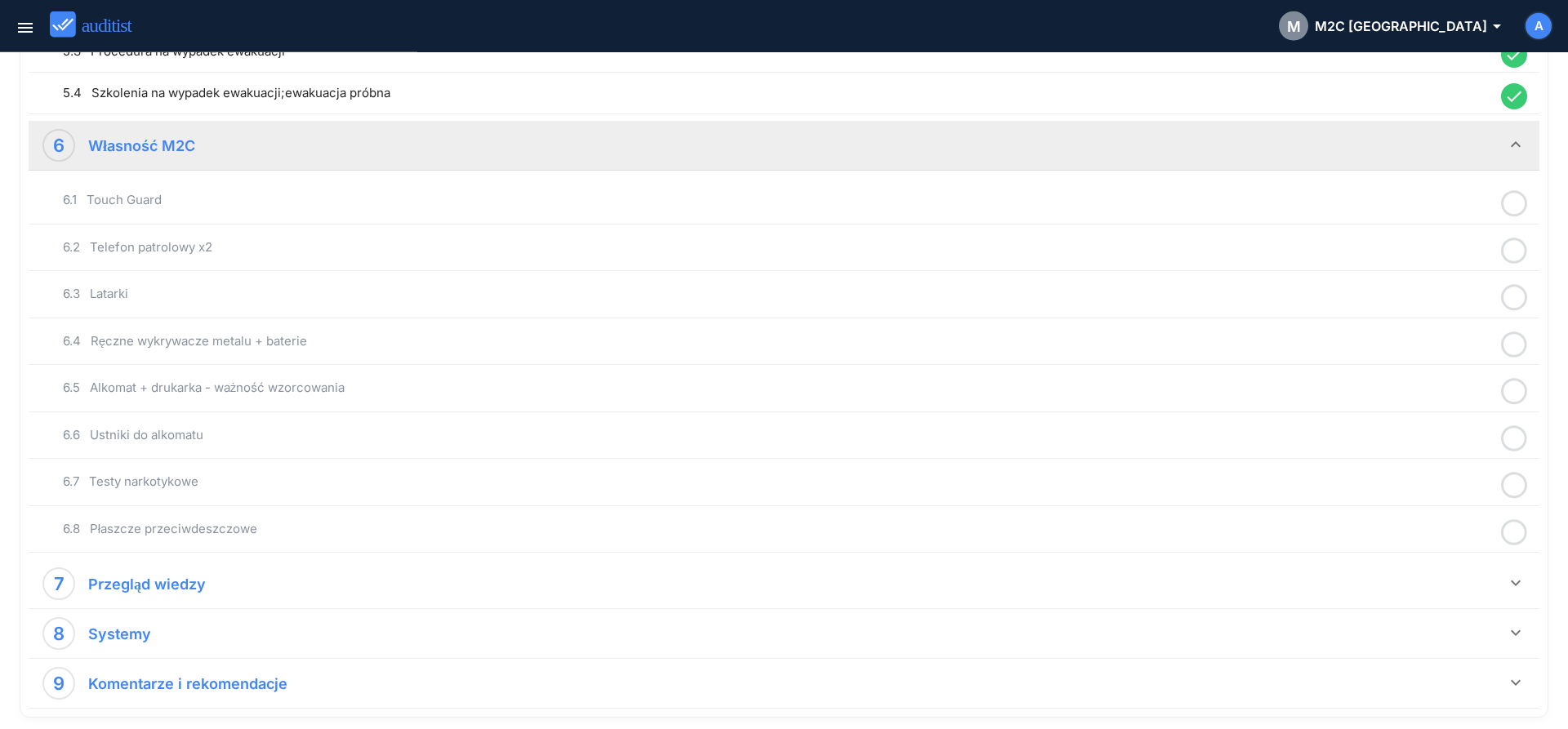
scroll to position [1330, 0]
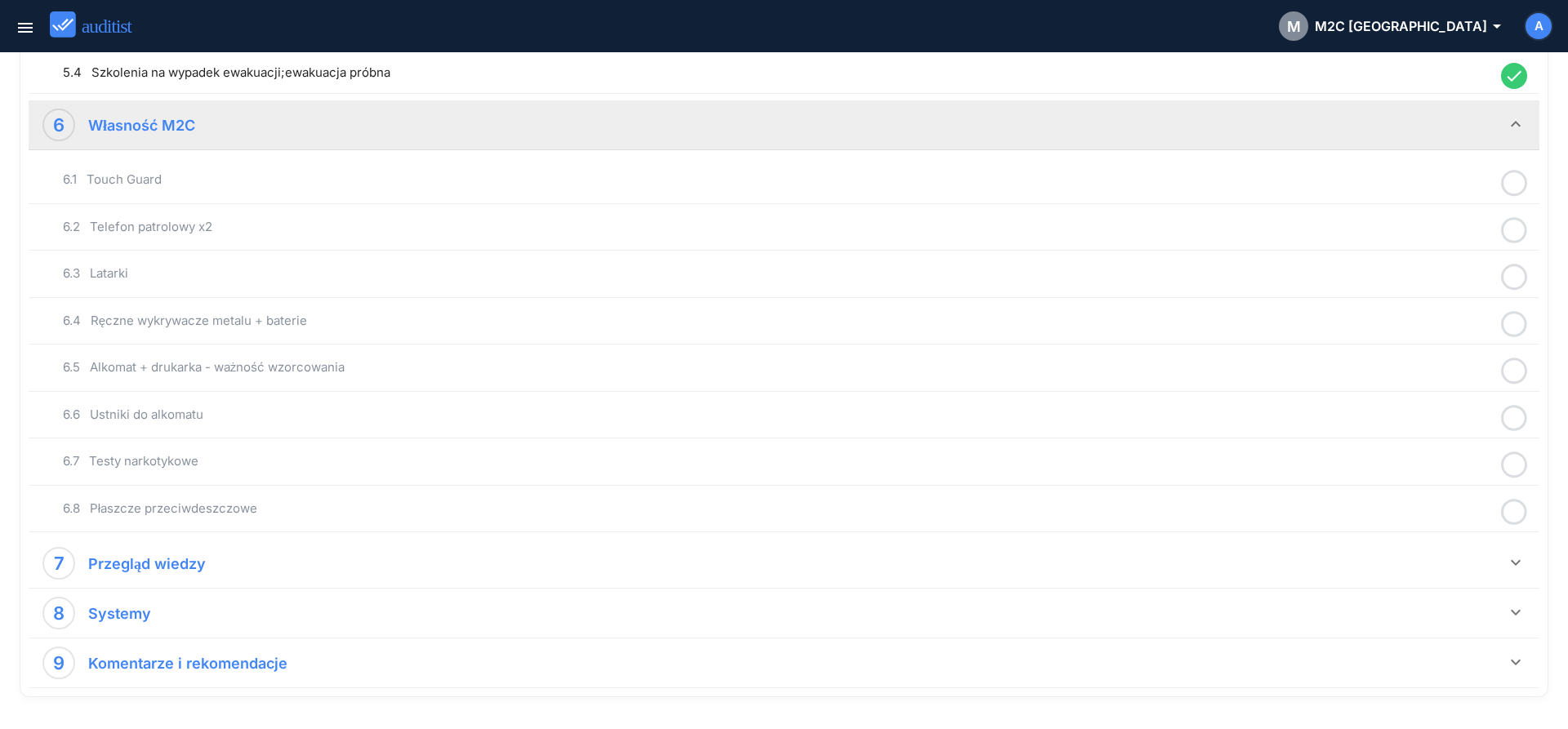
click at [1510, 188] on icon at bounding box center [1514, 182] width 26 height 32
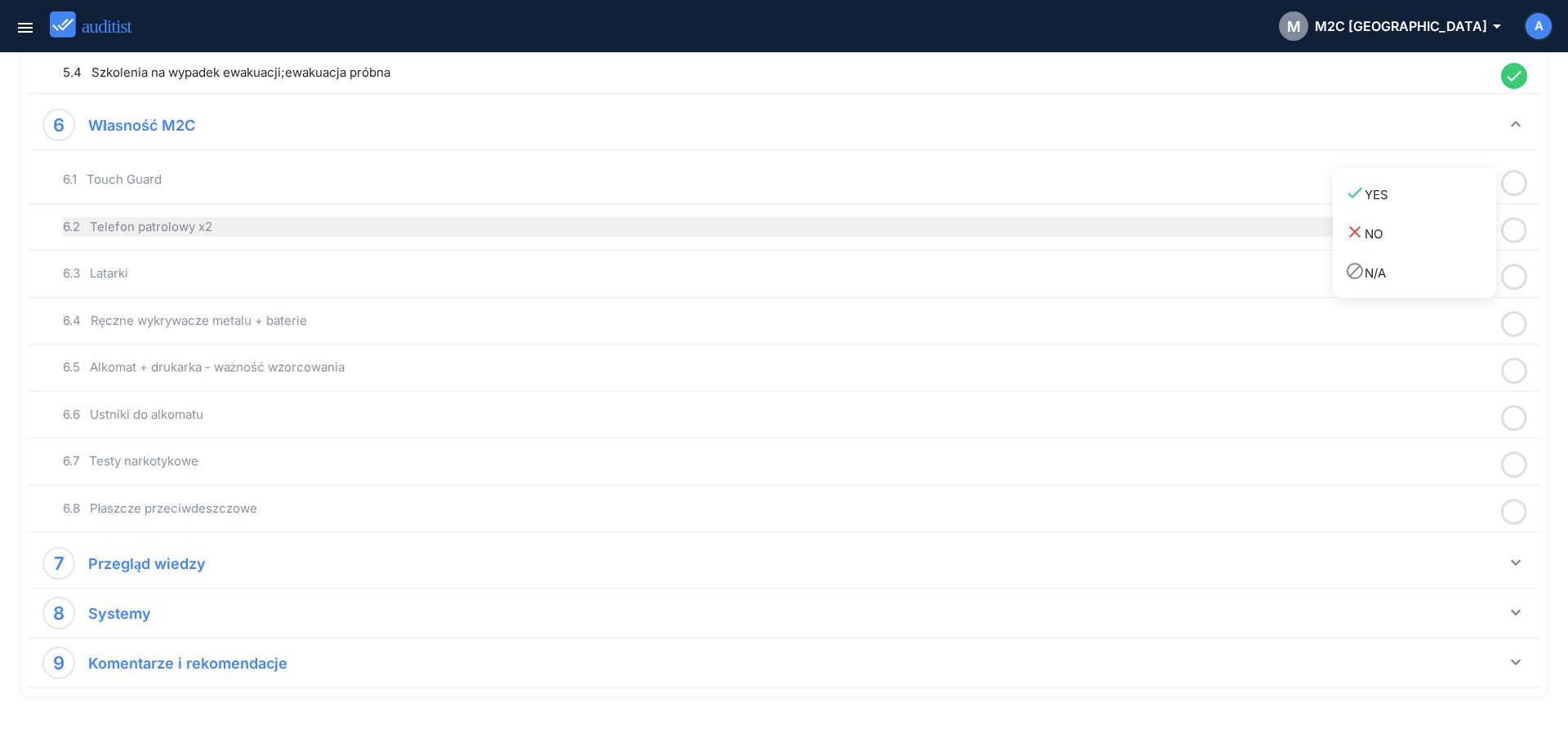
drag, startPoint x: 1452, startPoint y: 196, endPoint x: 1489, endPoint y: 223, distance: 45.8
click at [1454, 201] on div "done YES" at bounding box center [1420, 193] width 151 height 22
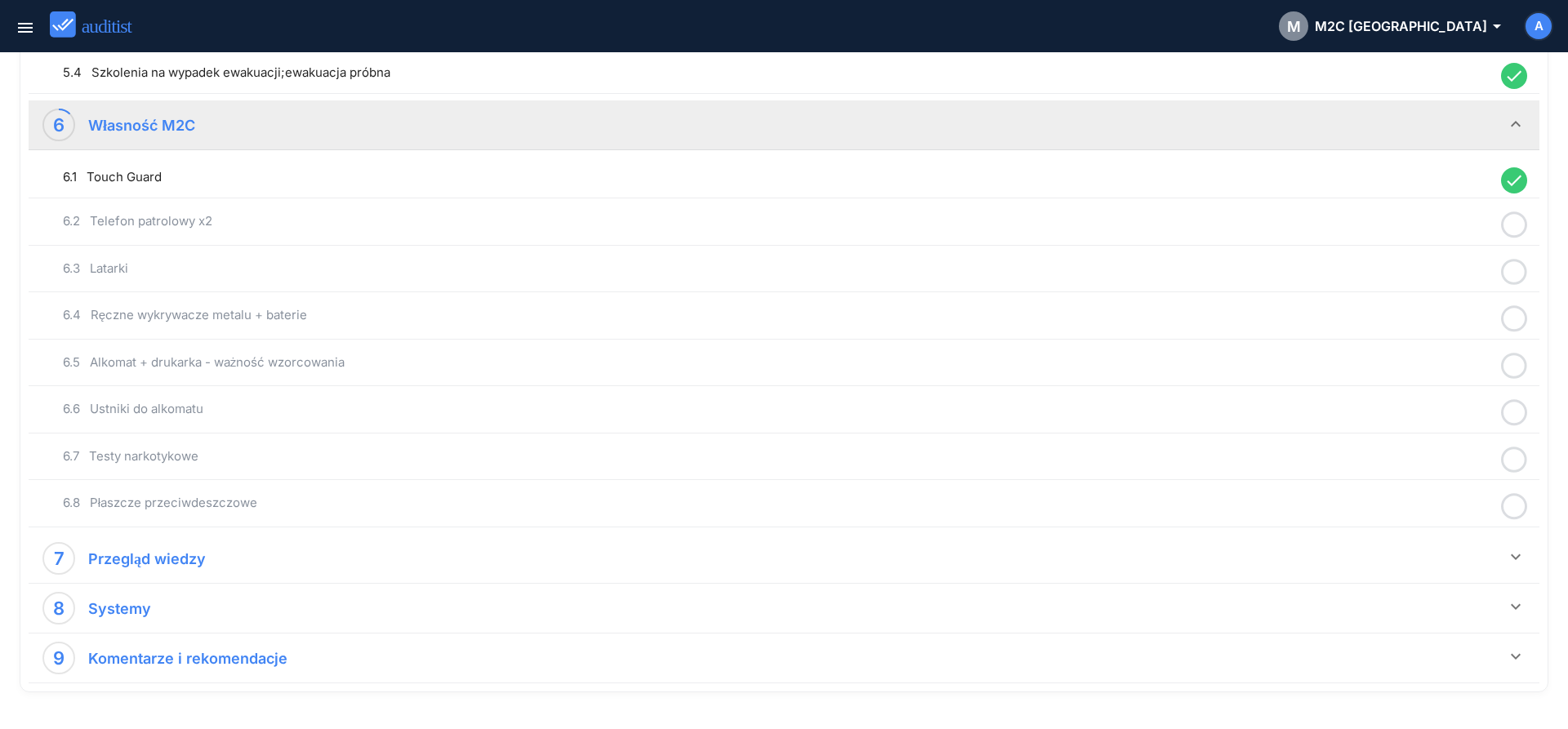
click at [1505, 226] on icon at bounding box center [1514, 225] width 26 height 32
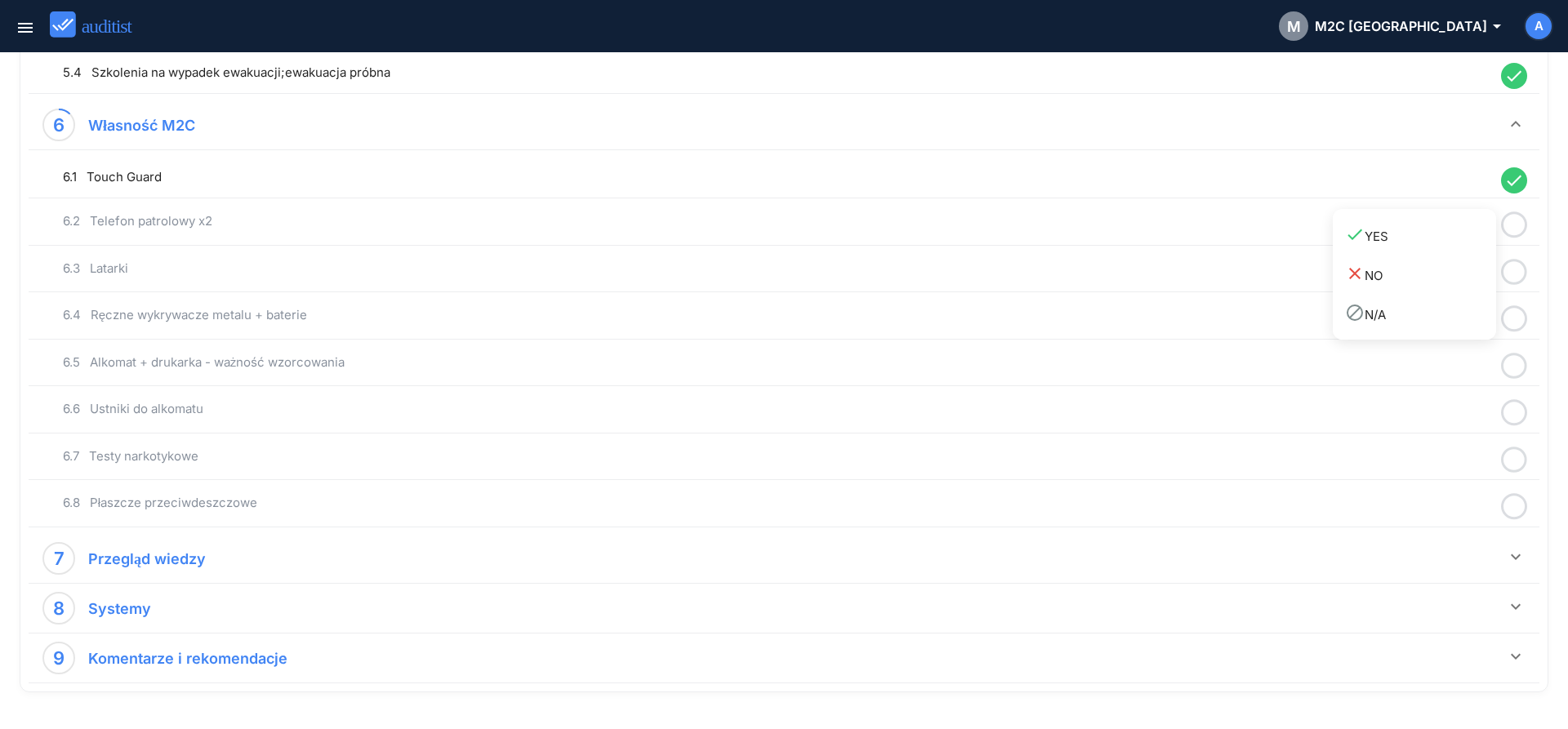
drag, startPoint x: 1461, startPoint y: 241, endPoint x: 1509, endPoint y: 264, distance: 53.2
click at [1465, 249] on link "done YES" at bounding box center [1414, 235] width 163 height 39
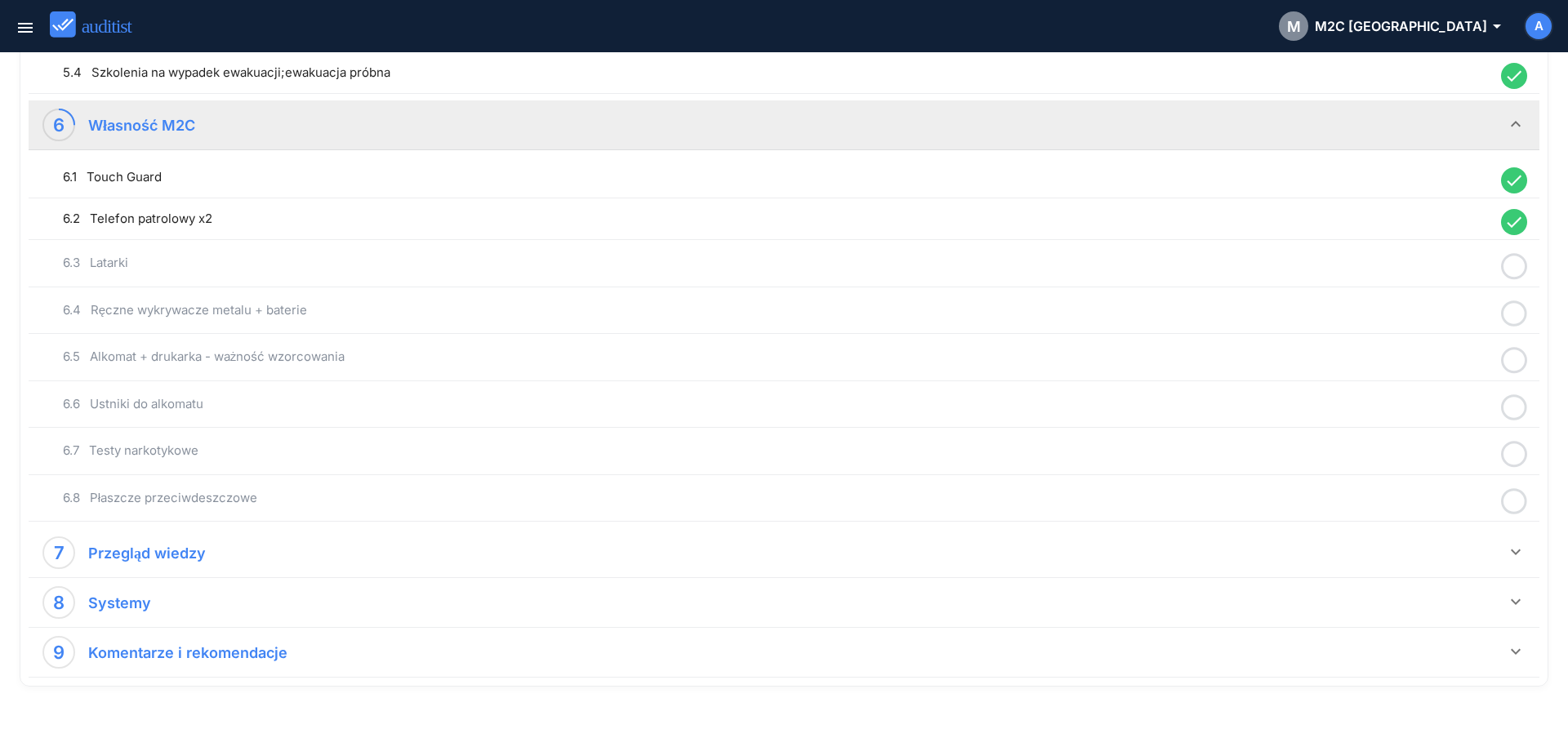
click at [1518, 271] on icon at bounding box center [1514, 266] width 26 height 32
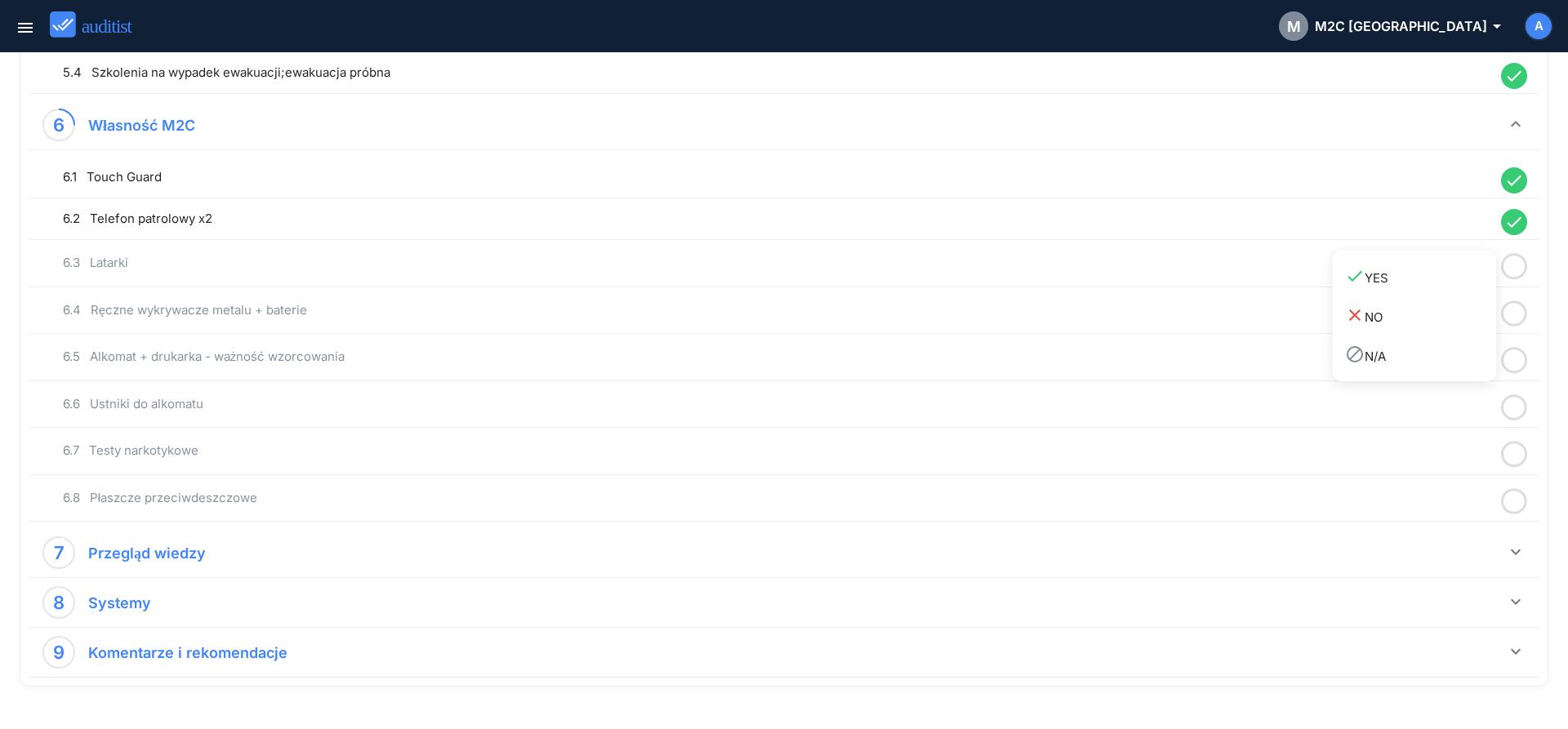
drag, startPoint x: 1442, startPoint y: 285, endPoint x: 1507, endPoint y: 321, distance: 74.3
click at [1443, 288] on link "done YES" at bounding box center [1414, 276] width 163 height 39
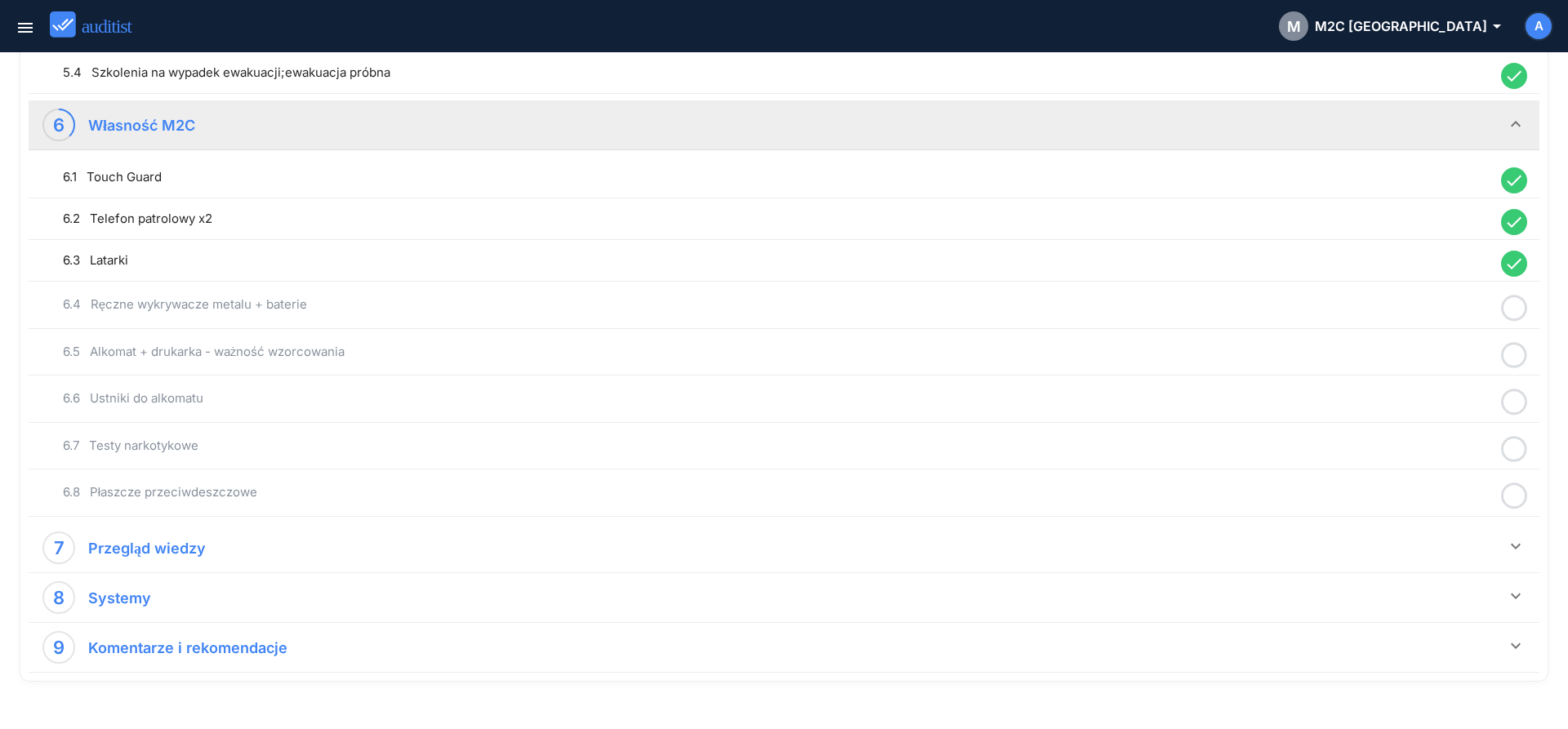
click at [1514, 307] on icon at bounding box center [1514, 308] width 26 height 32
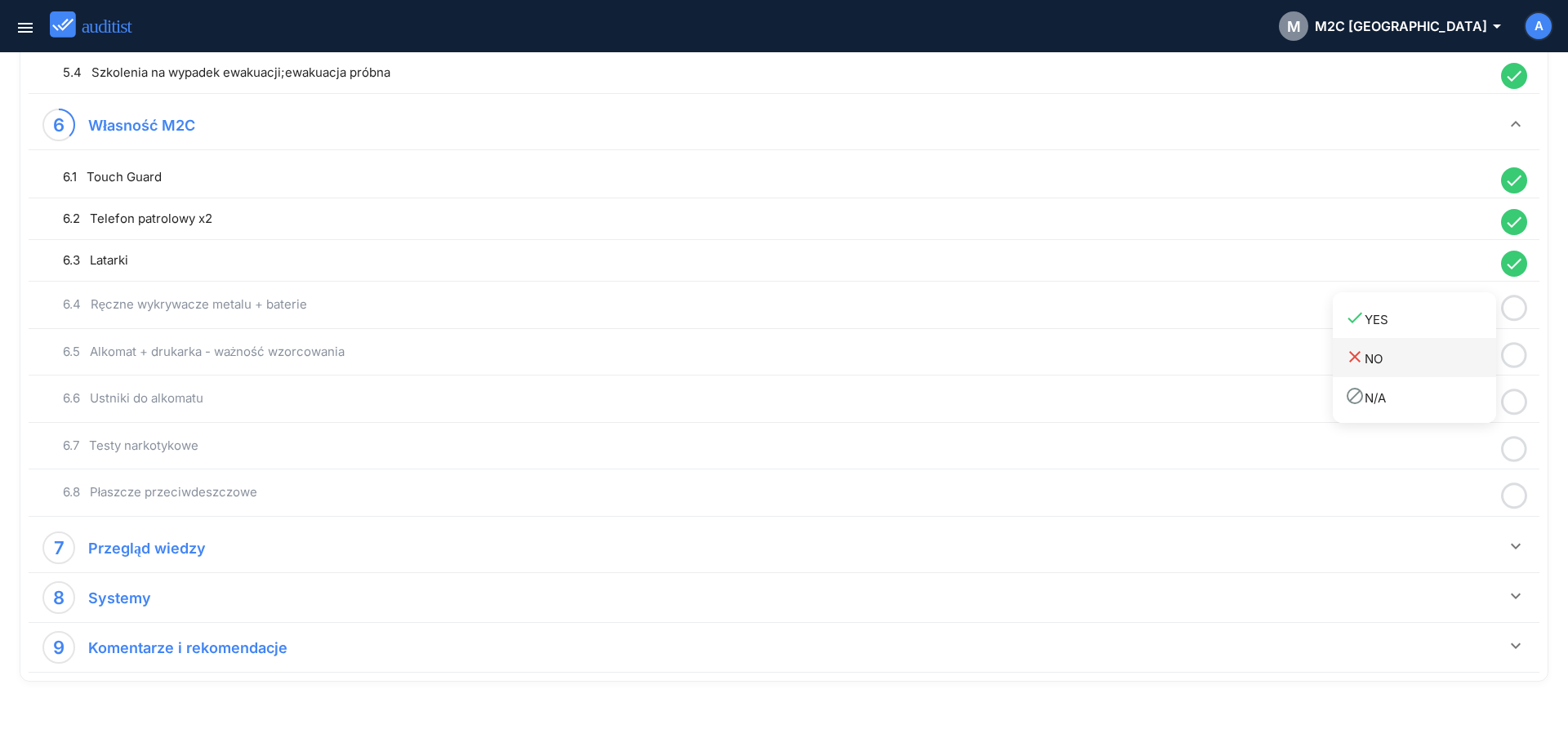
drag, startPoint x: 1443, startPoint y: 328, endPoint x: 1482, endPoint y: 352, distance: 45.8
click at [1444, 337] on link "done YES" at bounding box center [1414, 318] width 163 height 39
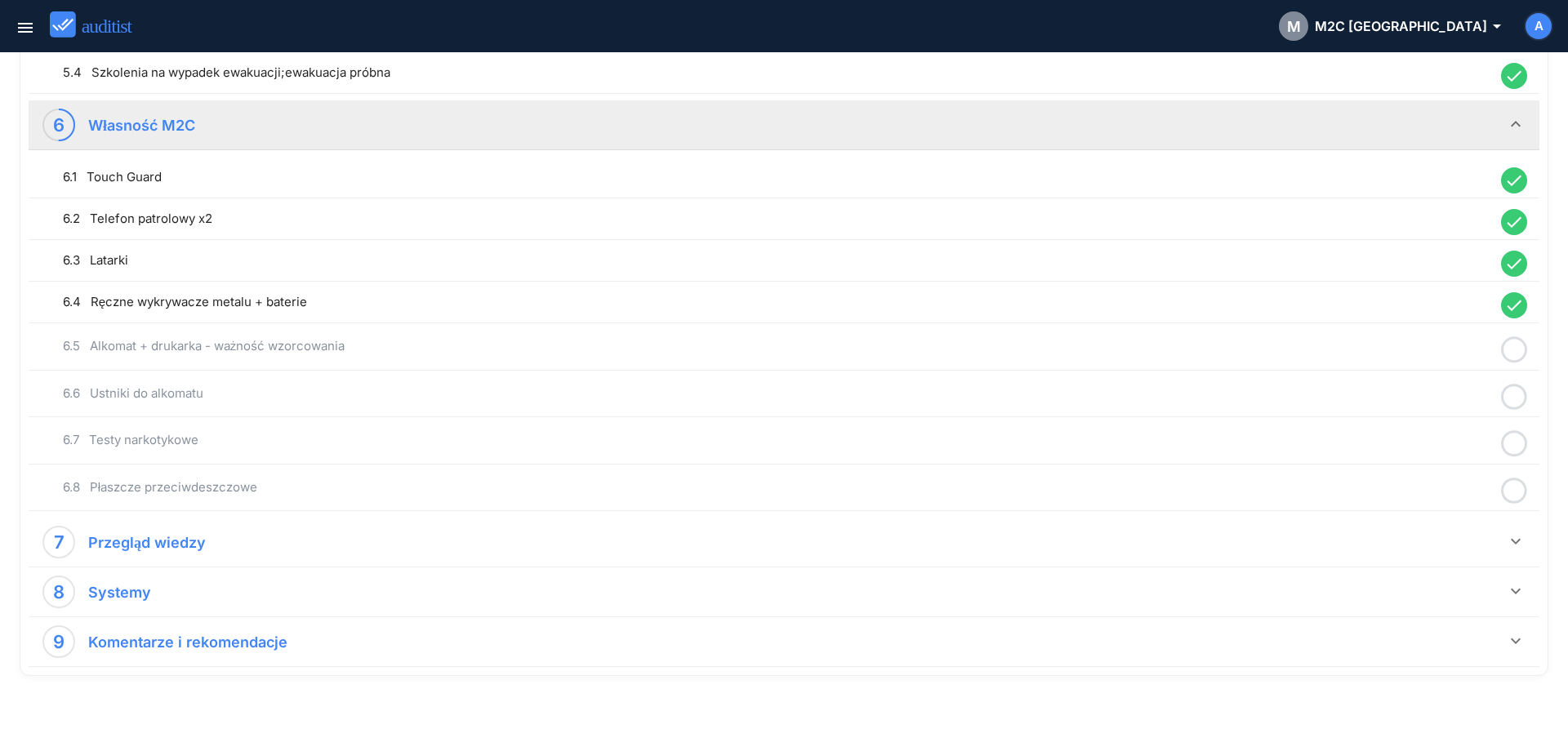
drag, startPoint x: 1515, startPoint y: 352, endPoint x: 1504, endPoint y: 357, distance: 12.1
click at [1515, 350] on icon at bounding box center [1514, 349] width 26 height 32
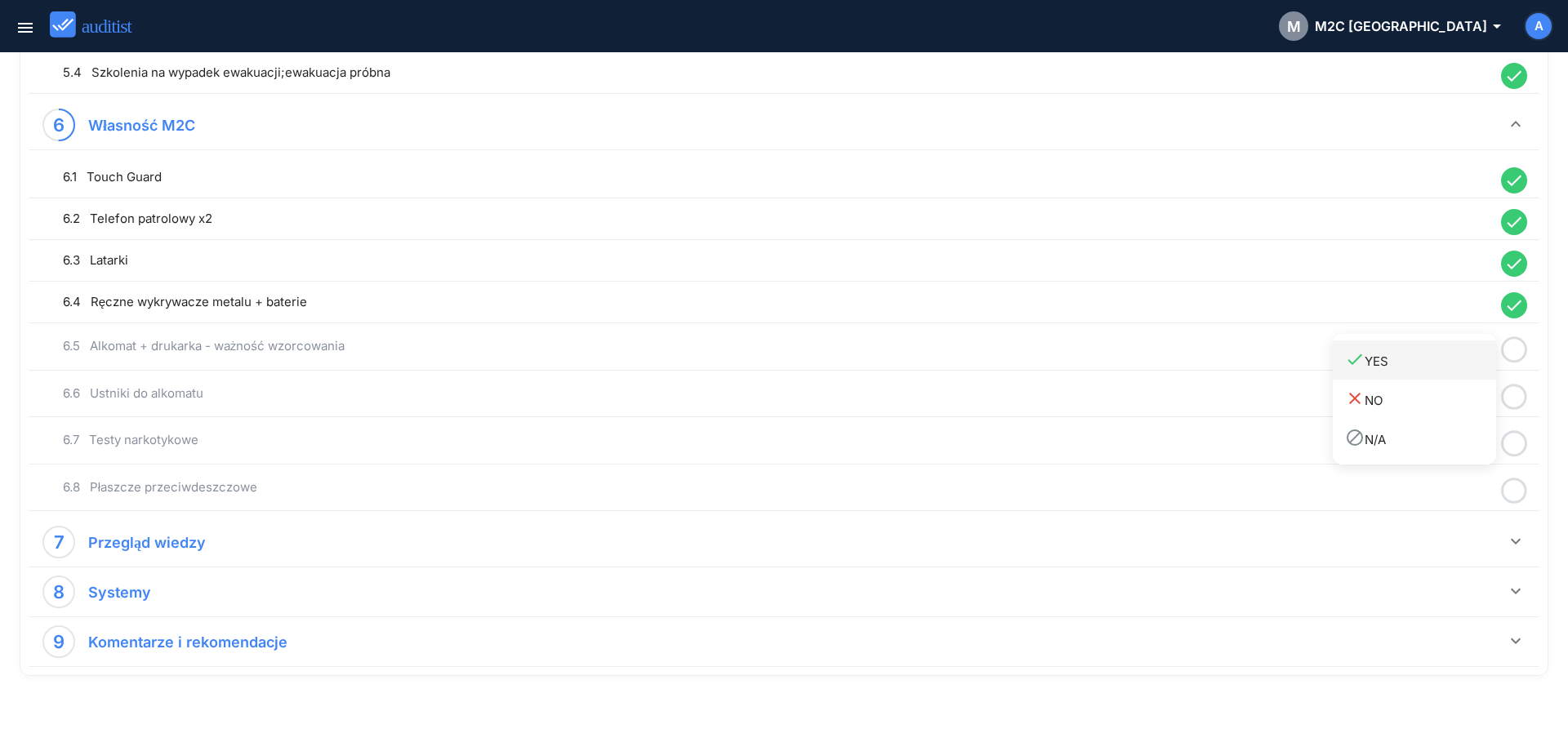
click at [1450, 374] on link "done YES" at bounding box center [1414, 359] width 163 height 39
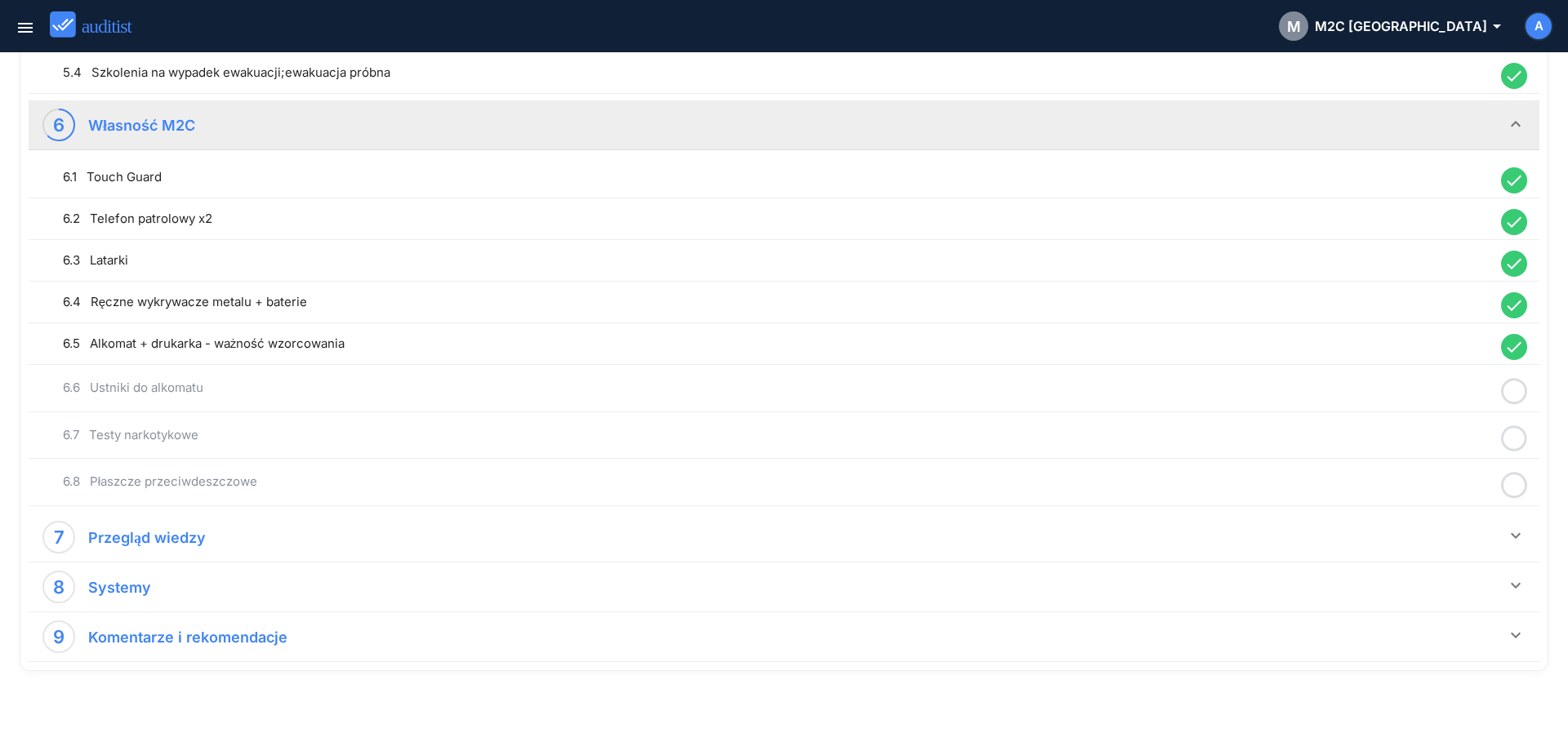
click at [1517, 399] on icon at bounding box center [1514, 391] width 26 height 32
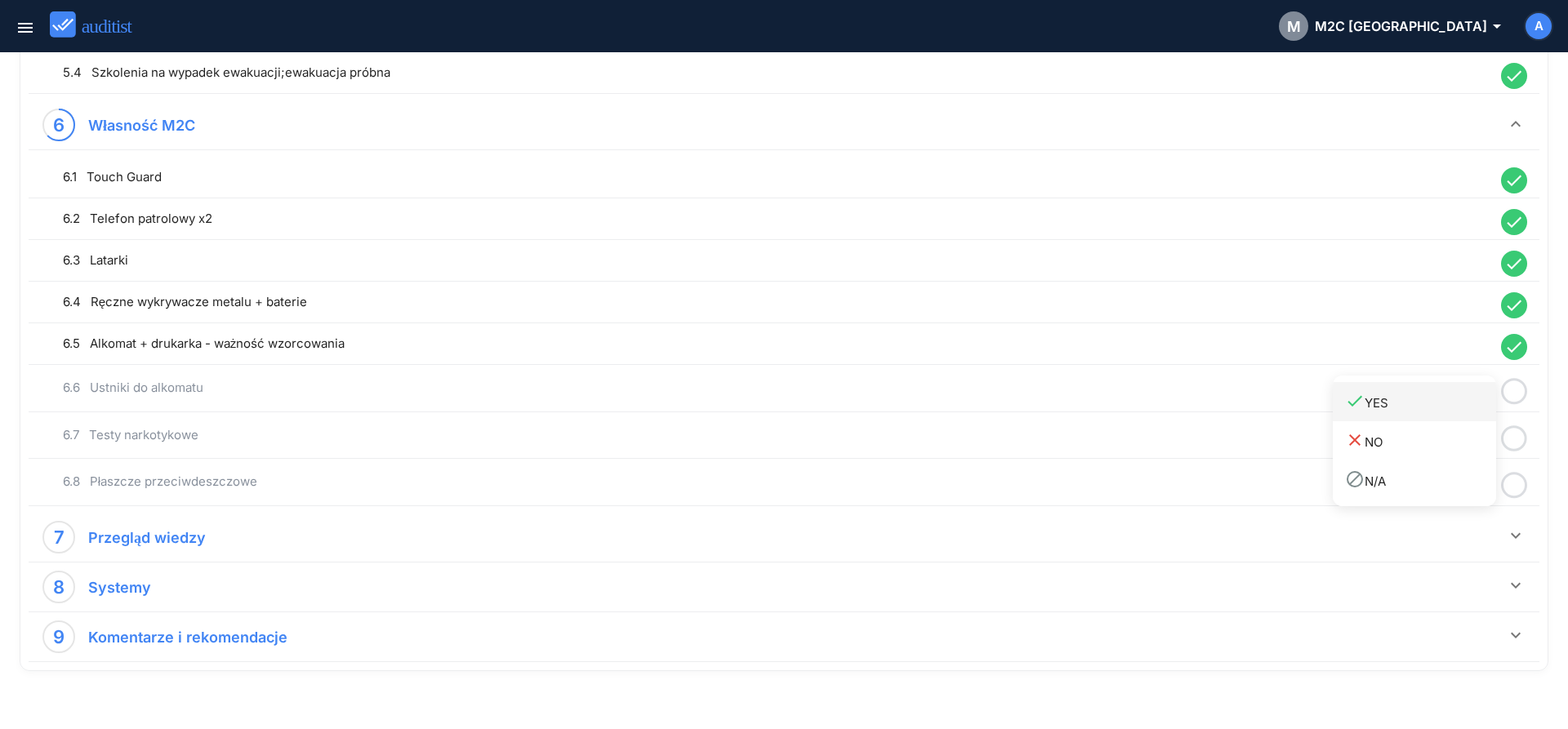
click at [1451, 412] on div "done YES" at bounding box center [1420, 402] width 151 height 22
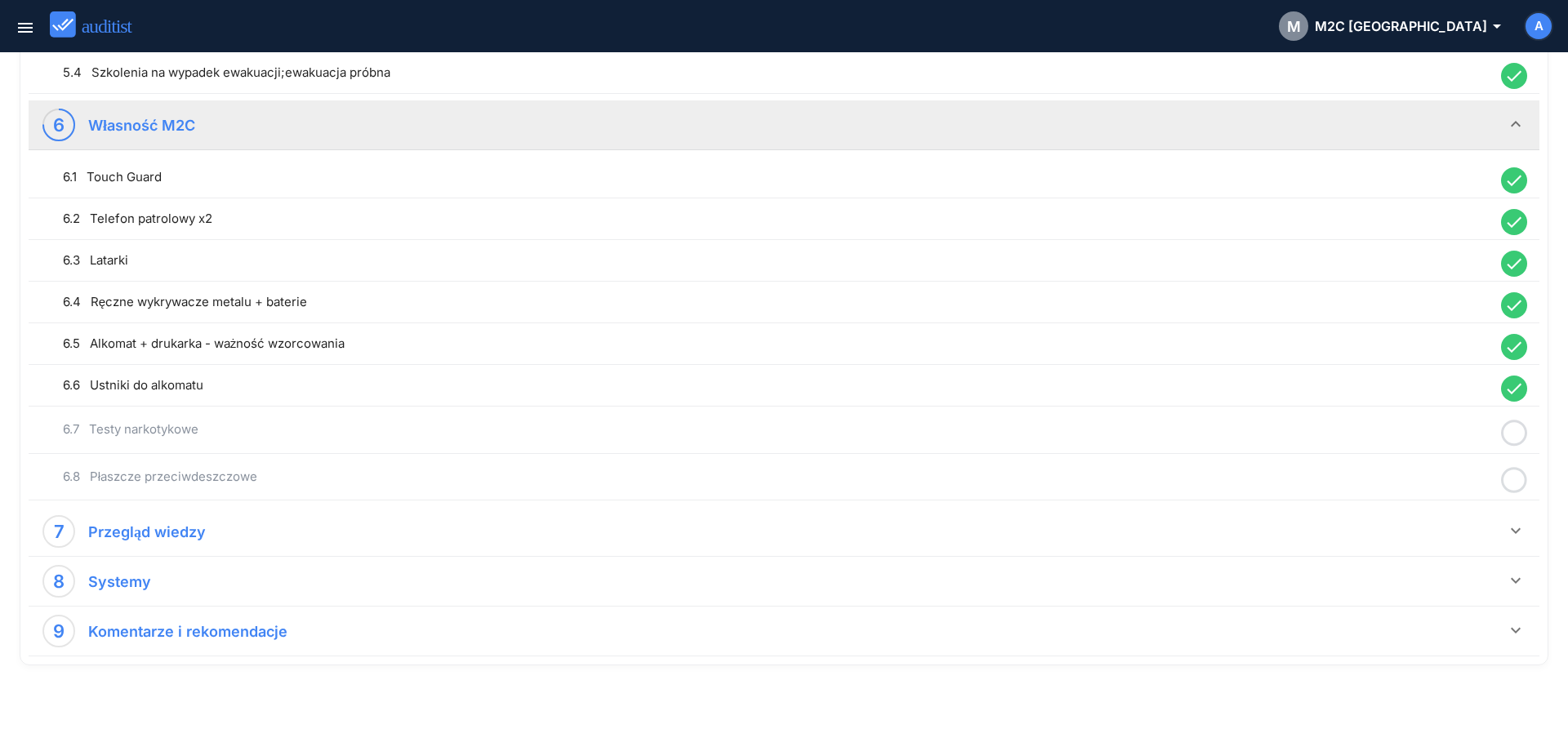
click at [1518, 436] on icon at bounding box center [1514, 433] width 26 height 32
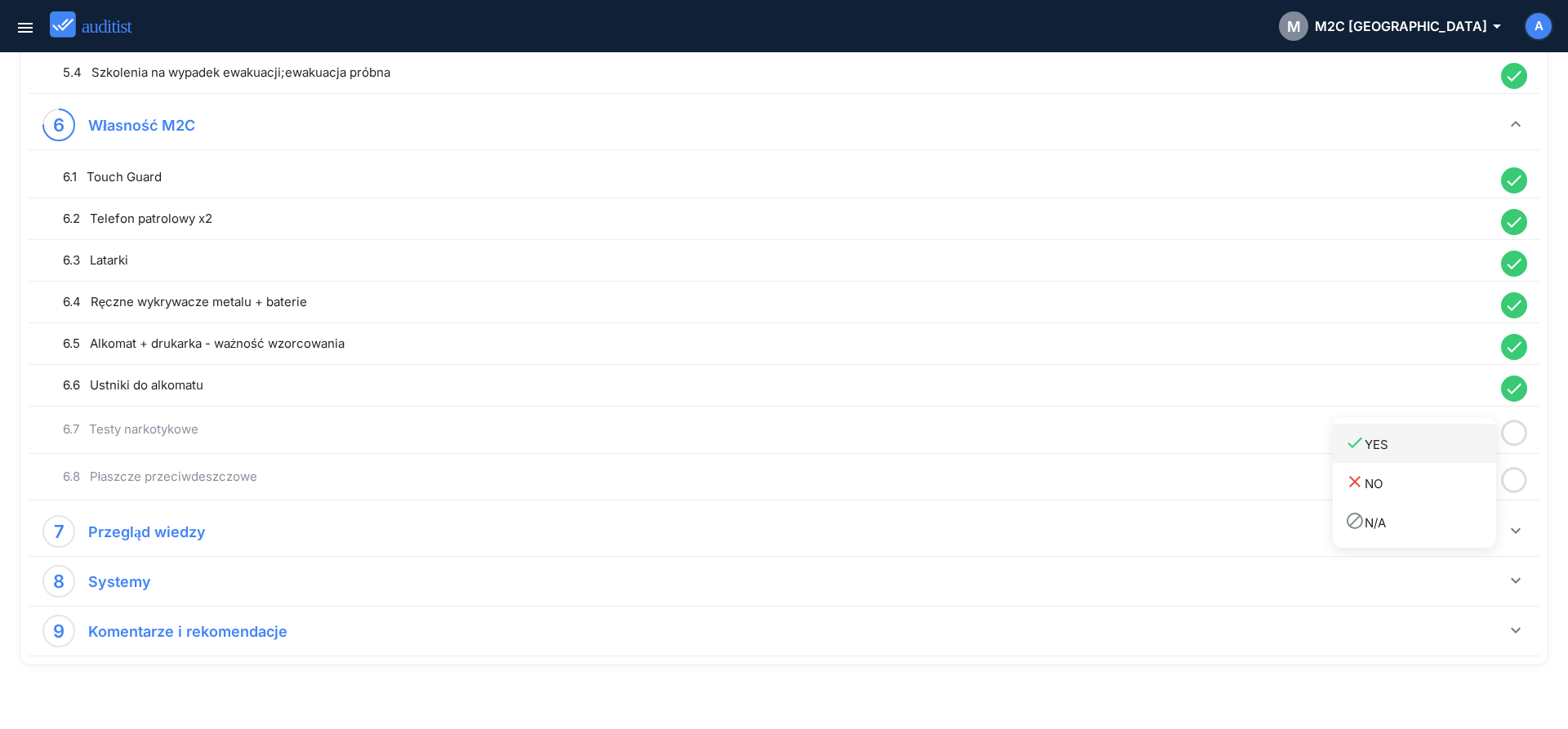
click at [1461, 439] on div "done YES" at bounding box center [1420, 444] width 151 height 22
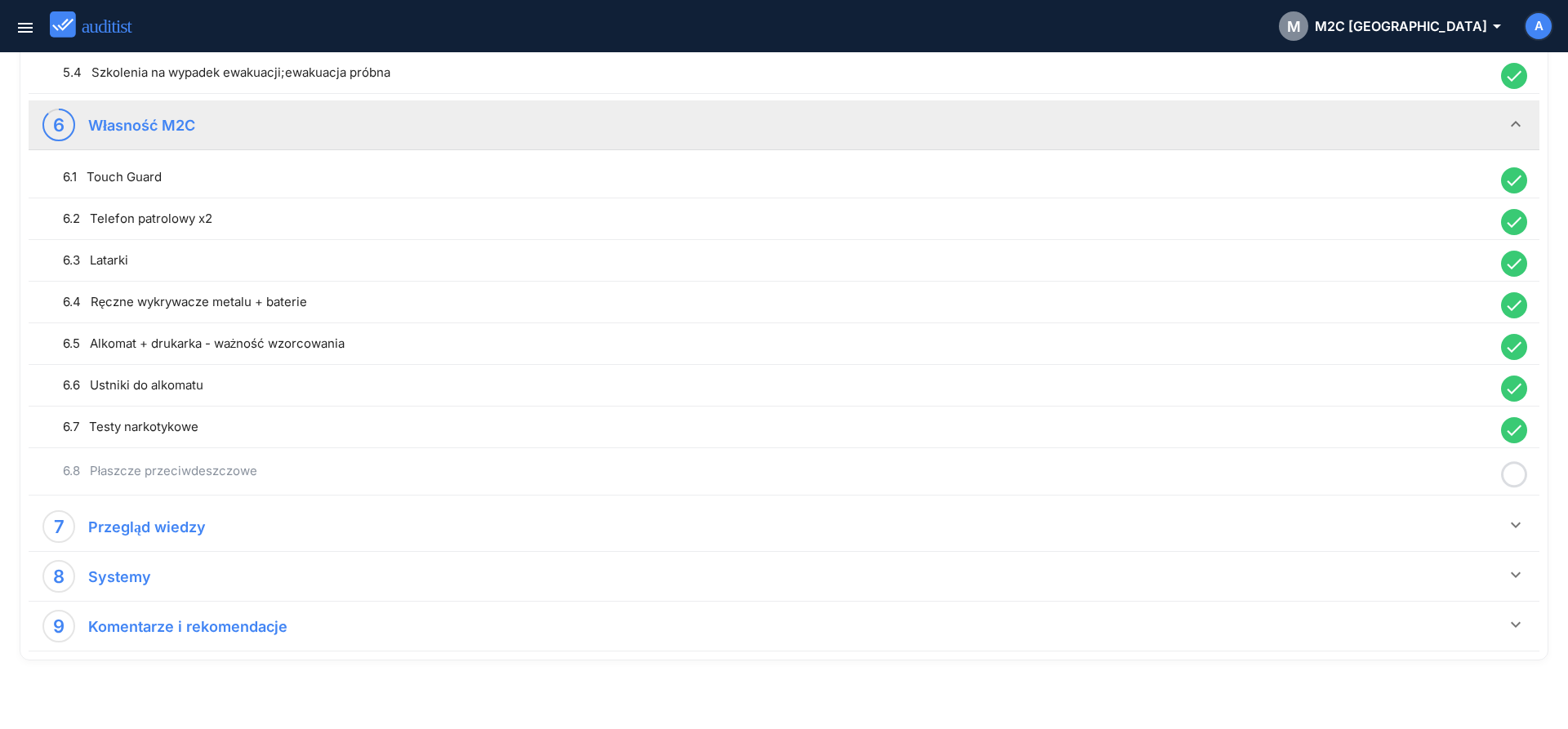
click at [1514, 480] on icon at bounding box center [1514, 474] width 26 height 32
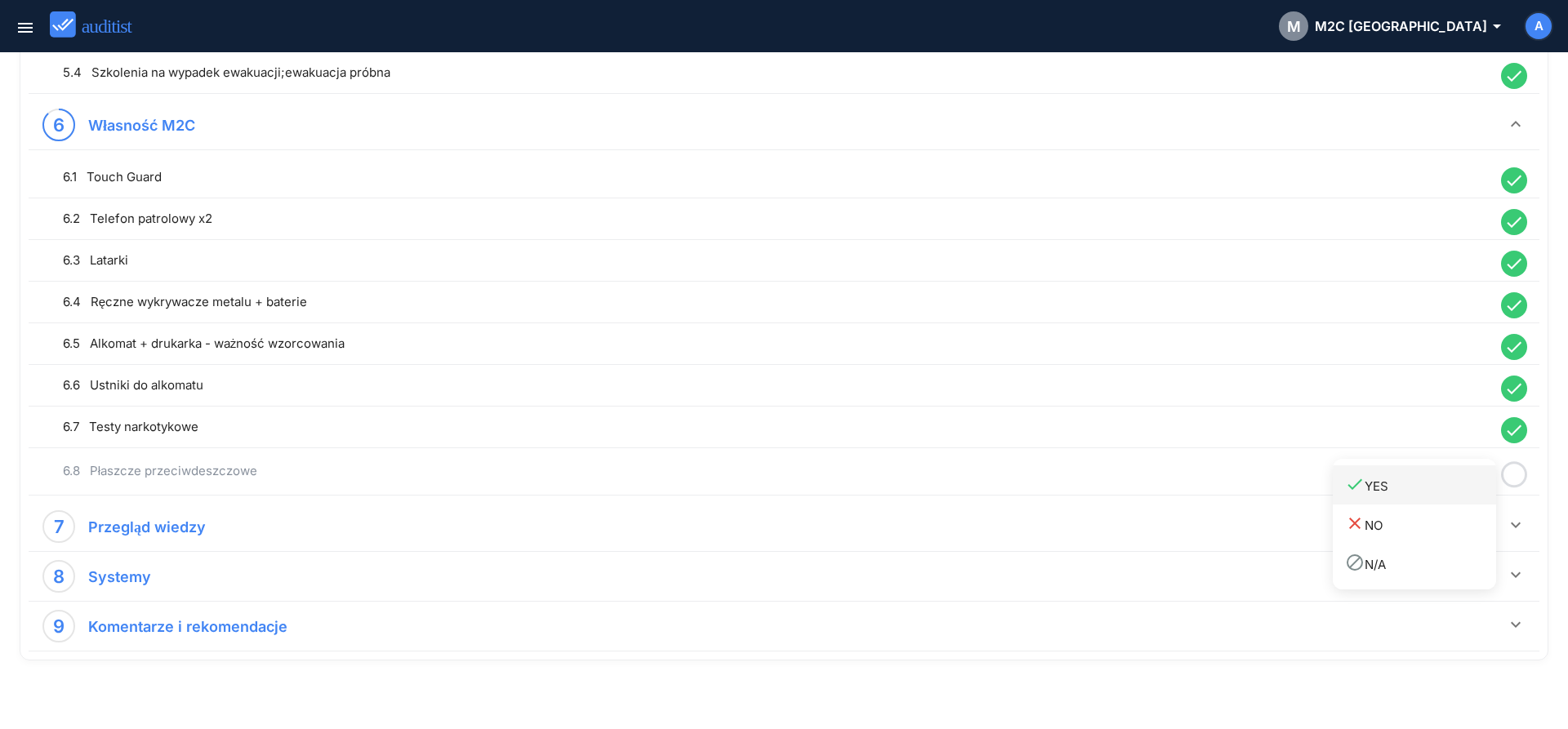
click at [1451, 486] on div "done YES" at bounding box center [1420, 485] width 151 height 22
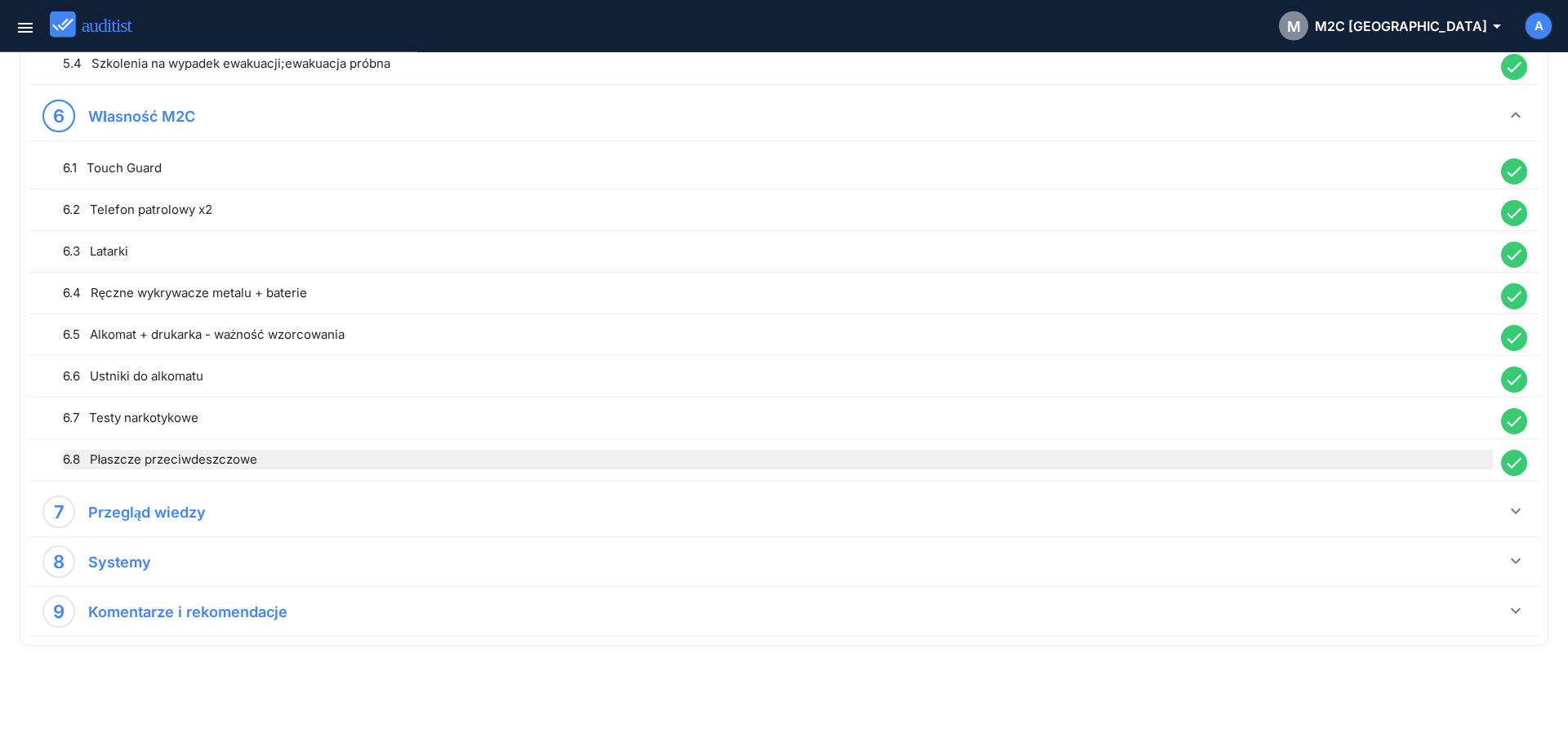
scroll to position [1342, 0]
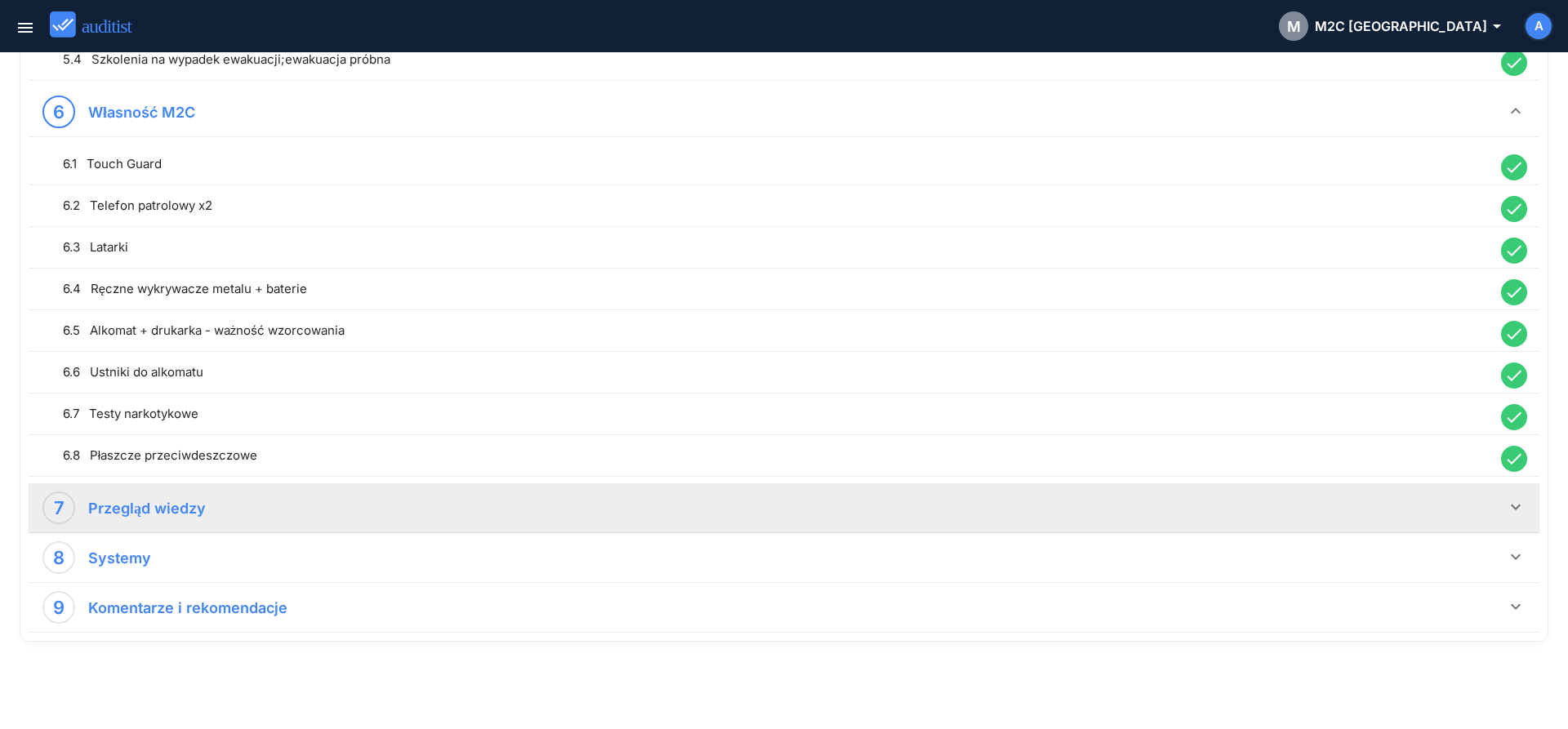
click at [1510, 497] on div "7 Przegląd wiedzy keyboard_arrow_down" at bounding box center [784, 508] width 1510 height 50
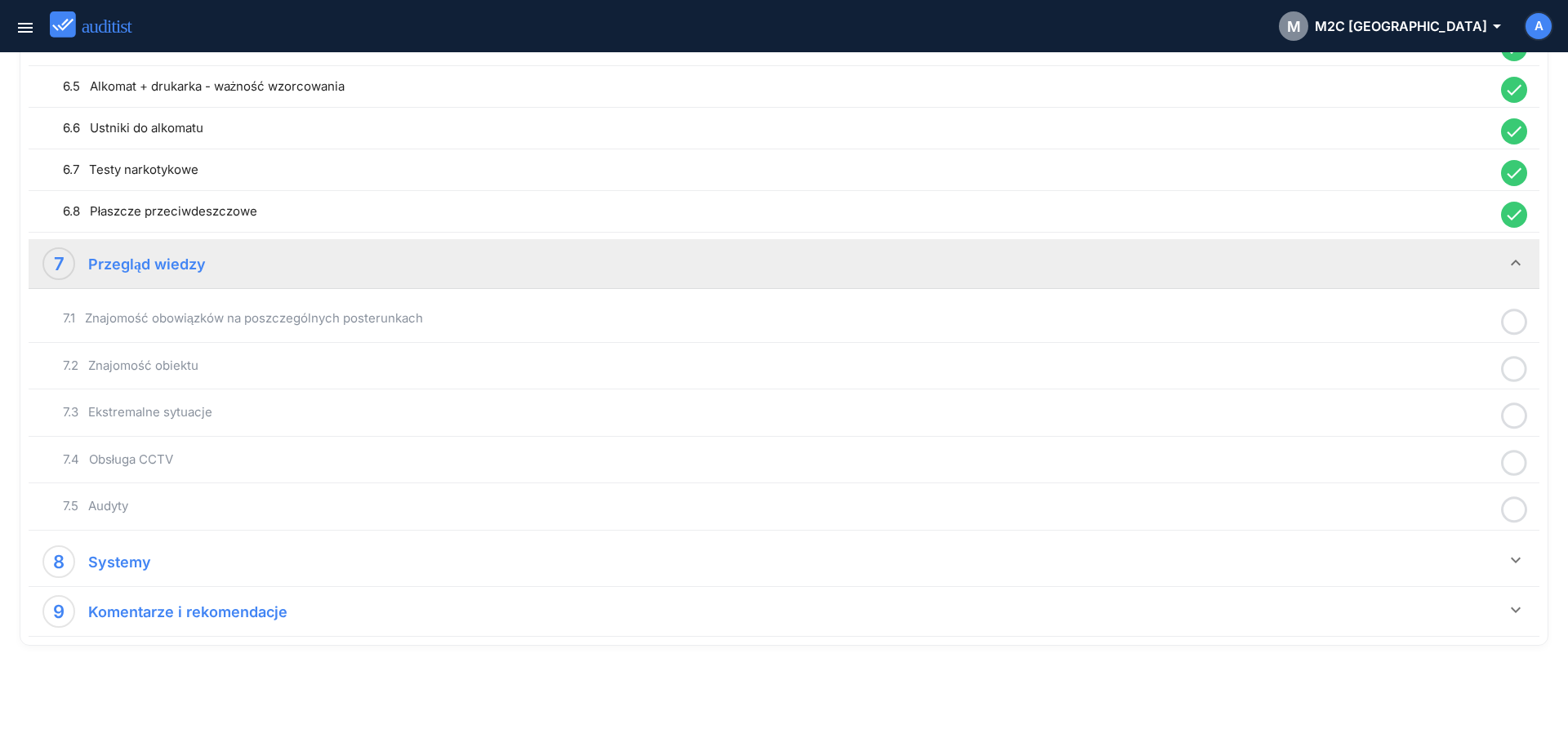
click at [1512, 321] on icon at bounding box center [1514, 322] width 26 height 32
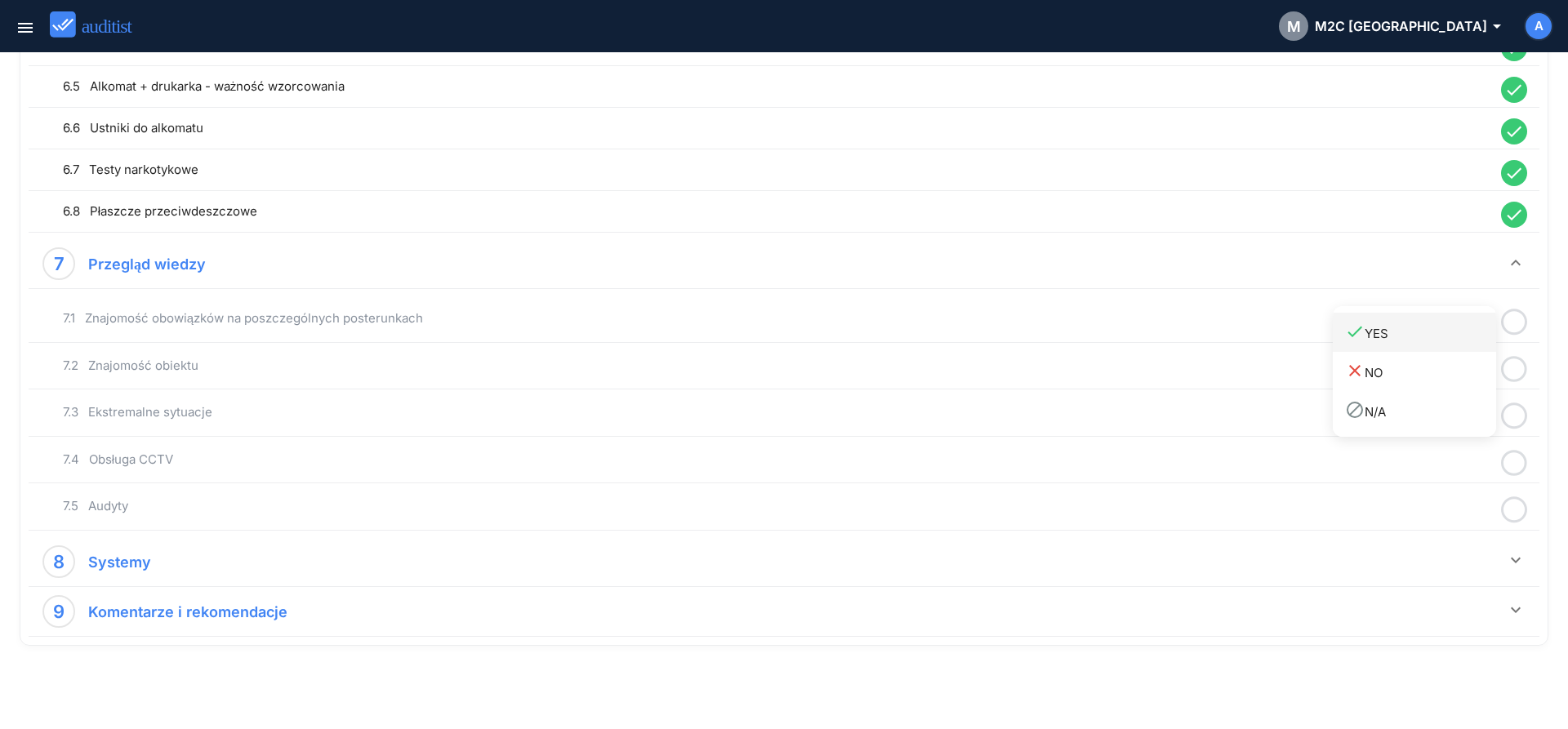
drag, startPoint x: 1481, startPoint y: 336, endPoint x: 1505, endPoint y: 353, distance: 29.4
click at [1481, 337] on div "done YES" at bounding box center [1420, 333] width 151 height 22
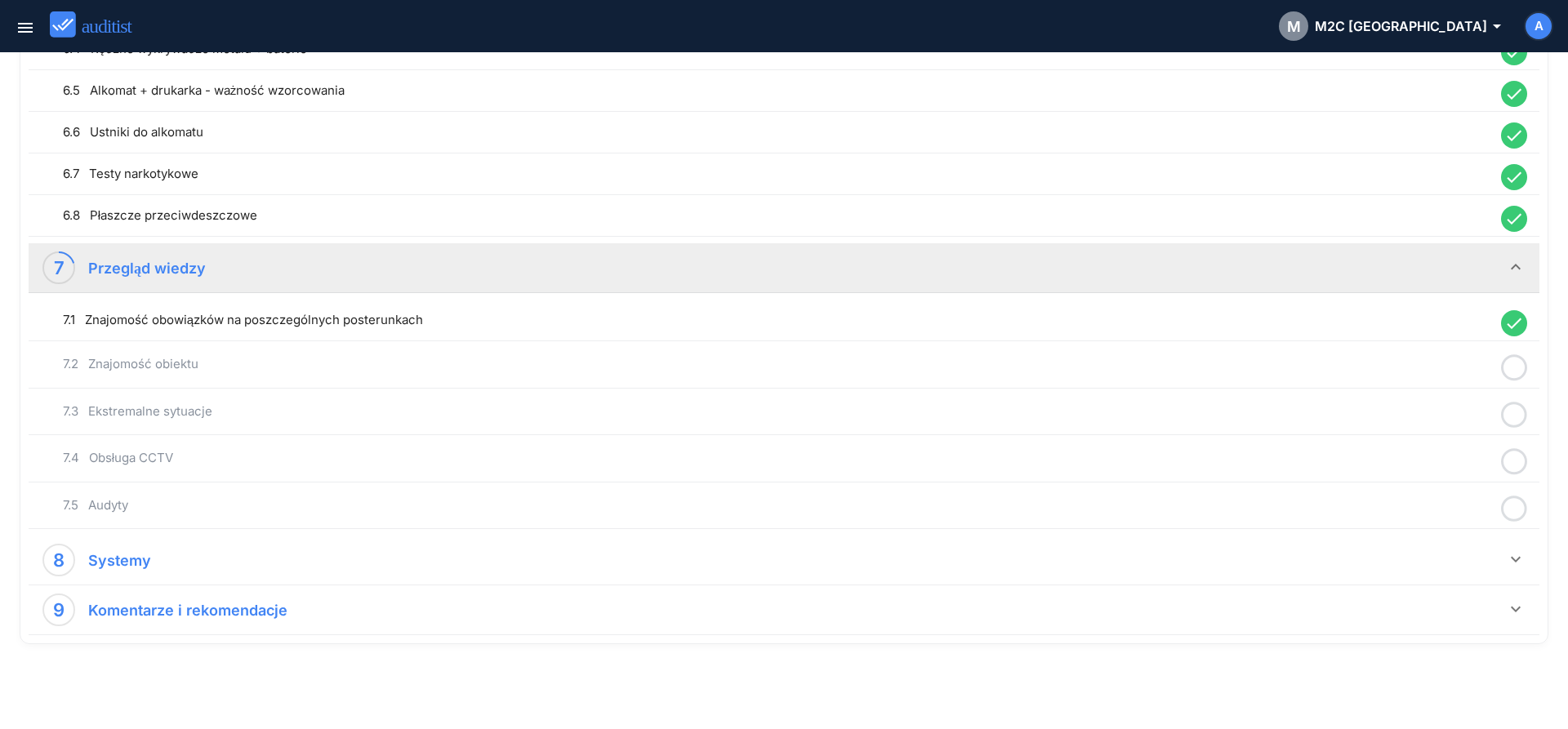
click at [1511, 365] on icon at bounding box center [1514, 368] width 26 height 32
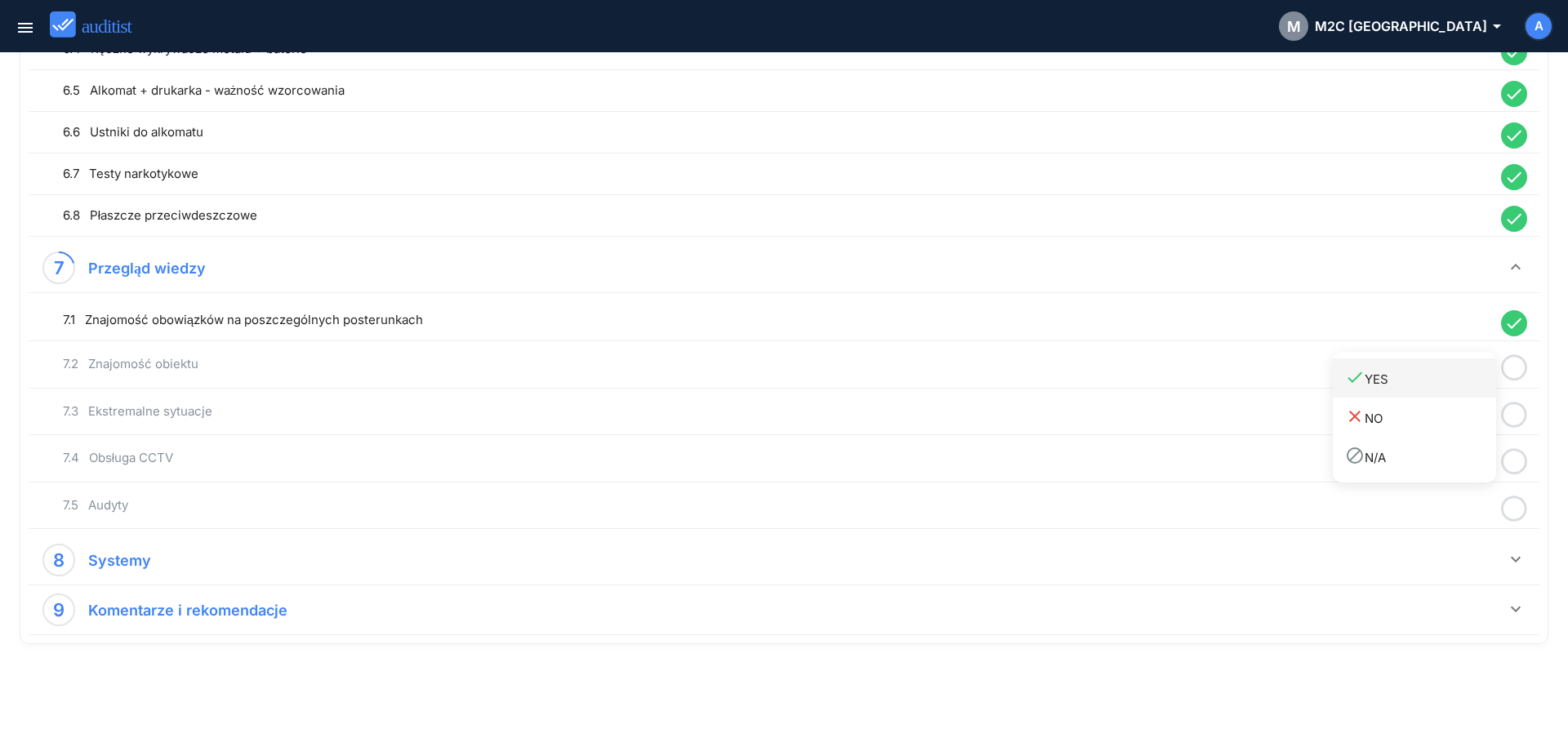
click at [1465, 381] on div "done YES" at bounding box center [1420, 378] width 151 height 22
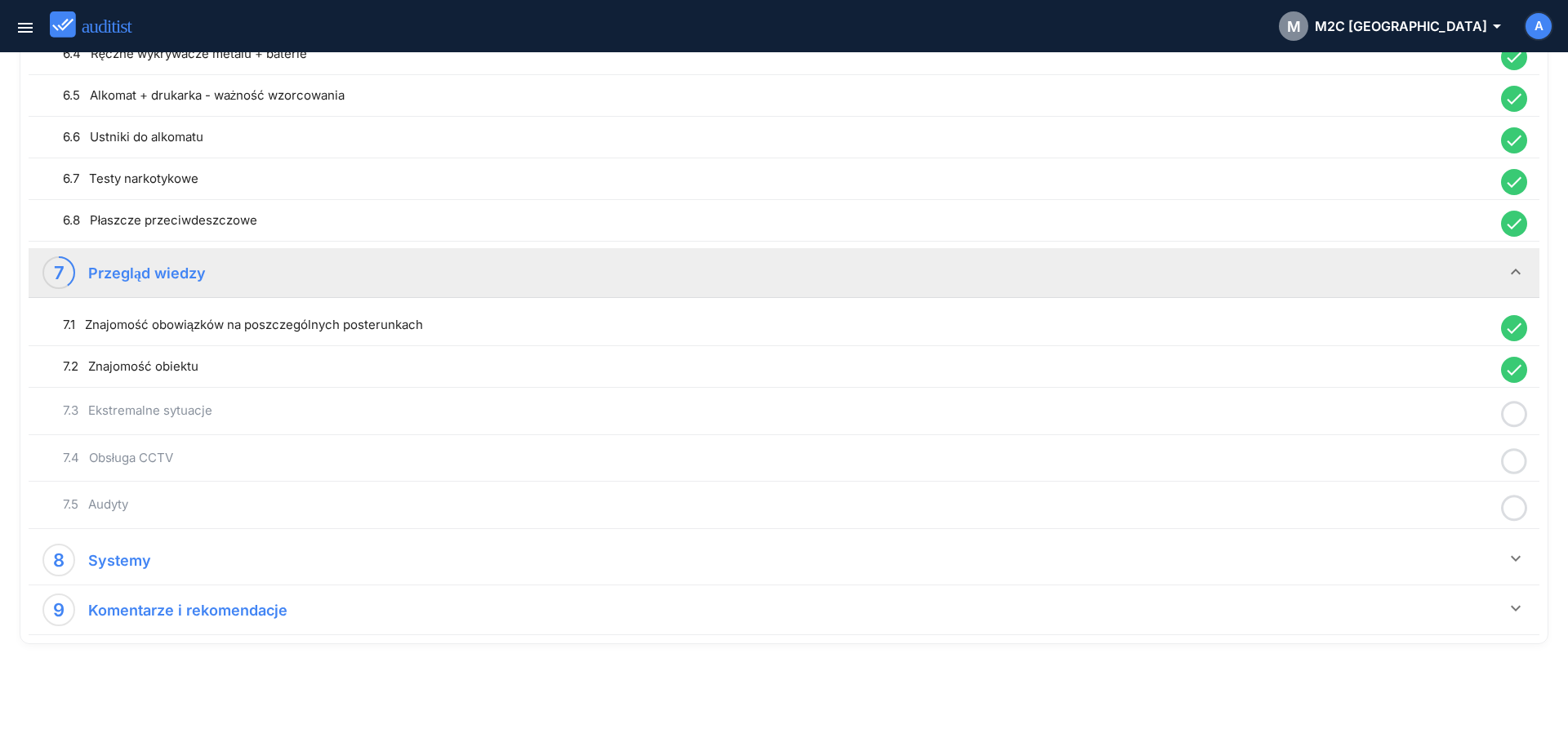
click at [1507, 414] on icon at bounding box center [1514, 414] width 26 height 32
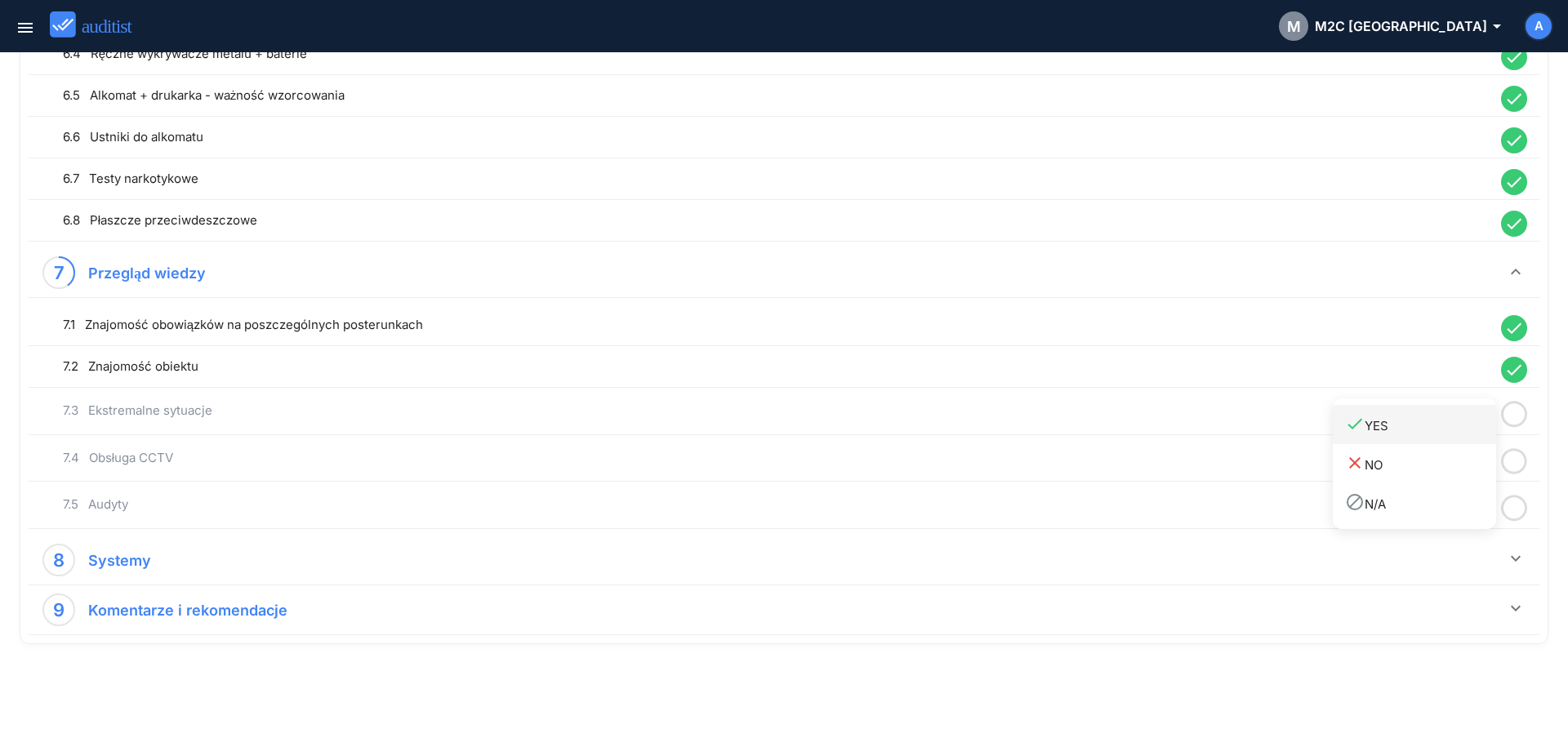
drag, startPoint x: 1466, startPoint y: 426, endPoint x: 1485, endPoint y: 441, distance: 24.2
click at [1465, 427] on div "done YES" at bounding box center [1420, 425] width 151 height 22
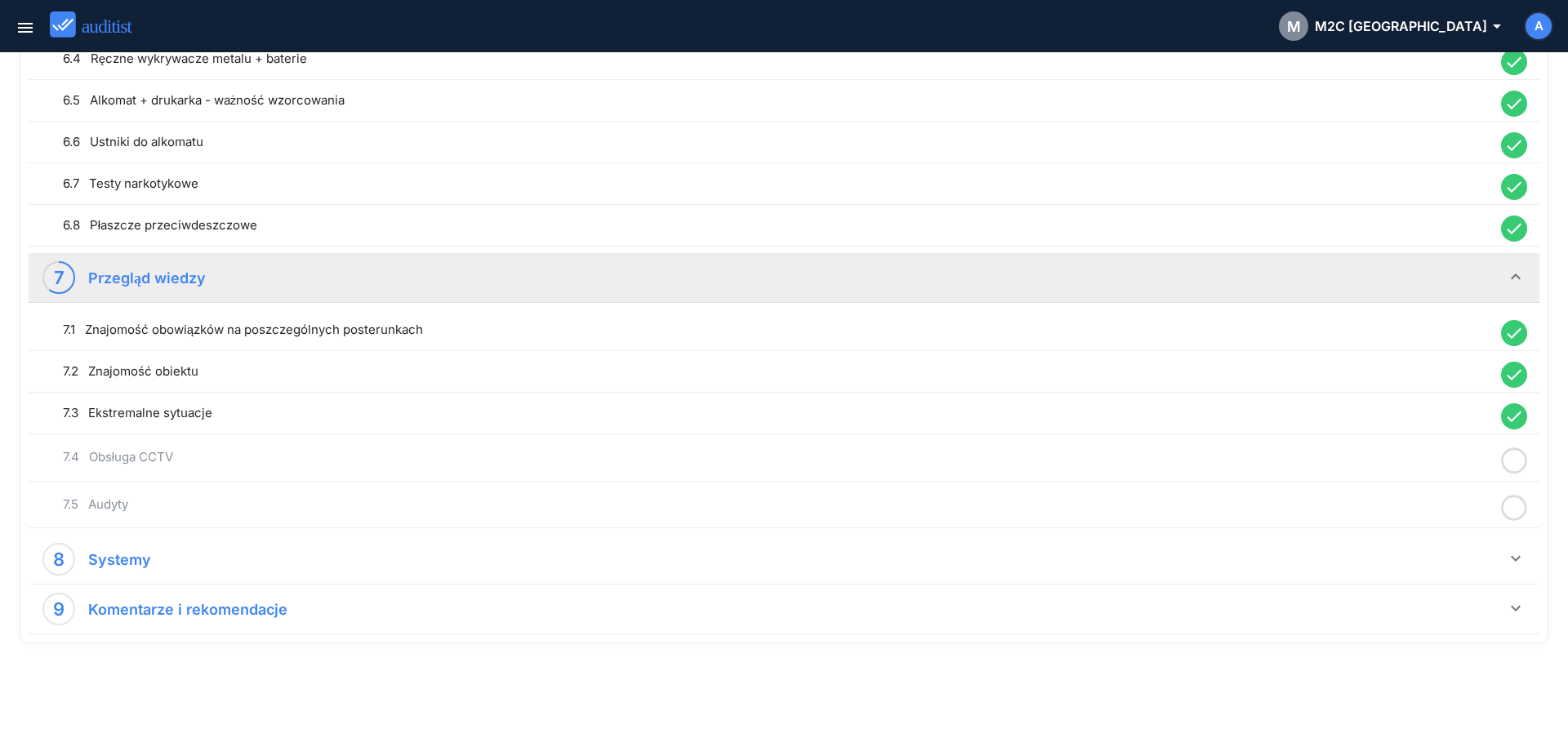
click at [1519, 462] on icon at bounding box center [1514, 460] width 26 height 32
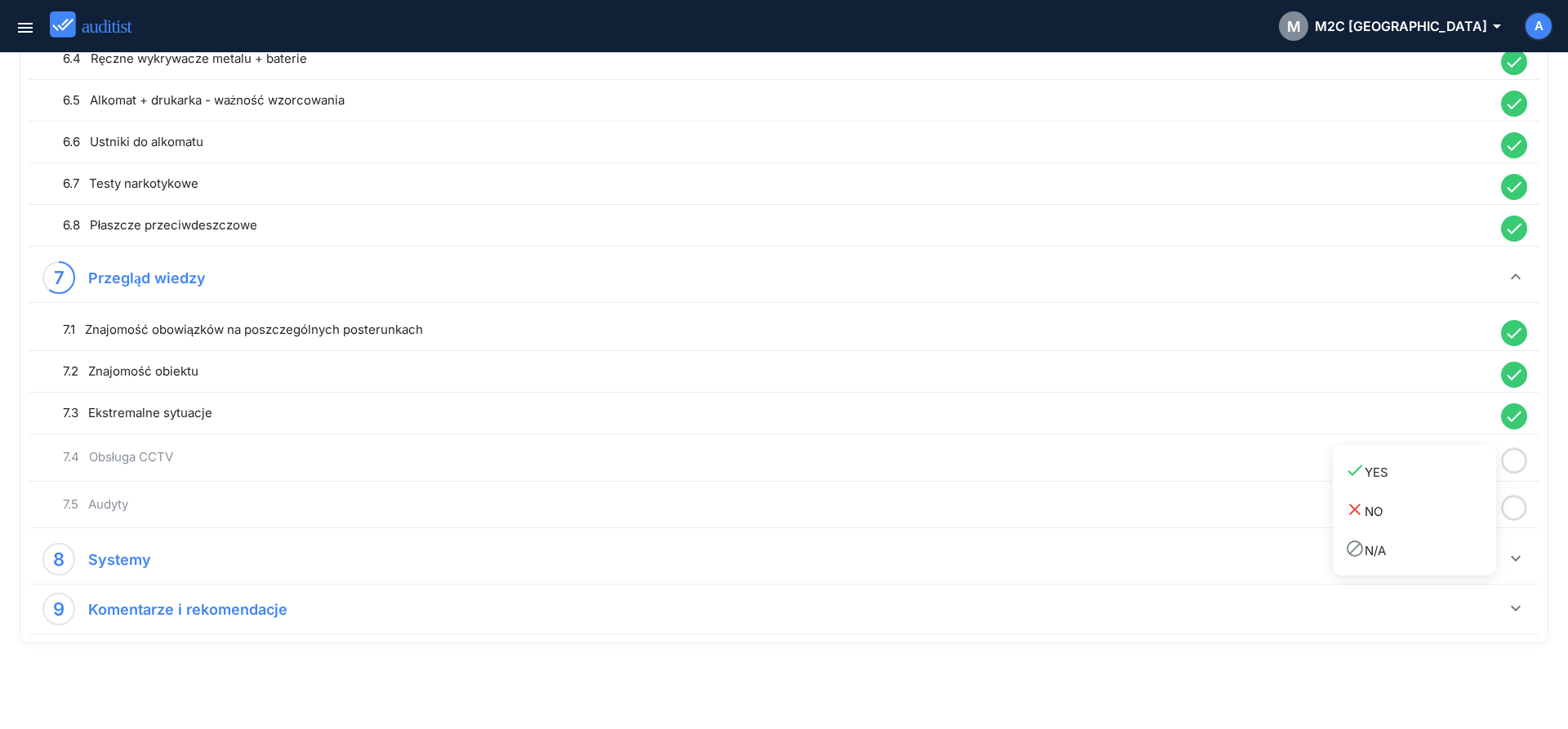
drag, startPoint x: 1468, startPoint y: 484, endPoint x: 1493, endPoint y: 499, distance: 29.2
click at [1467, 485] on link "done YES" at bounding box center [1414, 470] width 163 height 39
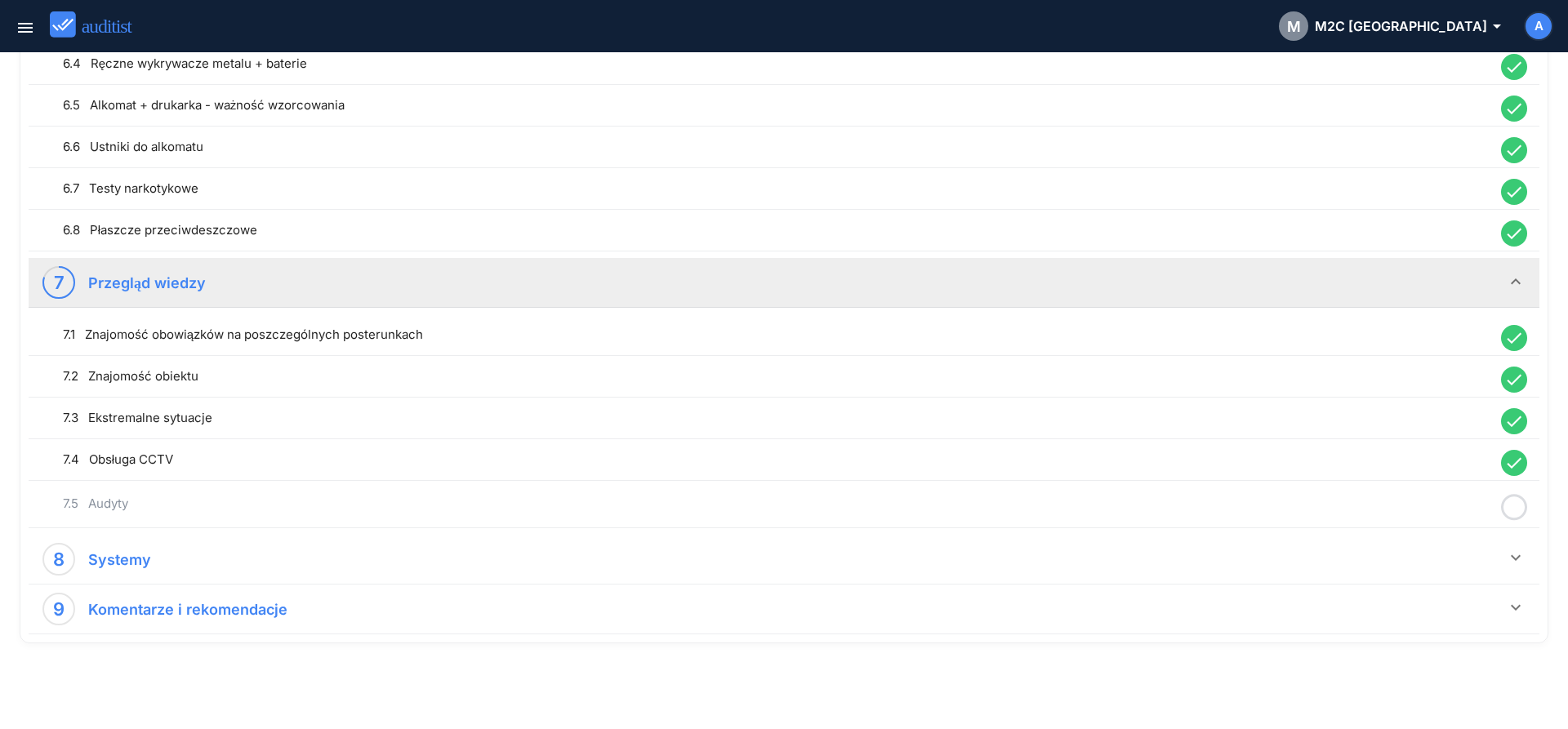
click at [1518, 506] on icon at bounding box center [1514, 507] width 26 height 32
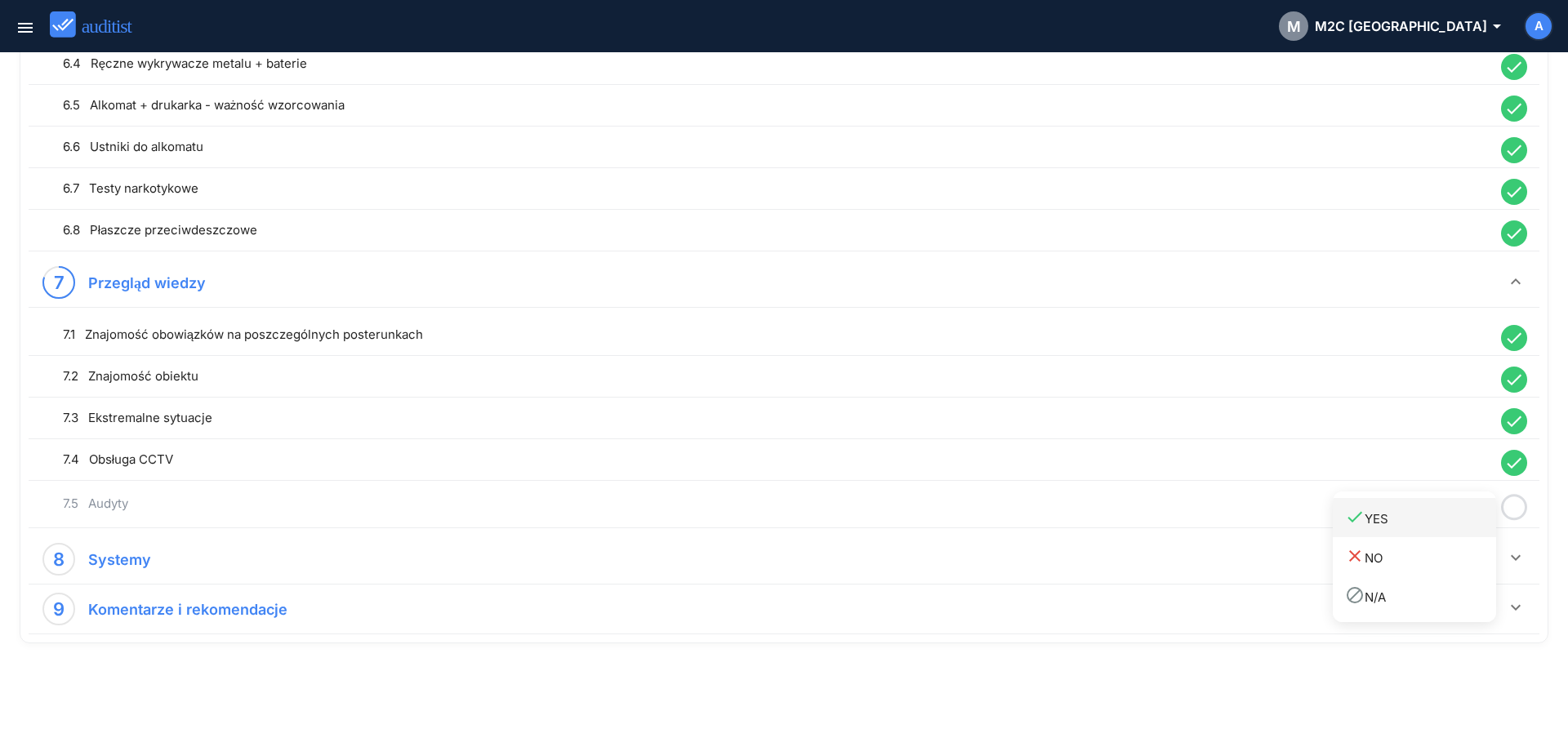
click at [1457, 518] on div "done YES" at bounding box center [1420, 518] width 151 height 22
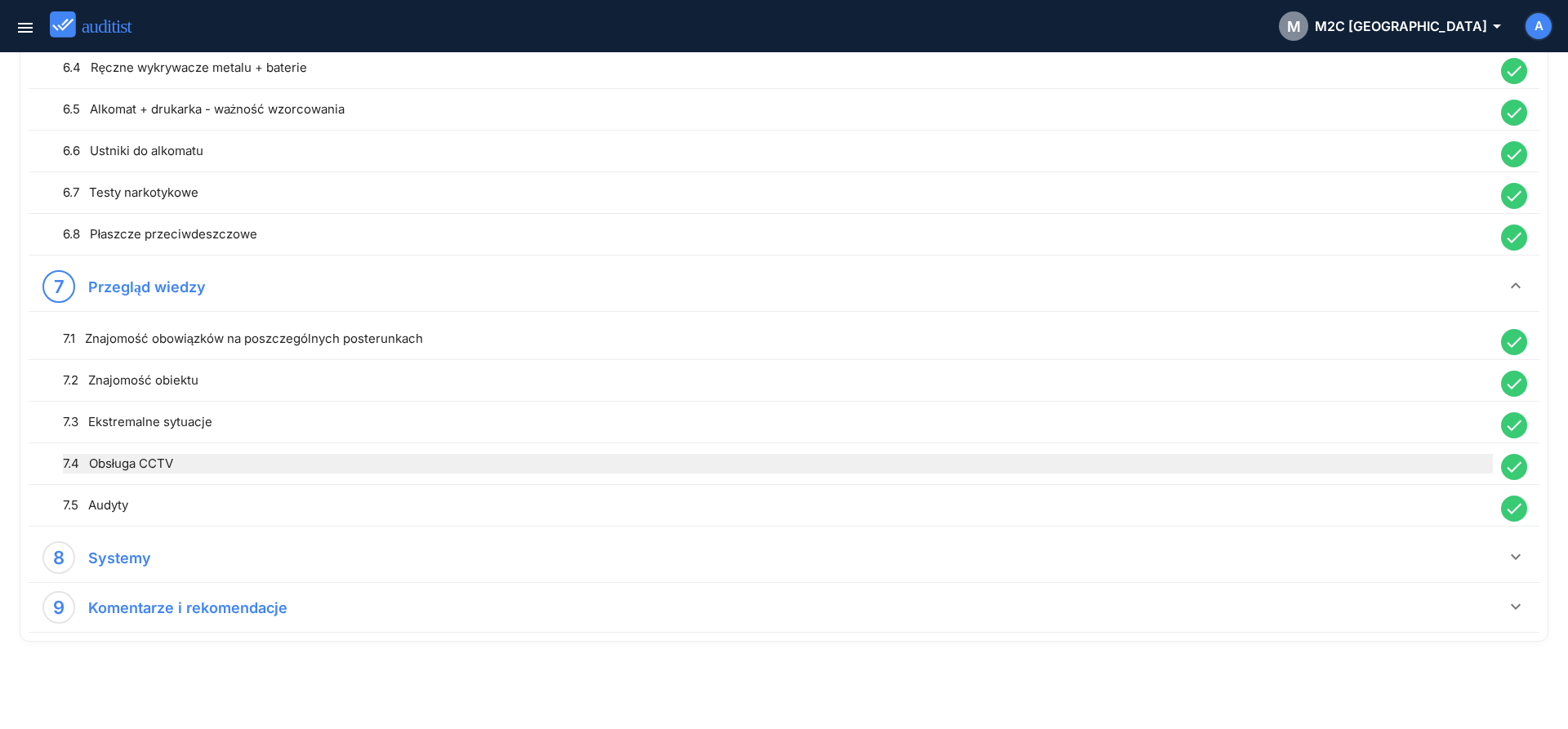
scroll to position [1563, 0]
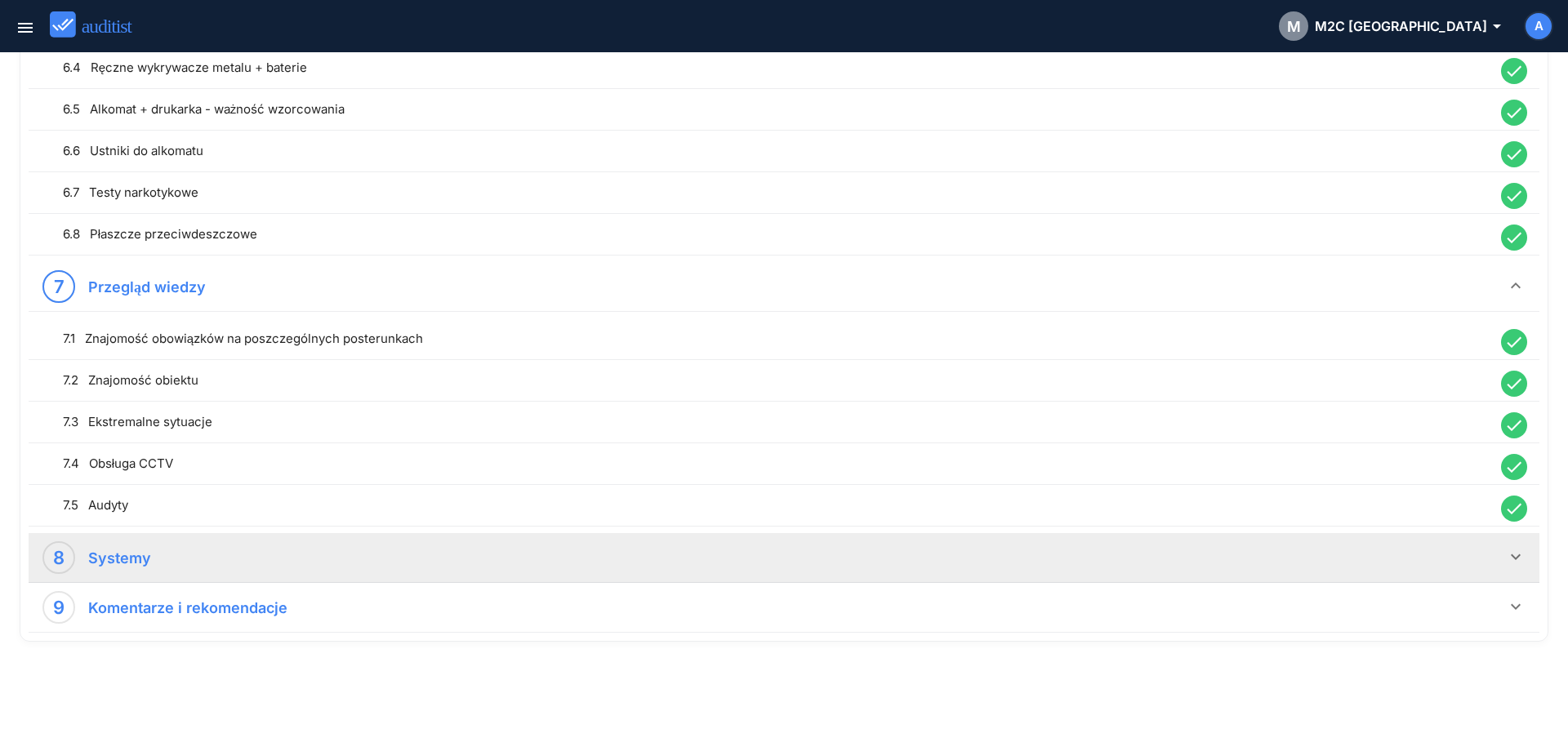
click at [1502, 558] on div "8 Systemy" at bounding box center [773, 558] width 1463 height 33
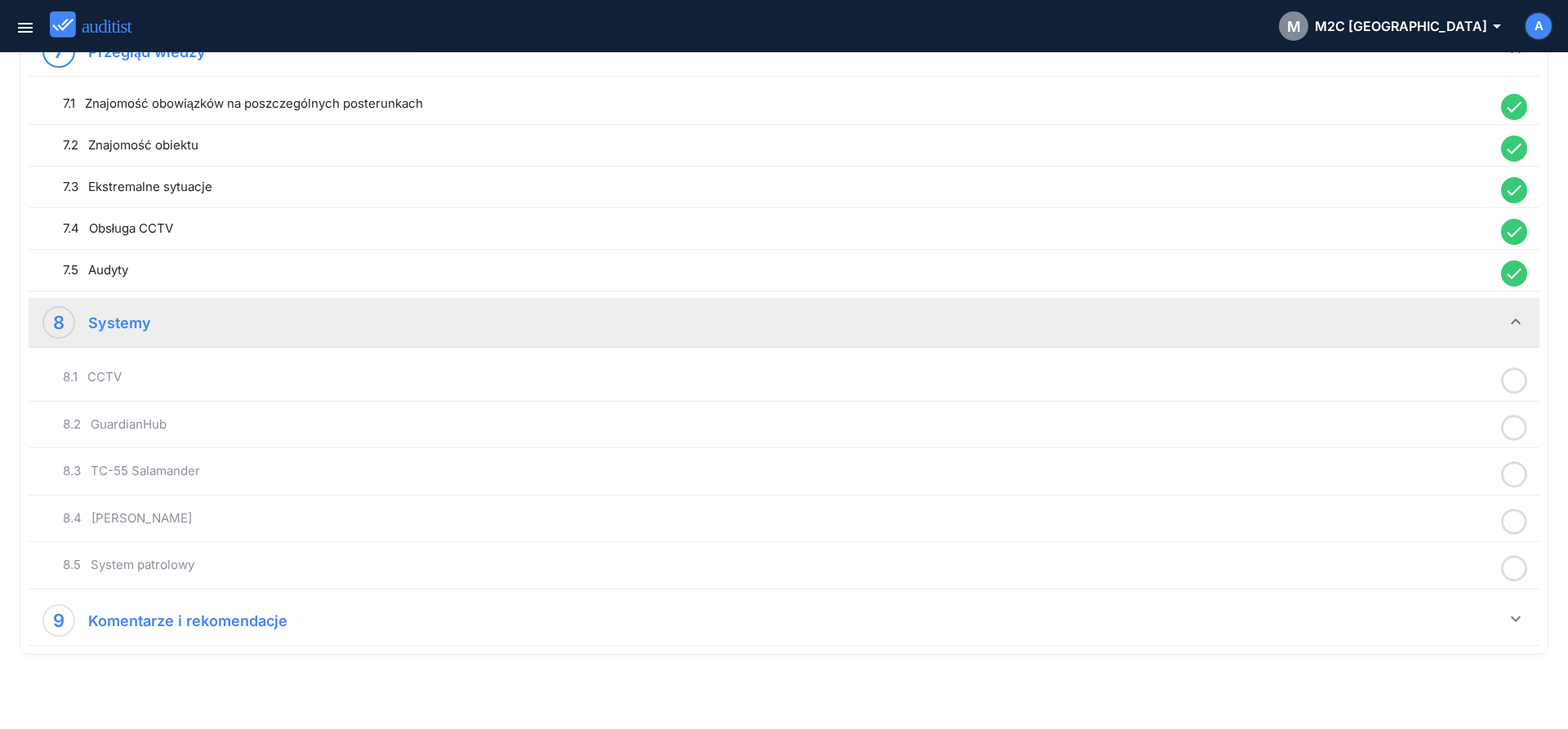
scroll to position [1807, 0]
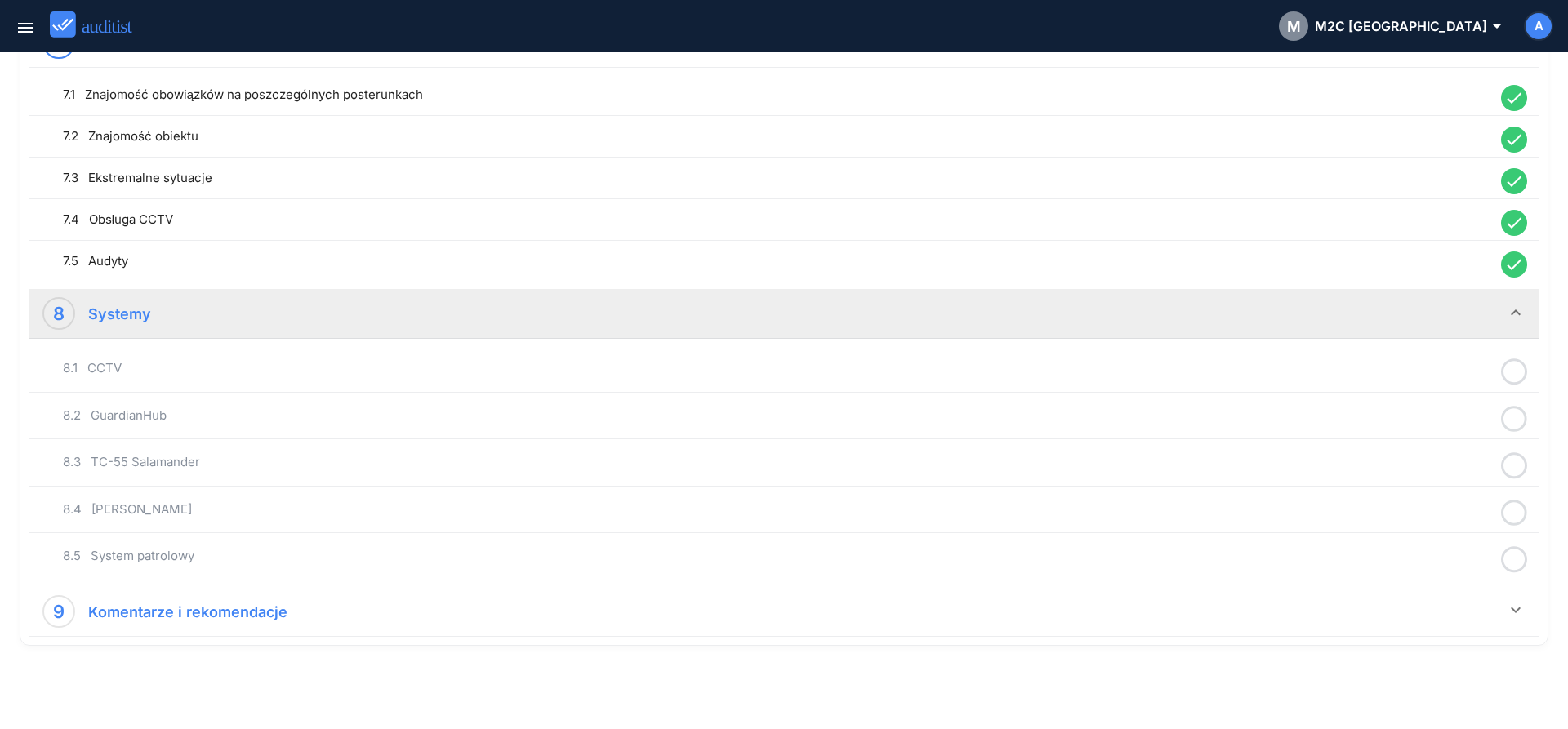
click at [1507, 369] on icon at bounding box center [1514, 371] width 26 height 32
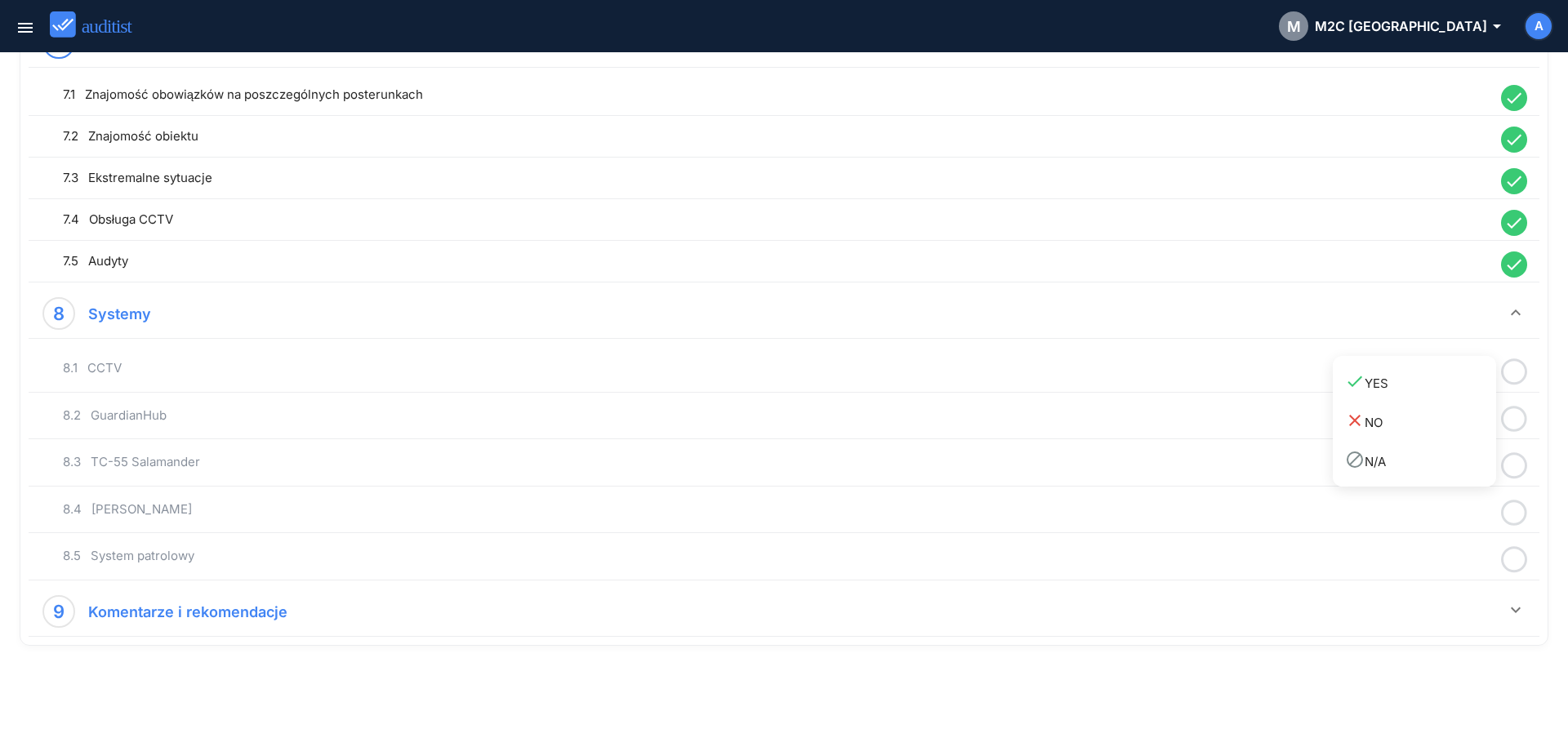
drag, startPoint x: 1465, startPoint y: 379, endPoint x: 1509, endPoint y: 411, distance: 54.4
click at [1469, 385] on div "done YES" at bounding box center [1420, 382] width 151 height 22
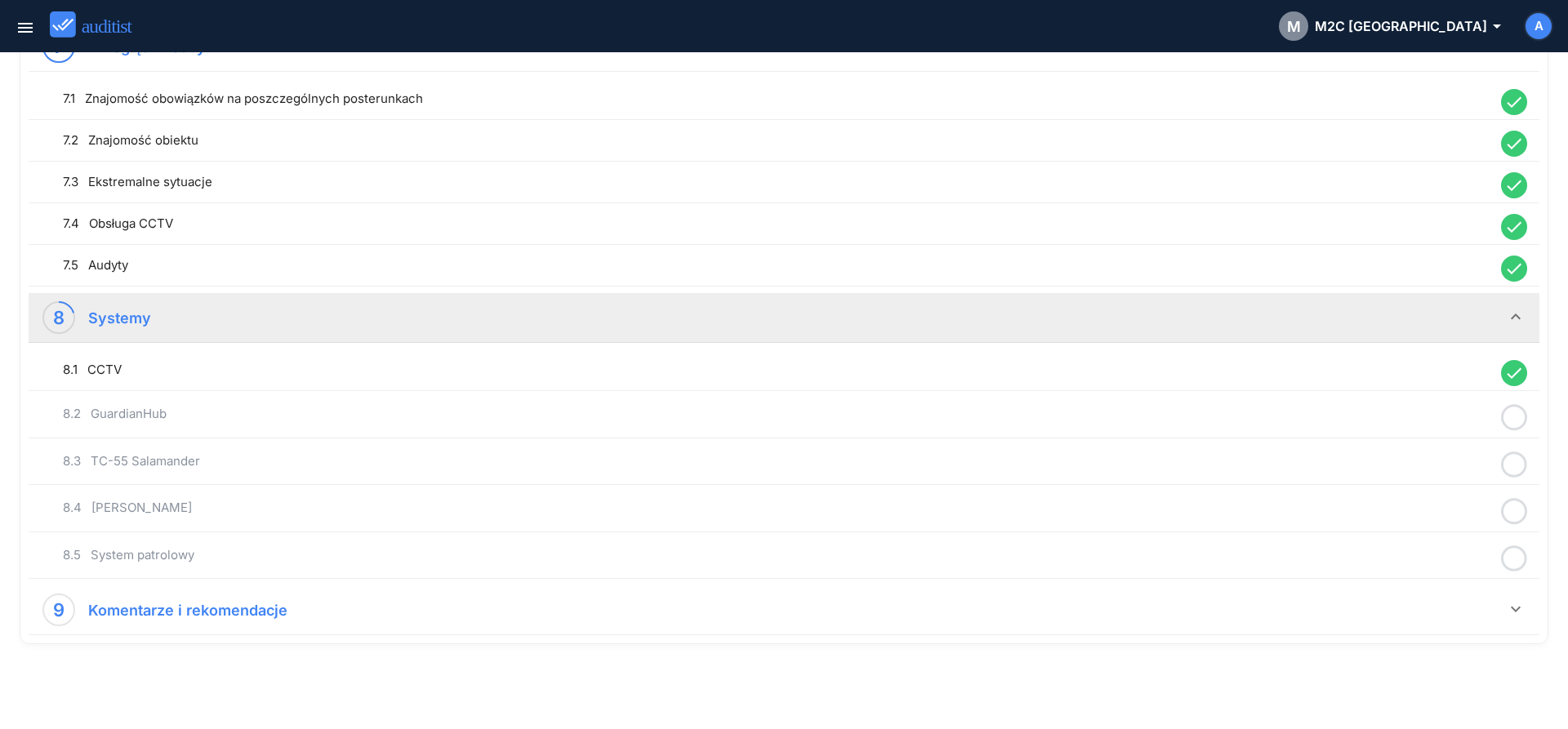
click at [1516, 418] on icon at bounding box center [1514, 417] width 26 height 32
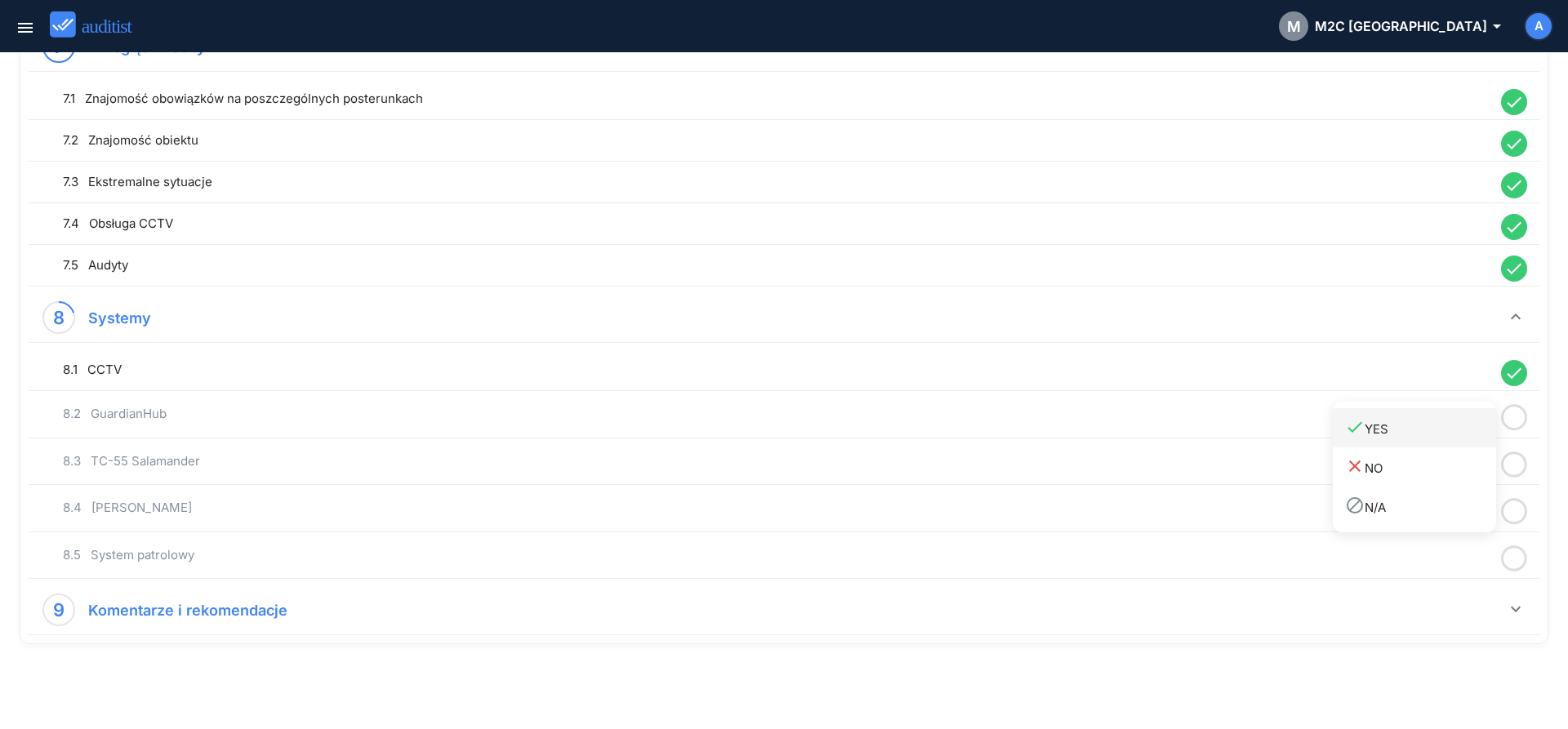
click at [1463, 434] on div "done YES" at bounding box center [1420, 428] width 151 height 22
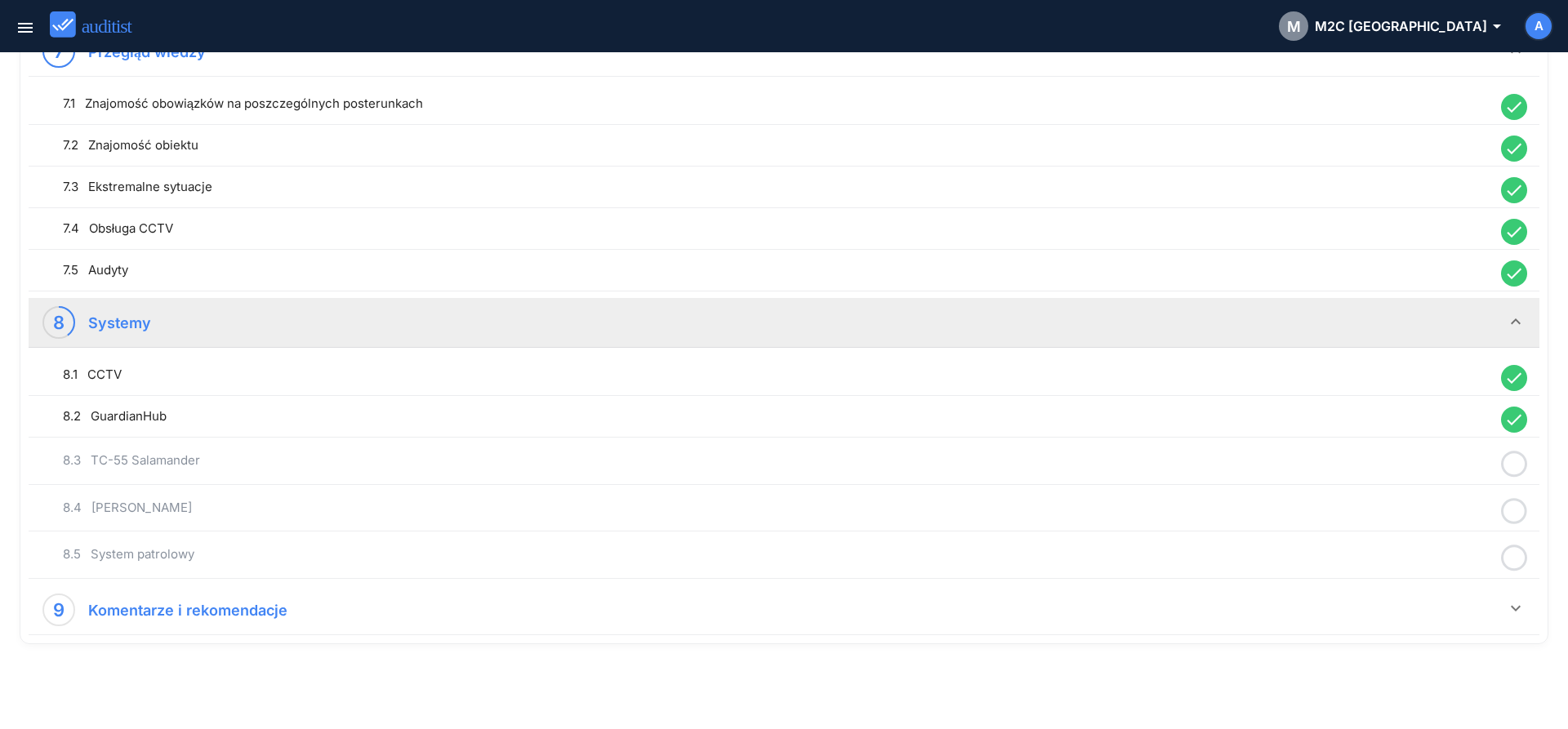
click at [1514, 470] on icon at bounding box center [1514, 464] width 26 height 32
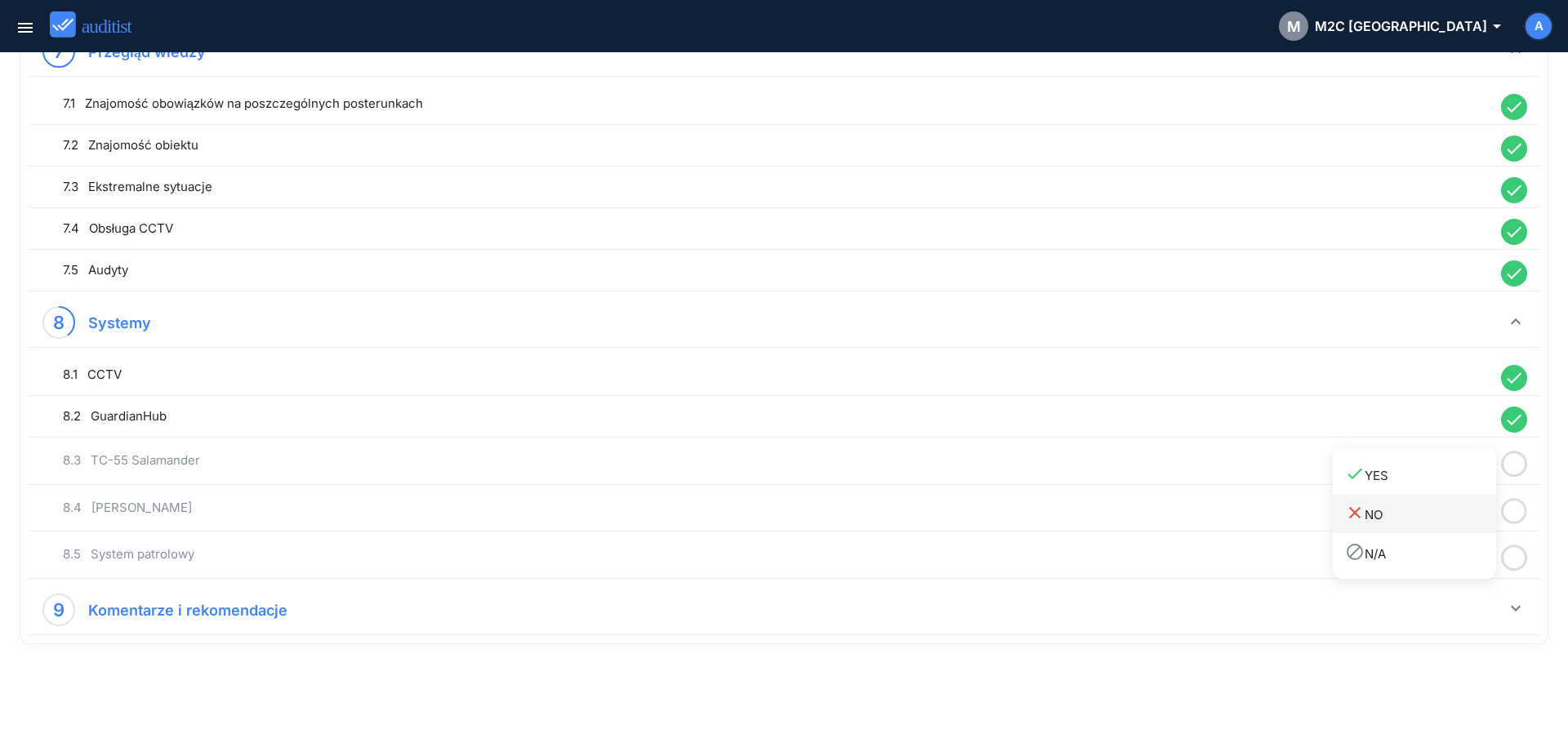
drag, startPoint x: 1461, startPoint y: 486, endPoint x: 1473, endPoint y: 501, distance: 19.2
click at [1461, 492] on link "done YES" at bounding box center [1414, 474] width 163 height 39
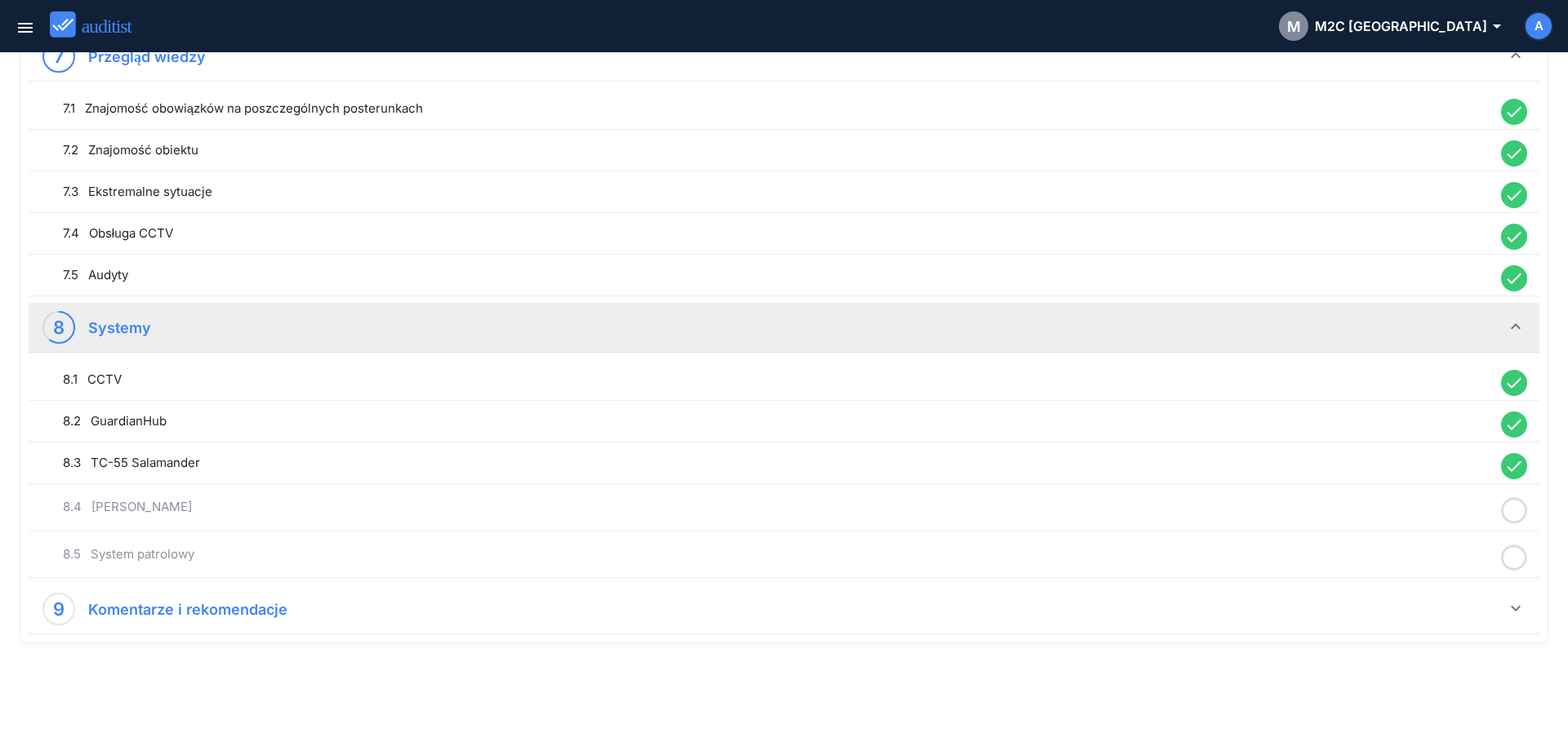
click at [1509, 510] on icon at bounding box center [1514, 510] width 26 height 32
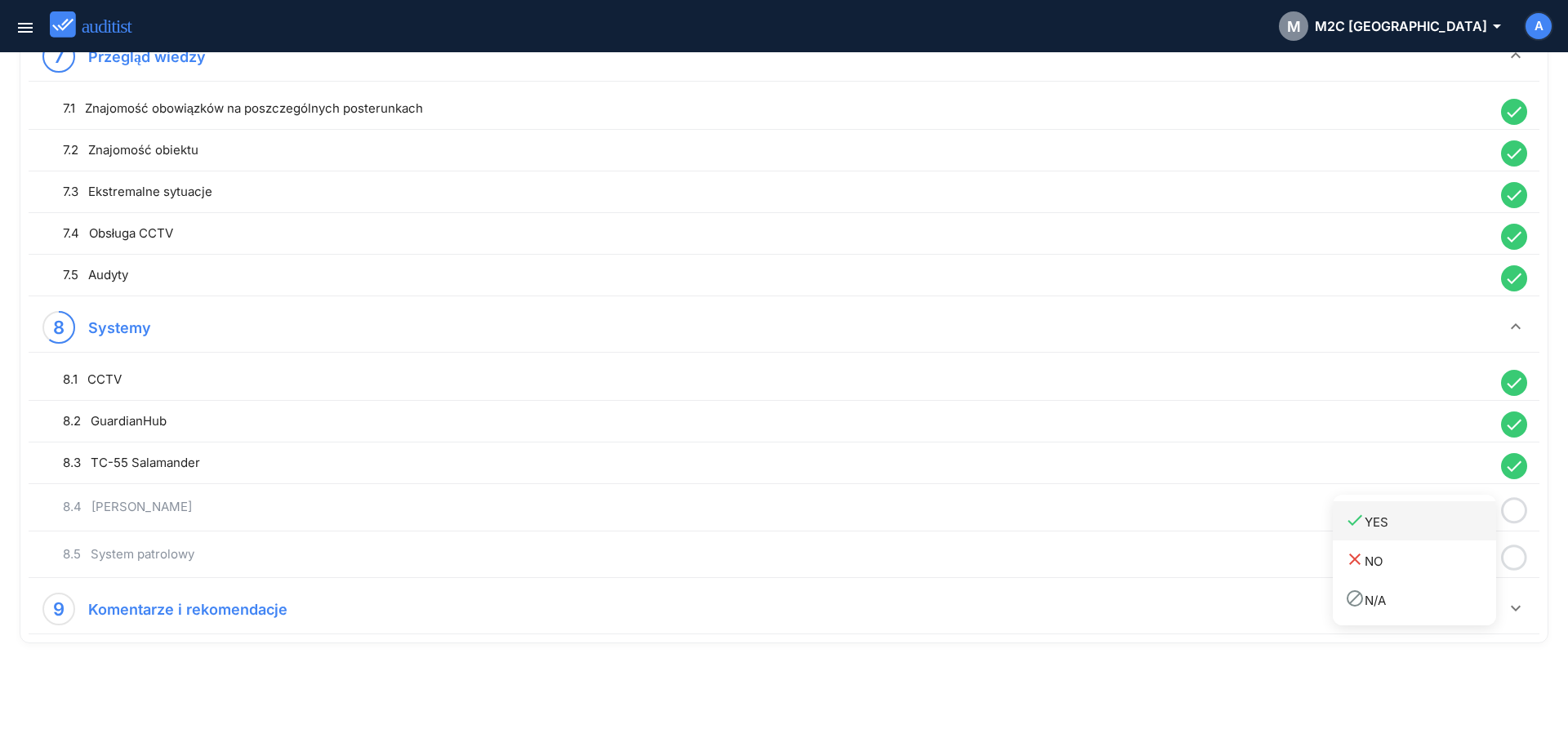
click at [1448, 517] on div "done YES" at bounding box center [1420, 521] width 151 height 22
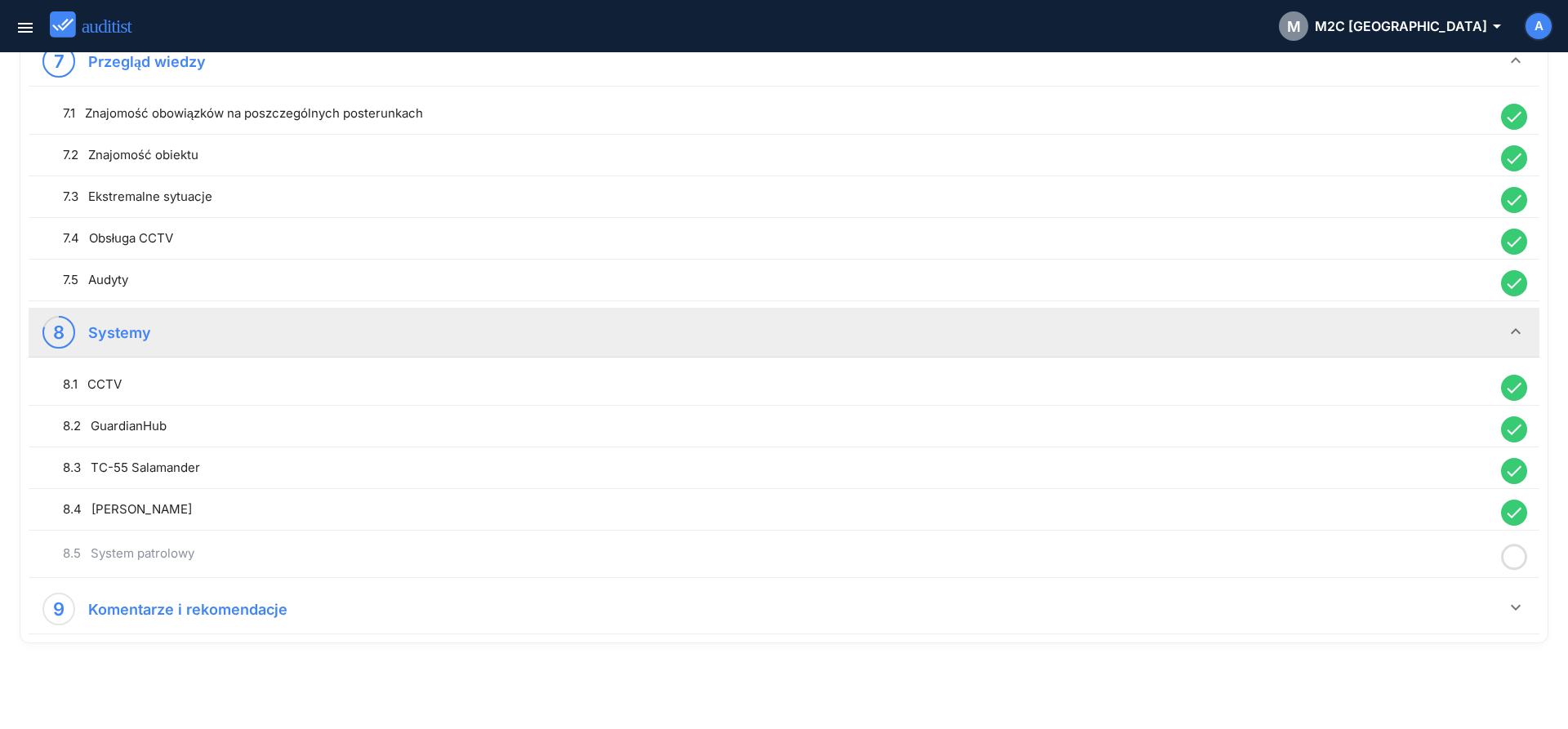
click at [1504, 552] on circle at bounding box center [1514, 557] width 24 height 24
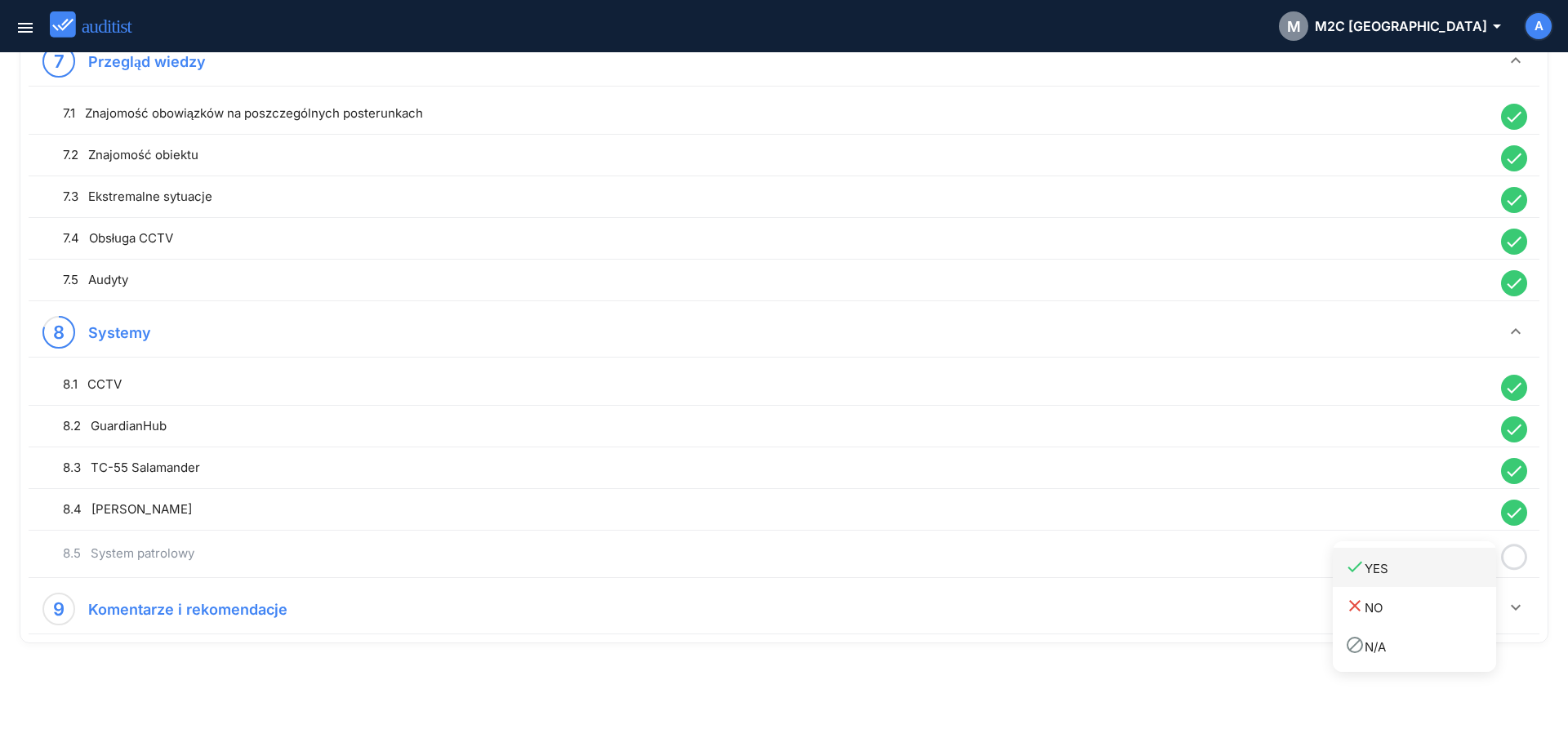
click at [1425, 568] on div "done YES" at bounding box center [1420, 568] width 151 height 22
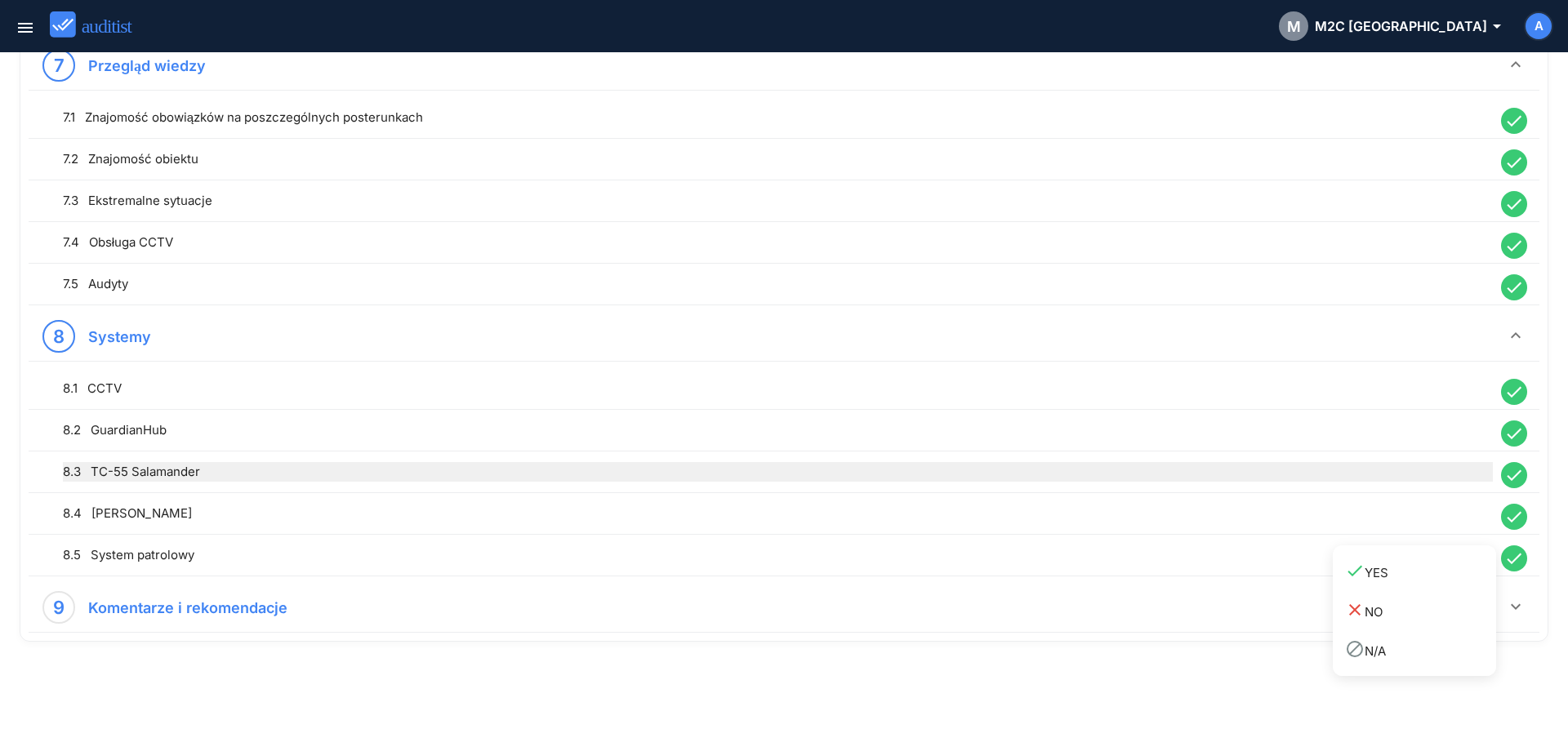
scroll to position [1784, 0]
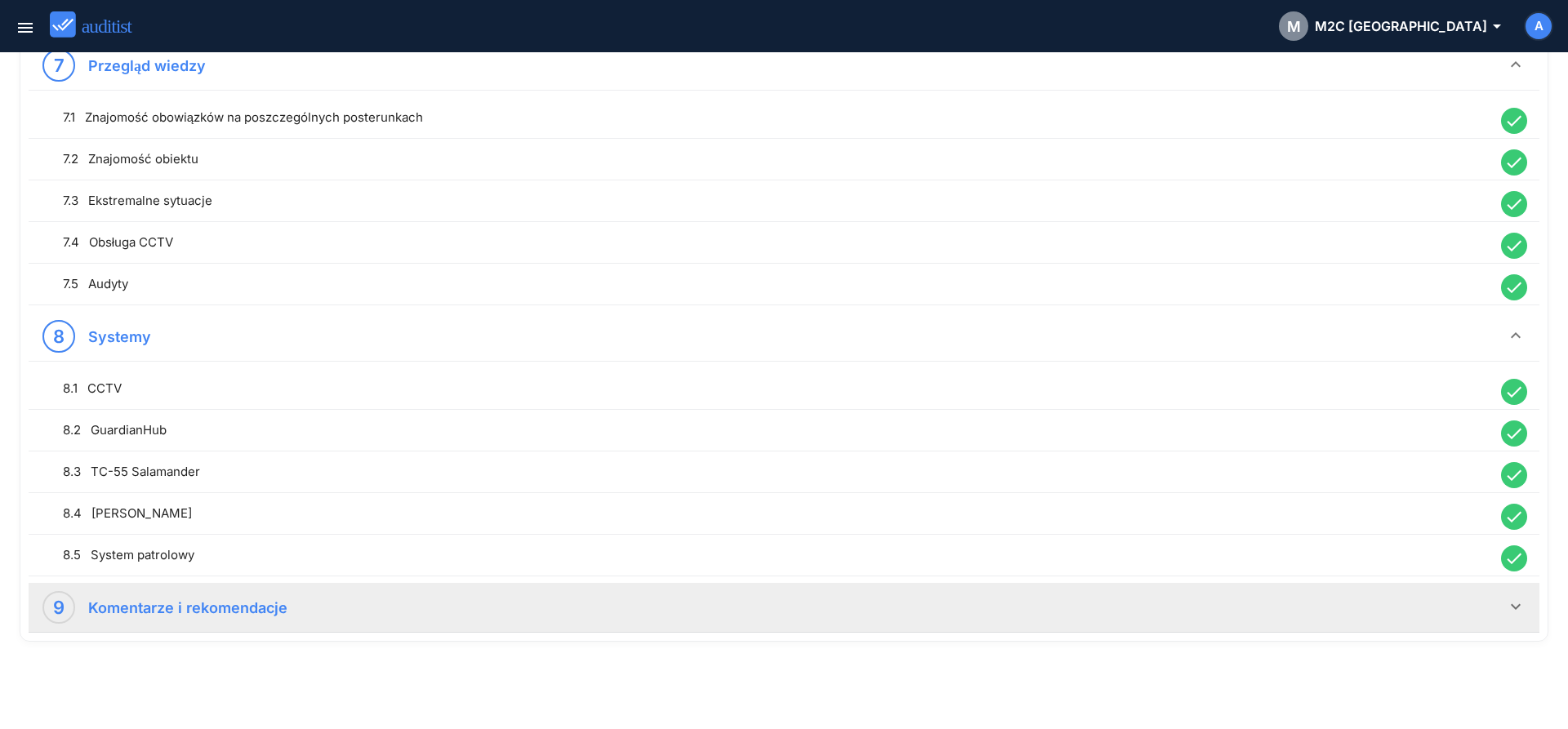
click at [1513, 605] on icon "keyboard_arrow_down" at bounding box center [1515, 606] width 19 height 19
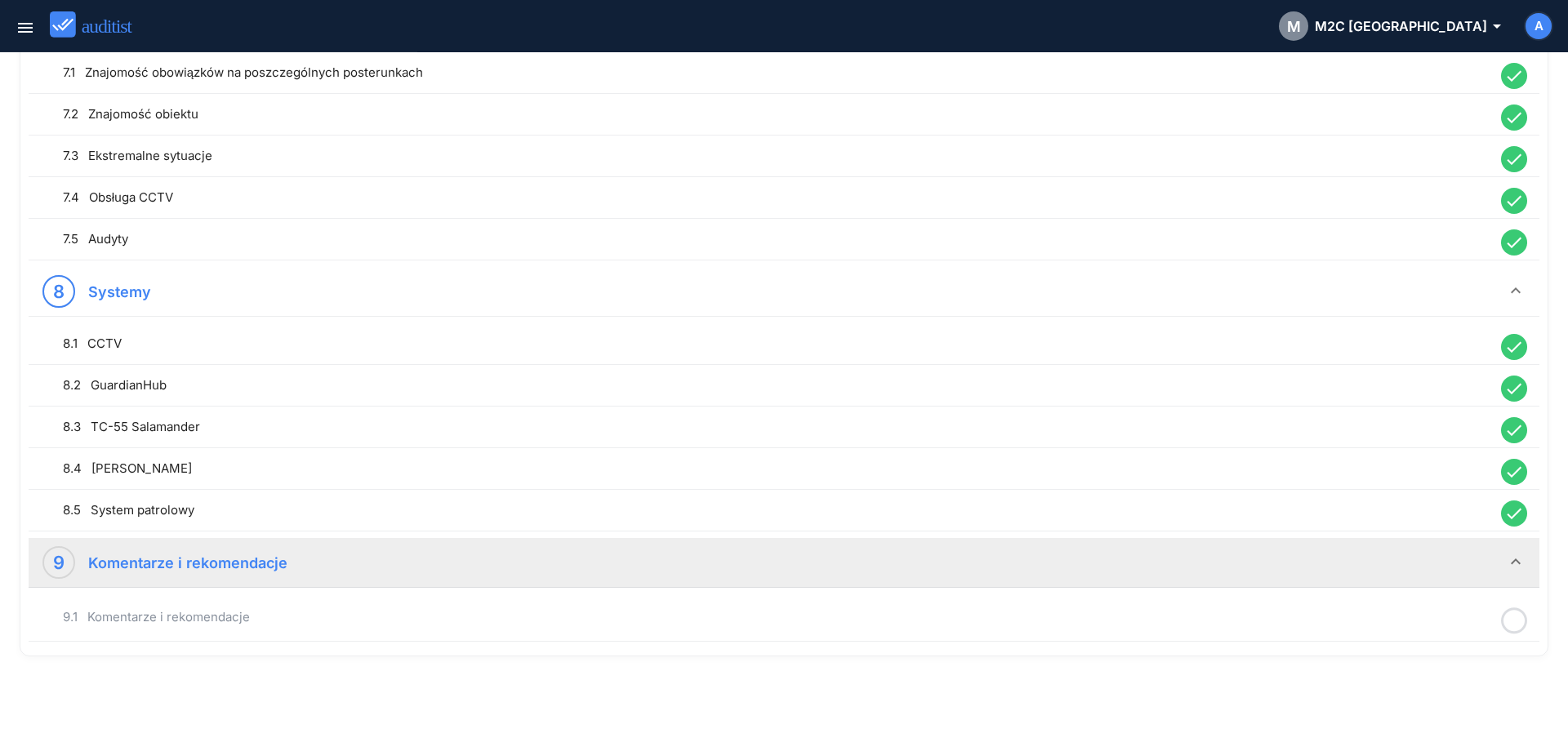
scroll to position [1843, 0]
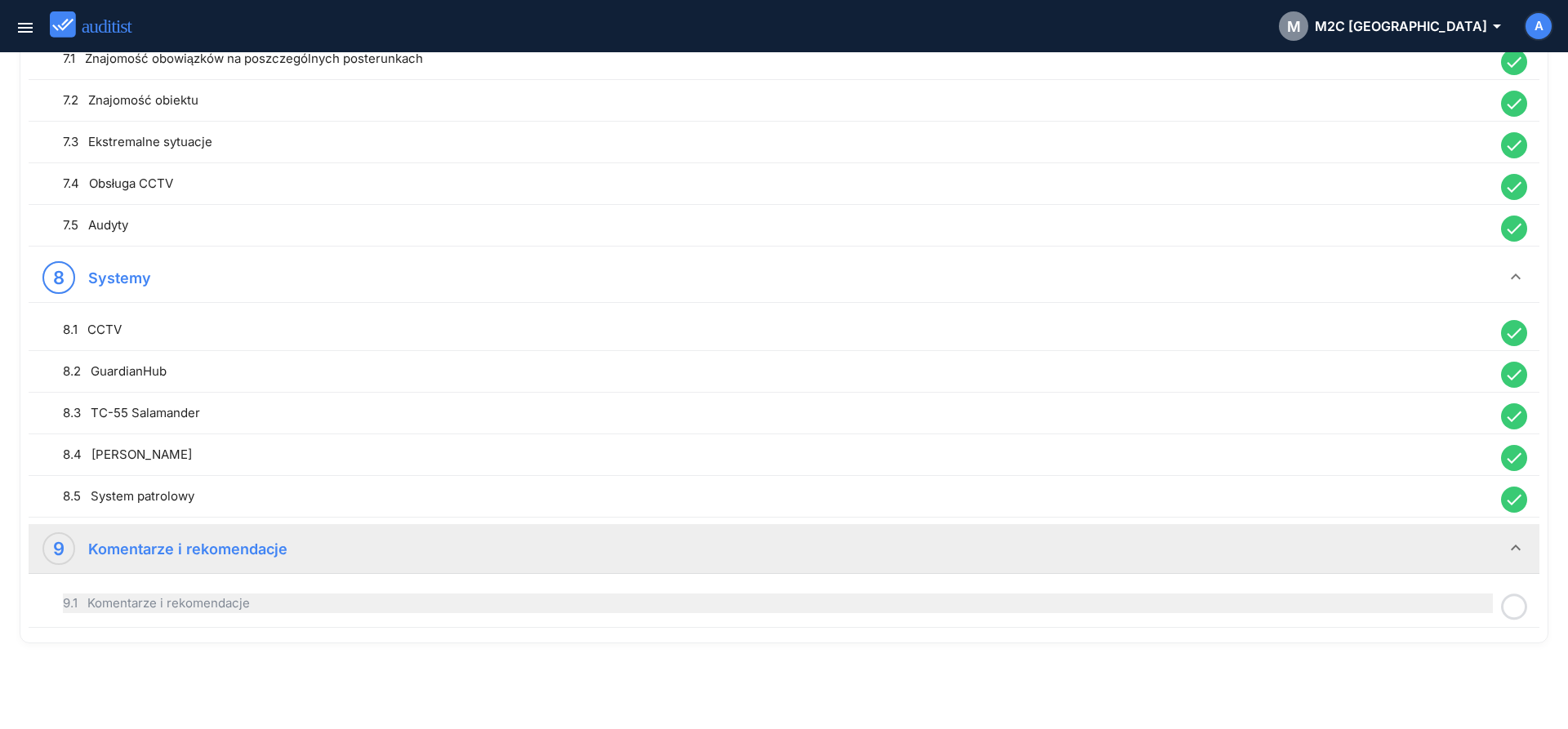
click at [828, 603] on div "9.1 Komentarze i rekomendacje" at bounding box center [778, 602] width 1429 height 19
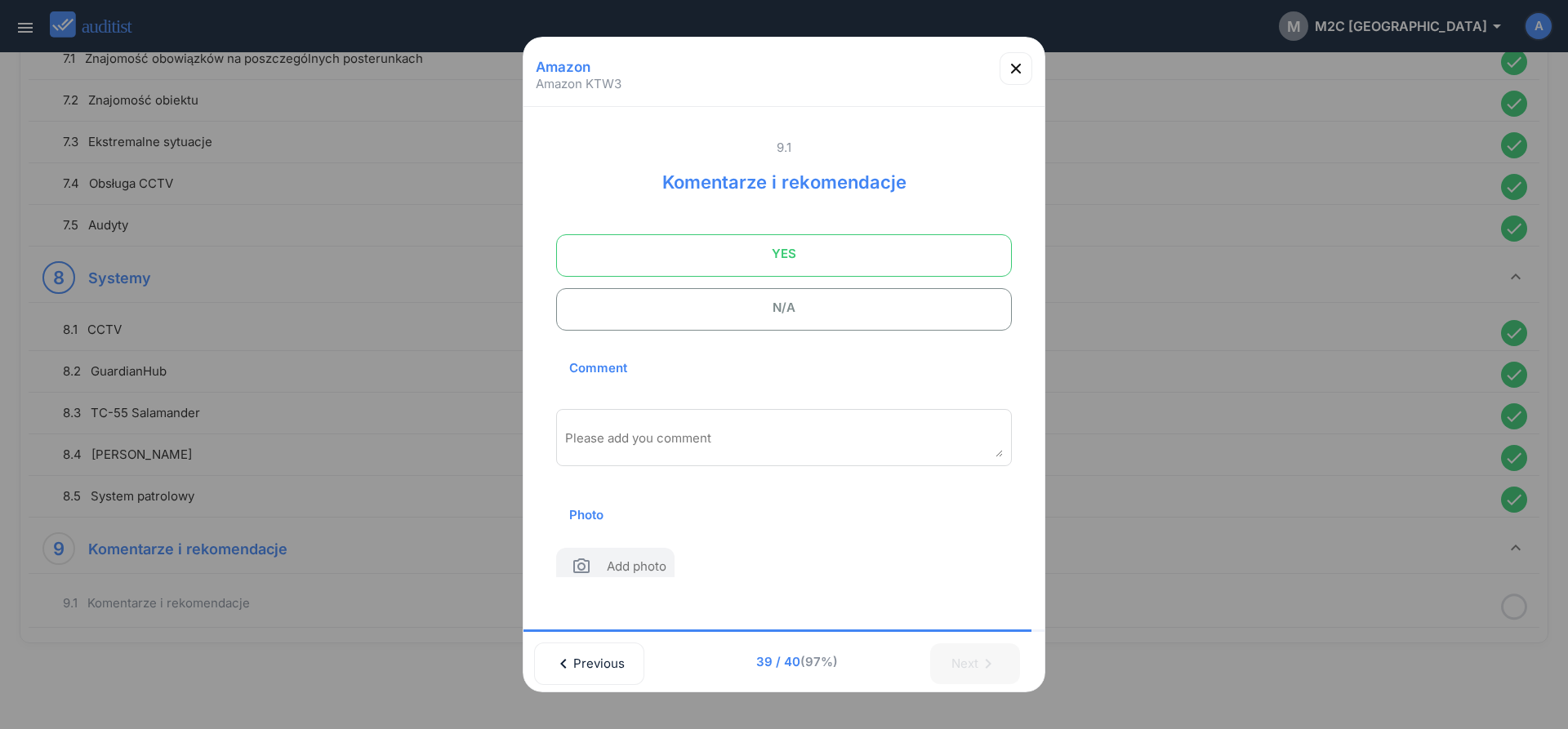
click at [754, 249] on span "YES" at bounding box center [784, 254] width 415 height 33
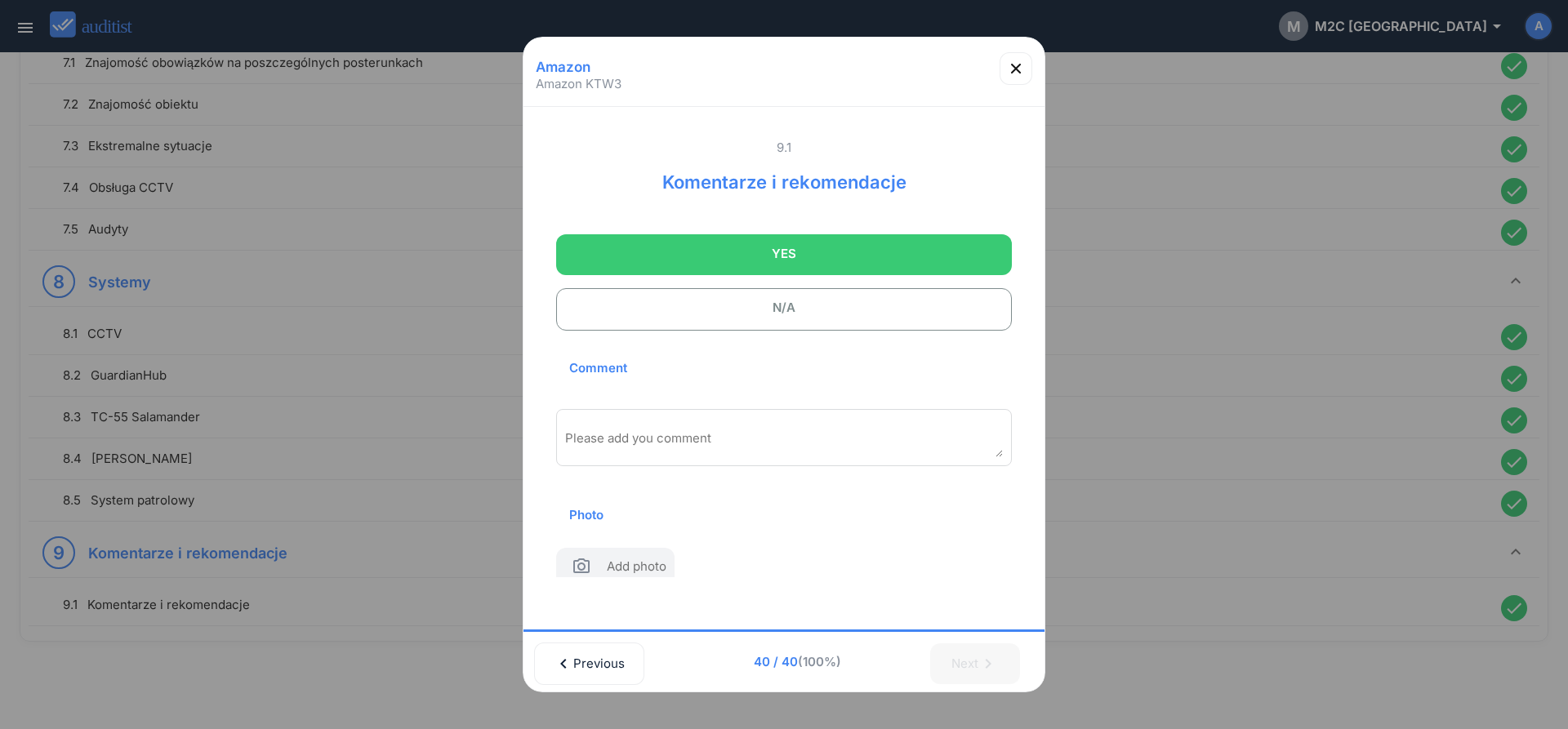
scroll to position [1839, 0]
click at [714, 431] on textarea "Please add you comment" at bounding box center [784, 443] width 438 height 27
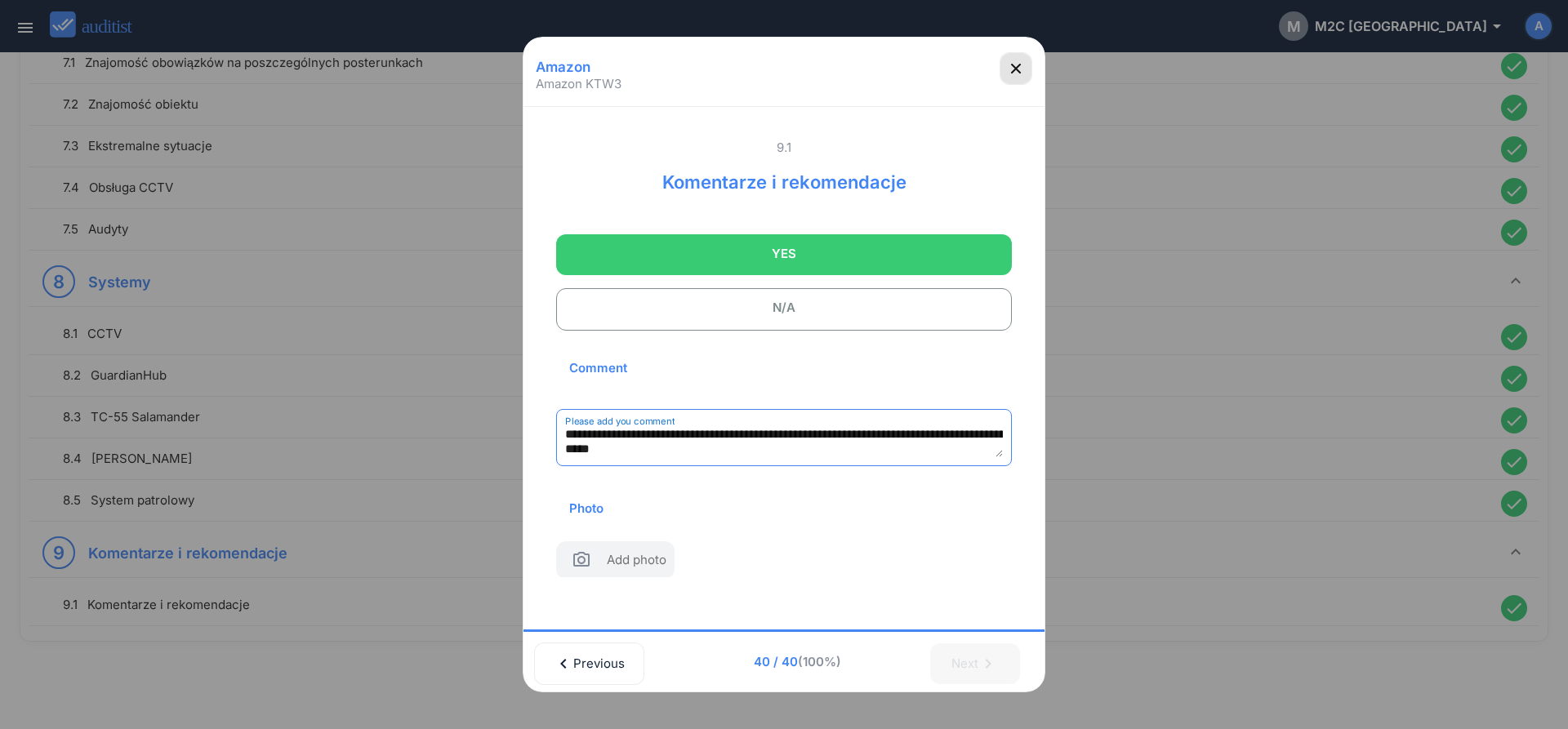
type textarea "**********"
click at [1012, 63] on icon "button" at bounding box center [1015, 68] width 19 height 19
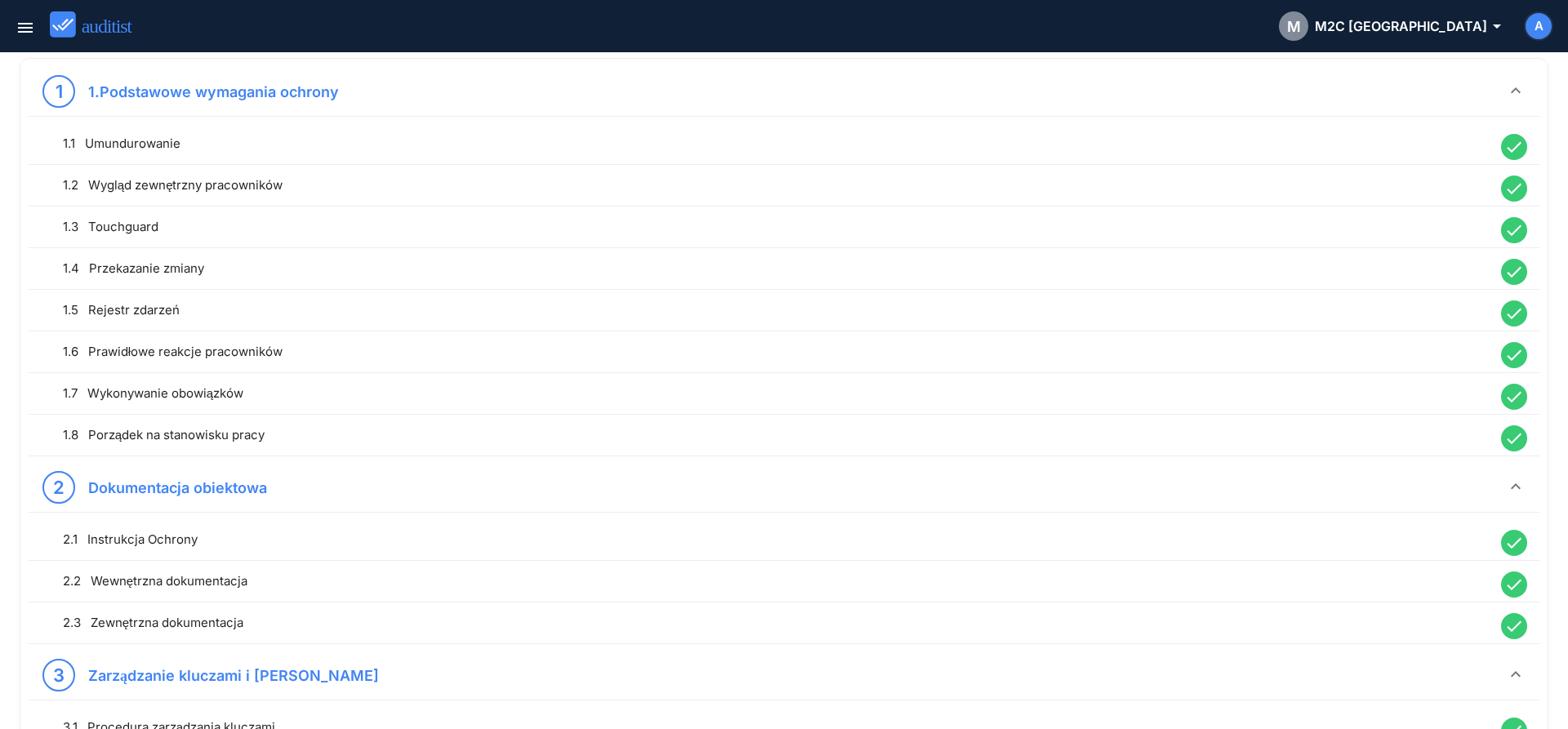
scroll to position [0, 0]
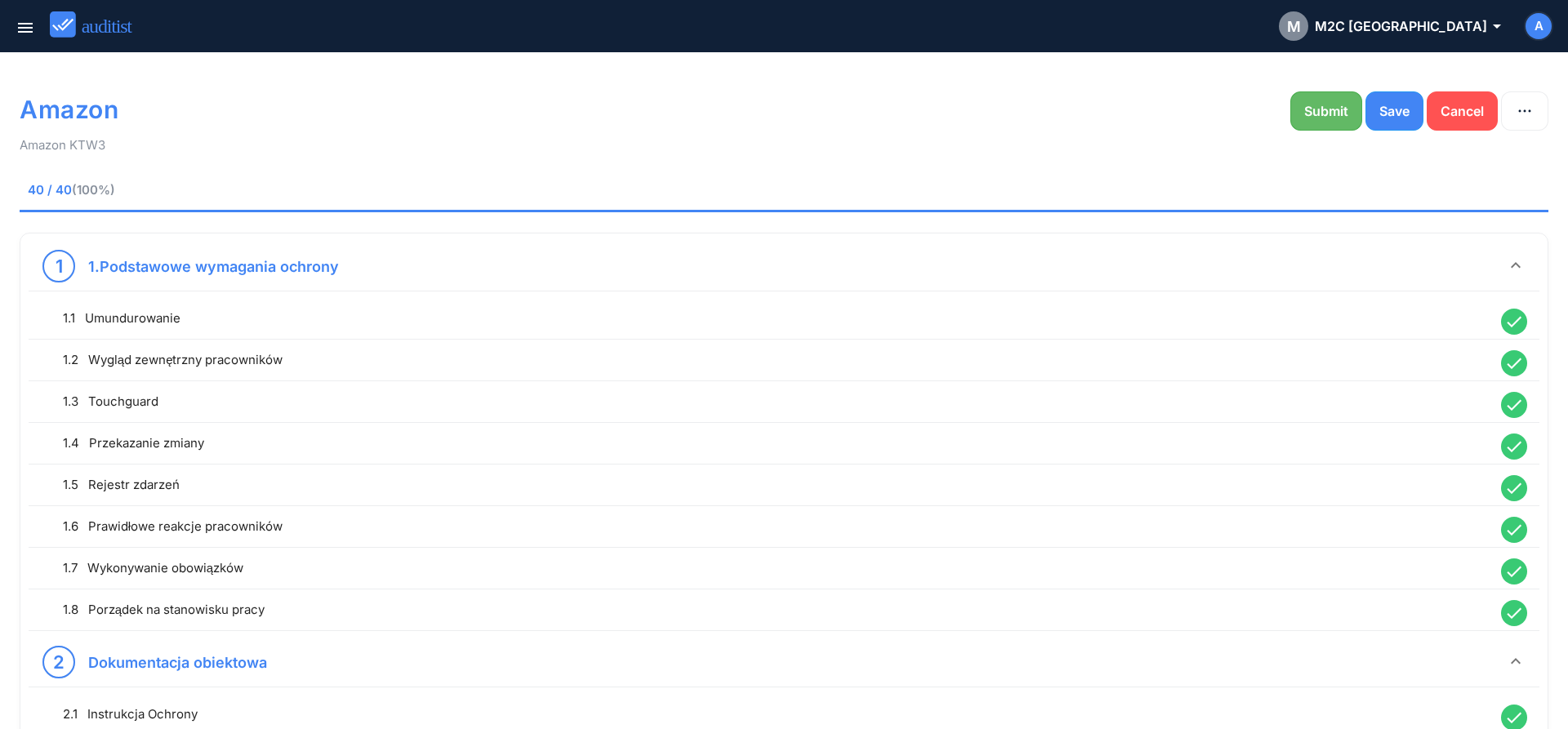
click at [1317, 110] on div "Submit" at bounding box center [1326, 110] width 44 height 19
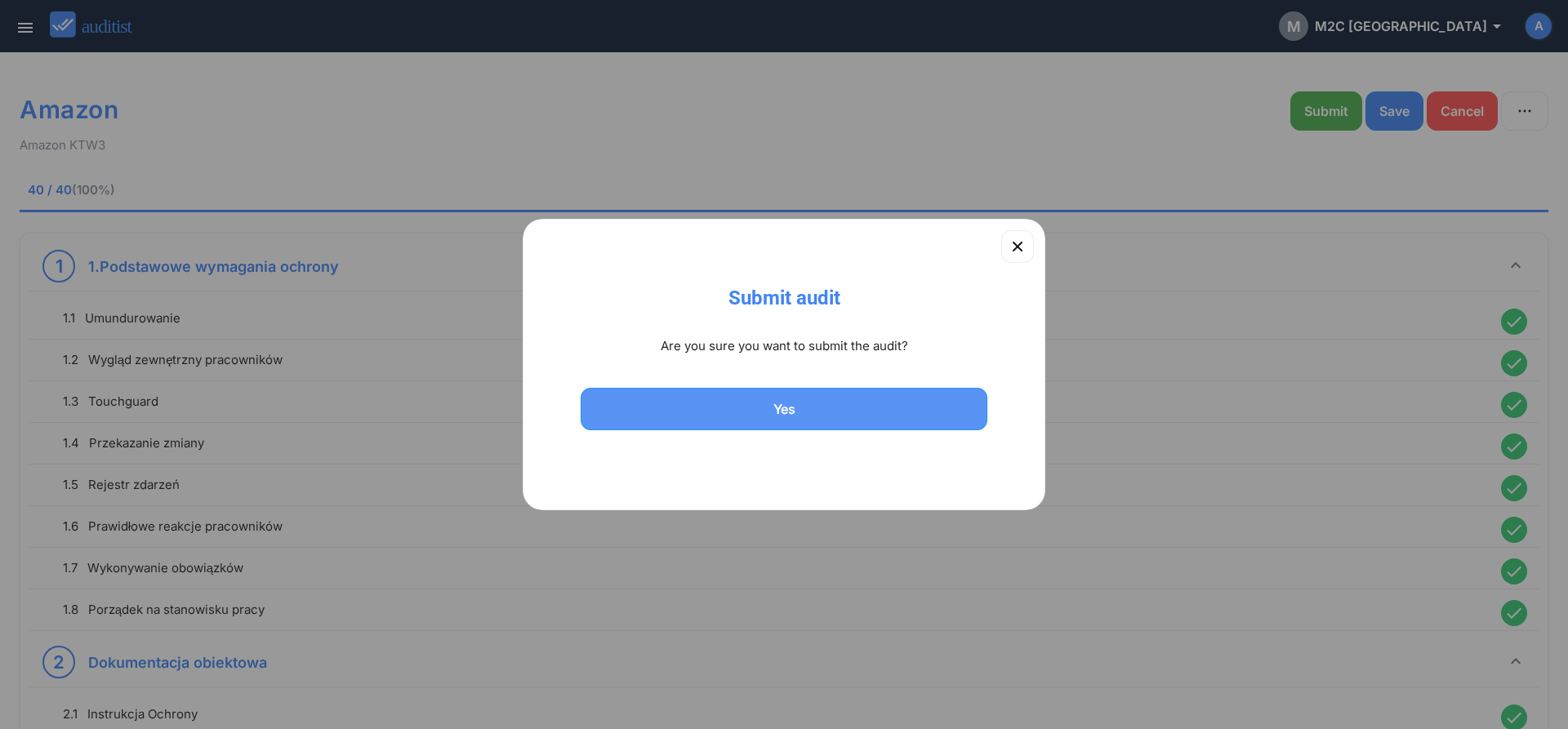
click at [692, 399] on button "Yes" at bounding box center [784, 409] width 406 height 42
